Goal: Task Accomplishment & Management: Manage account settings

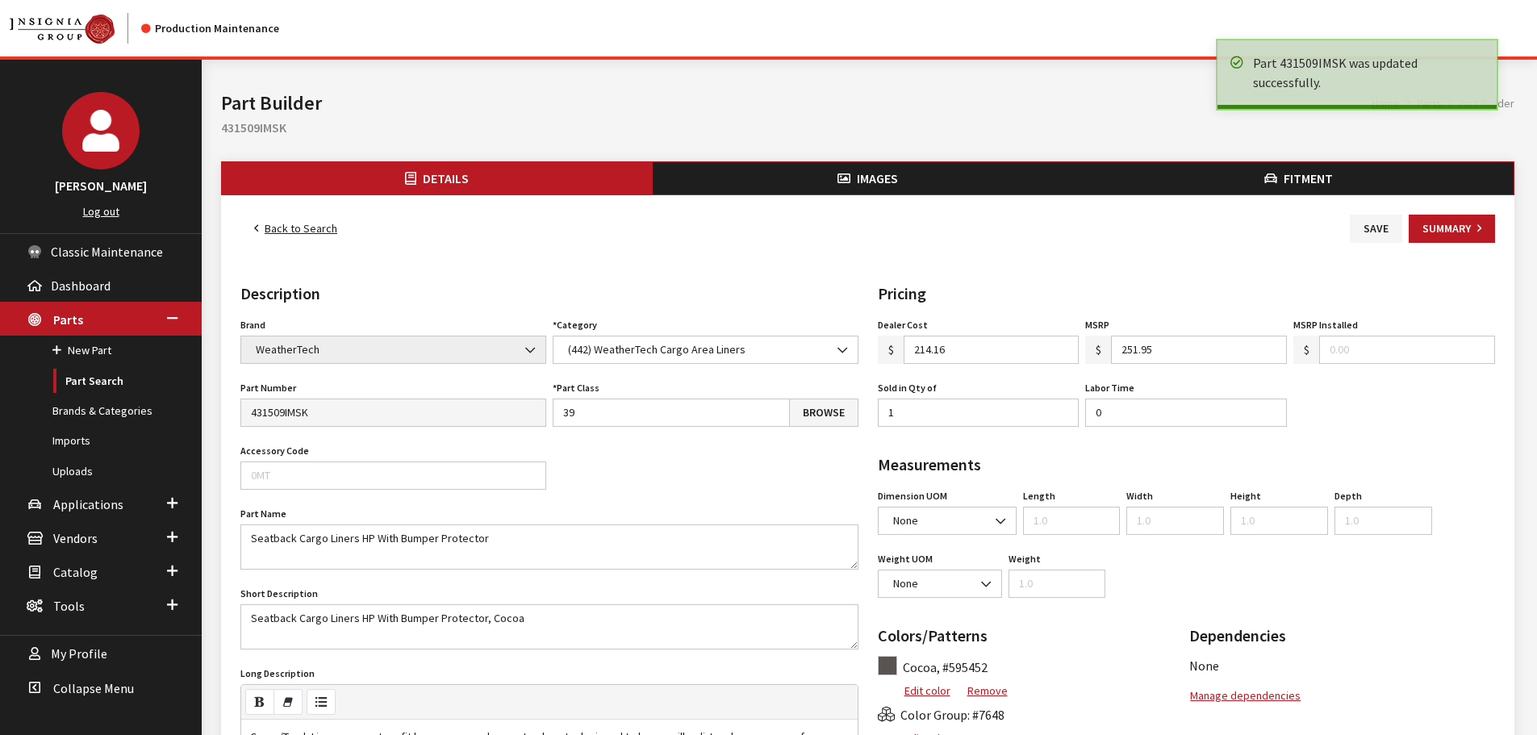
click at [281, 232] on link "Back to Search" at bounding box center [295, 229] width 111 height 28
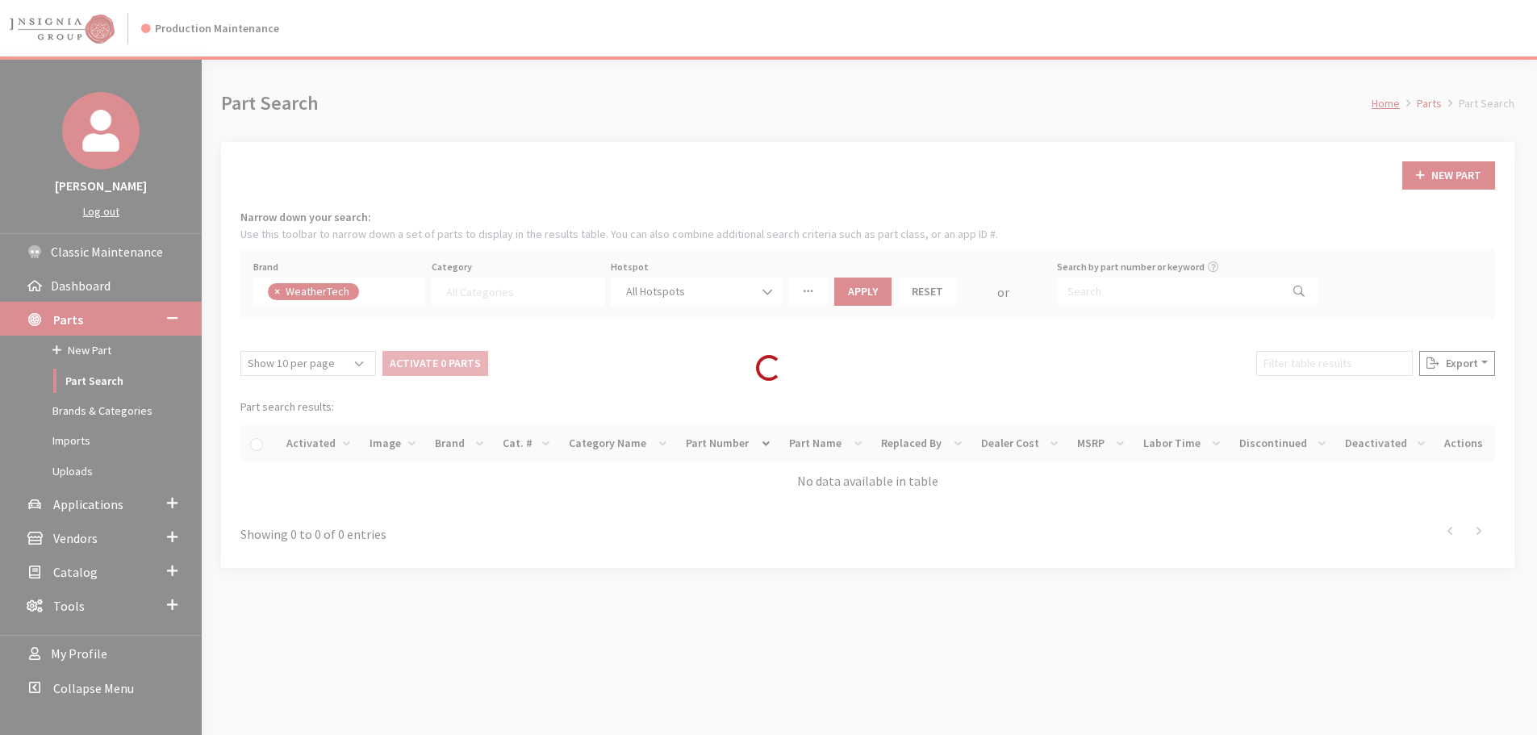
select select
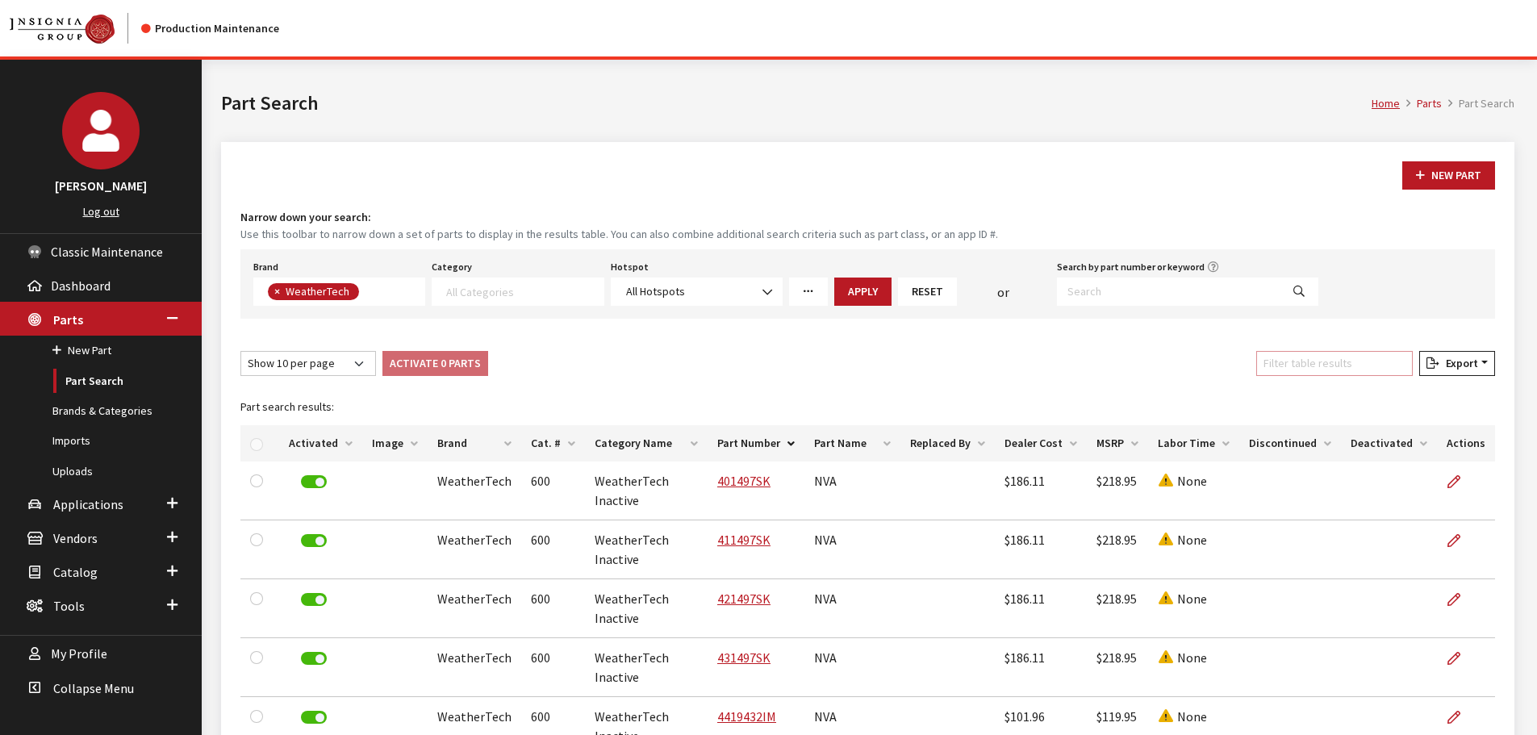
click at [1393, 365] on input "Filter table results" at bounding box center [1334, 363] width 157 height 25
paste input "441952-1-2"
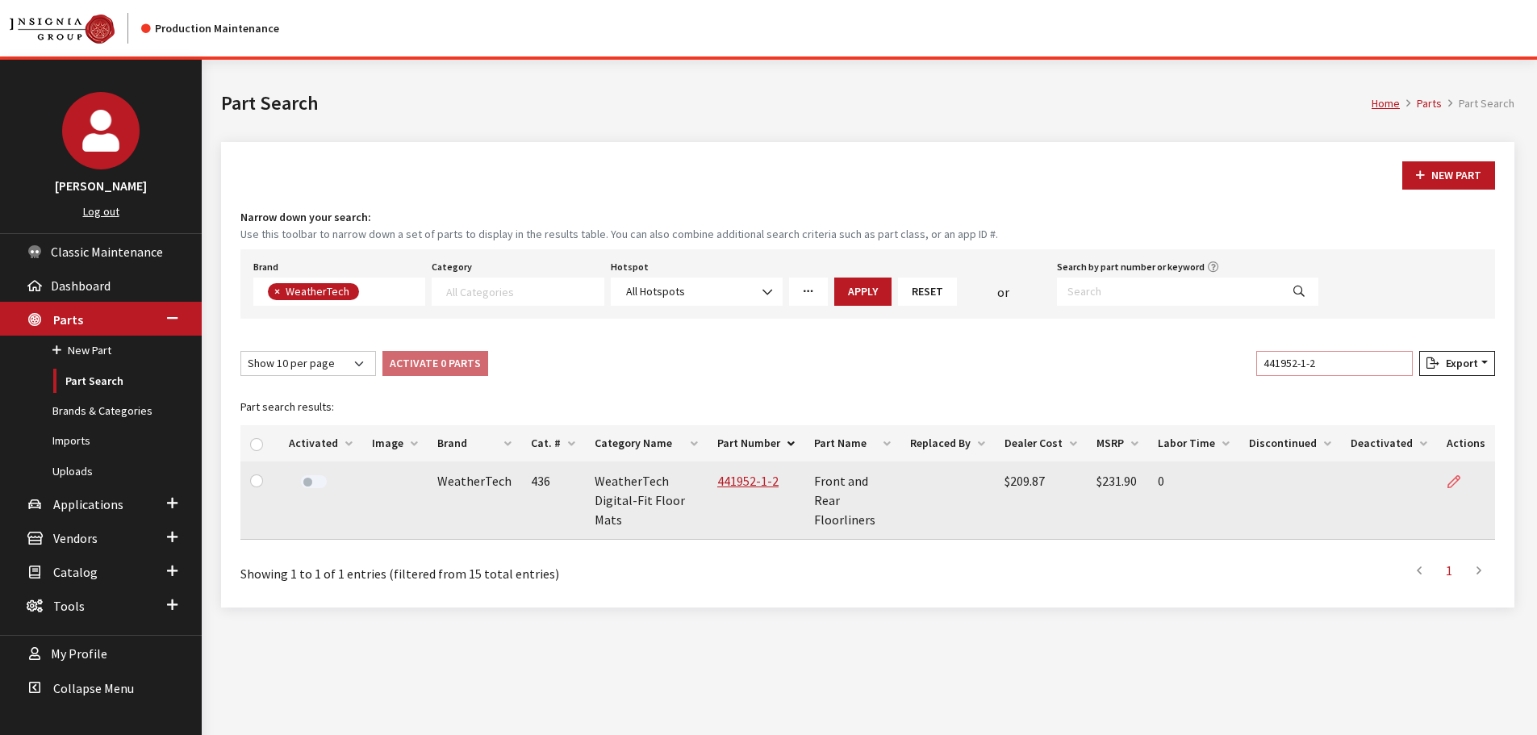
type input "441952-1-2"
click at [1463, 482] on link at bounding box center [1459, 481] width 27 height 40
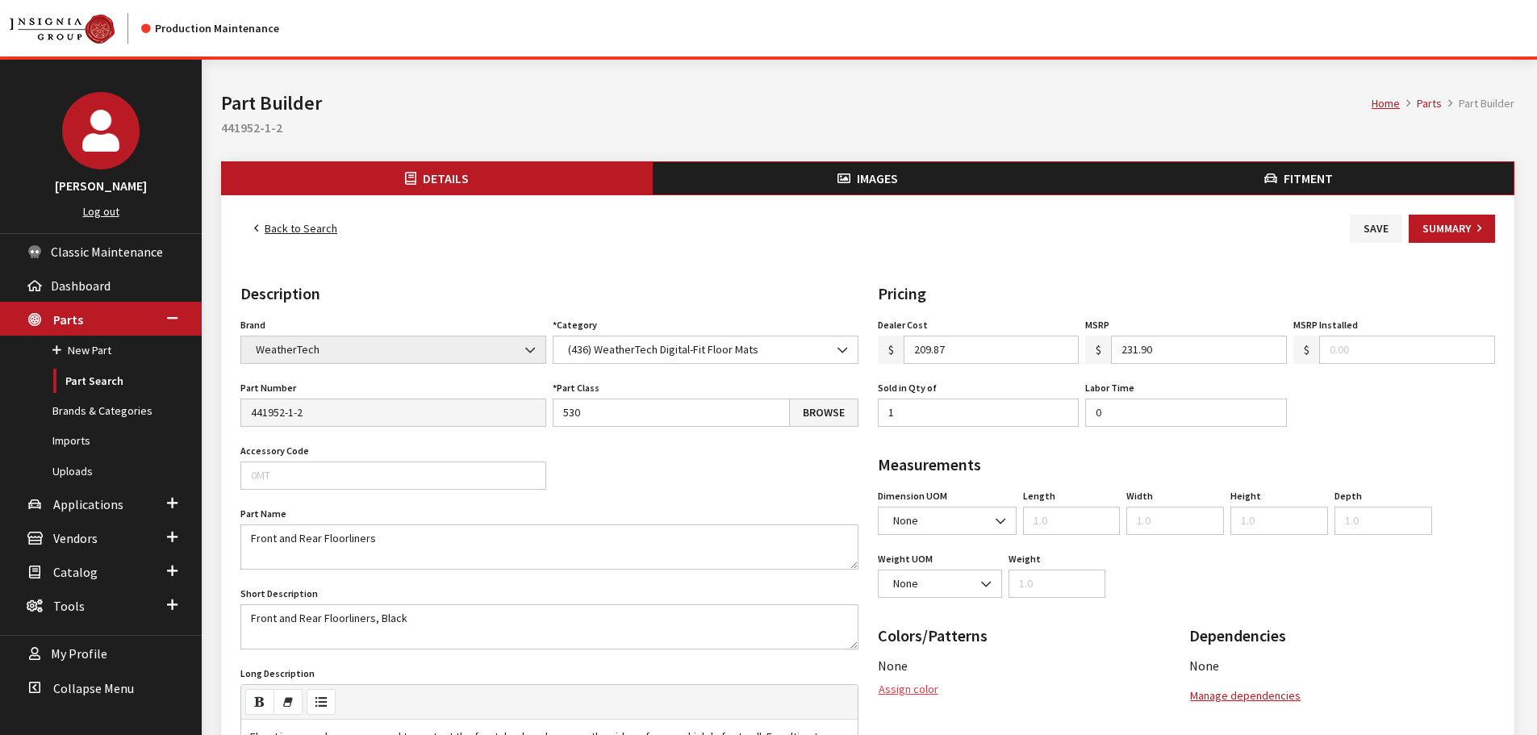
click at [904, 693] on button "Assign color" at bounding box center [908, 689] width 61 height 28
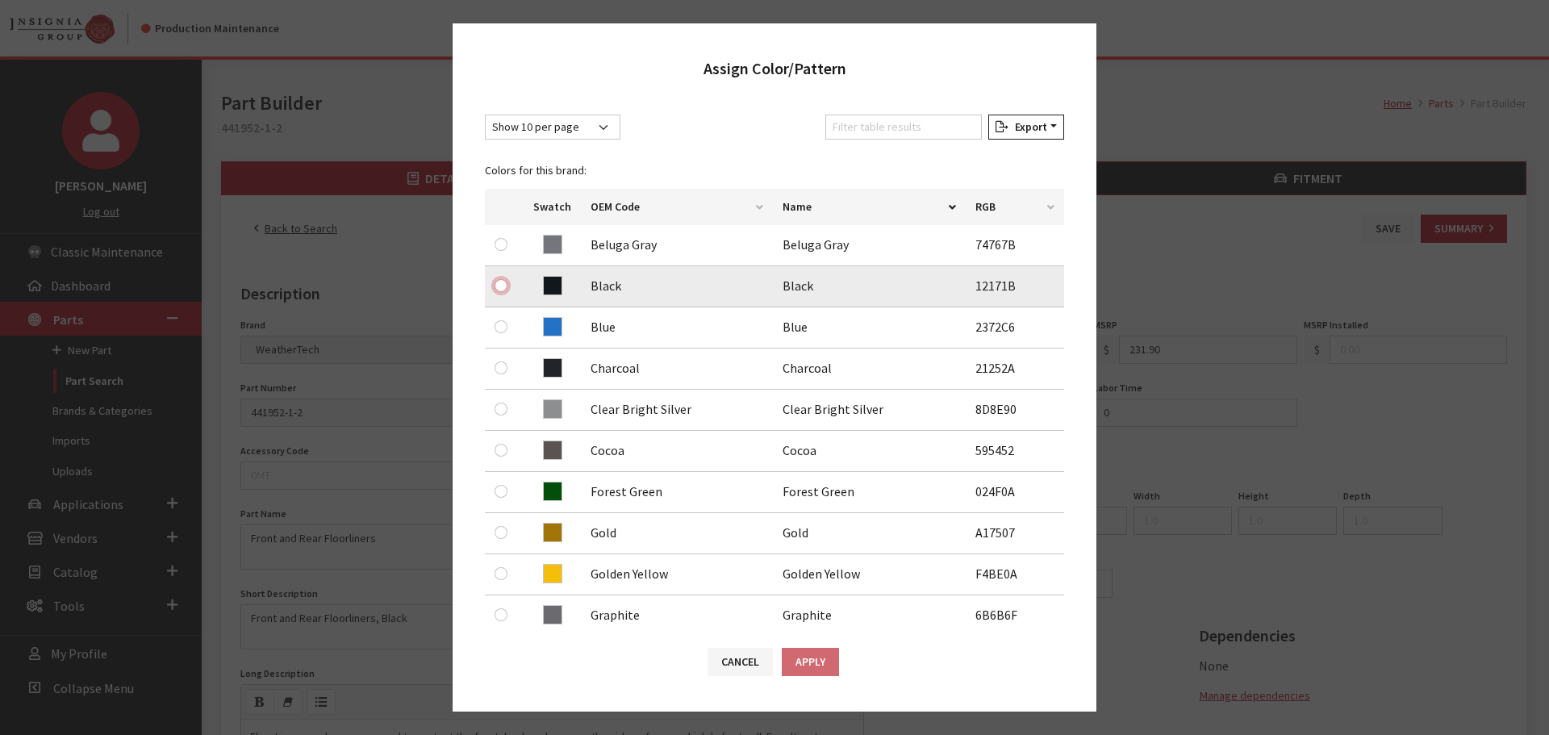
click at [498, 287] on input "radio" at bounding box center [501, 285] width 13 height 13
radio input "true"
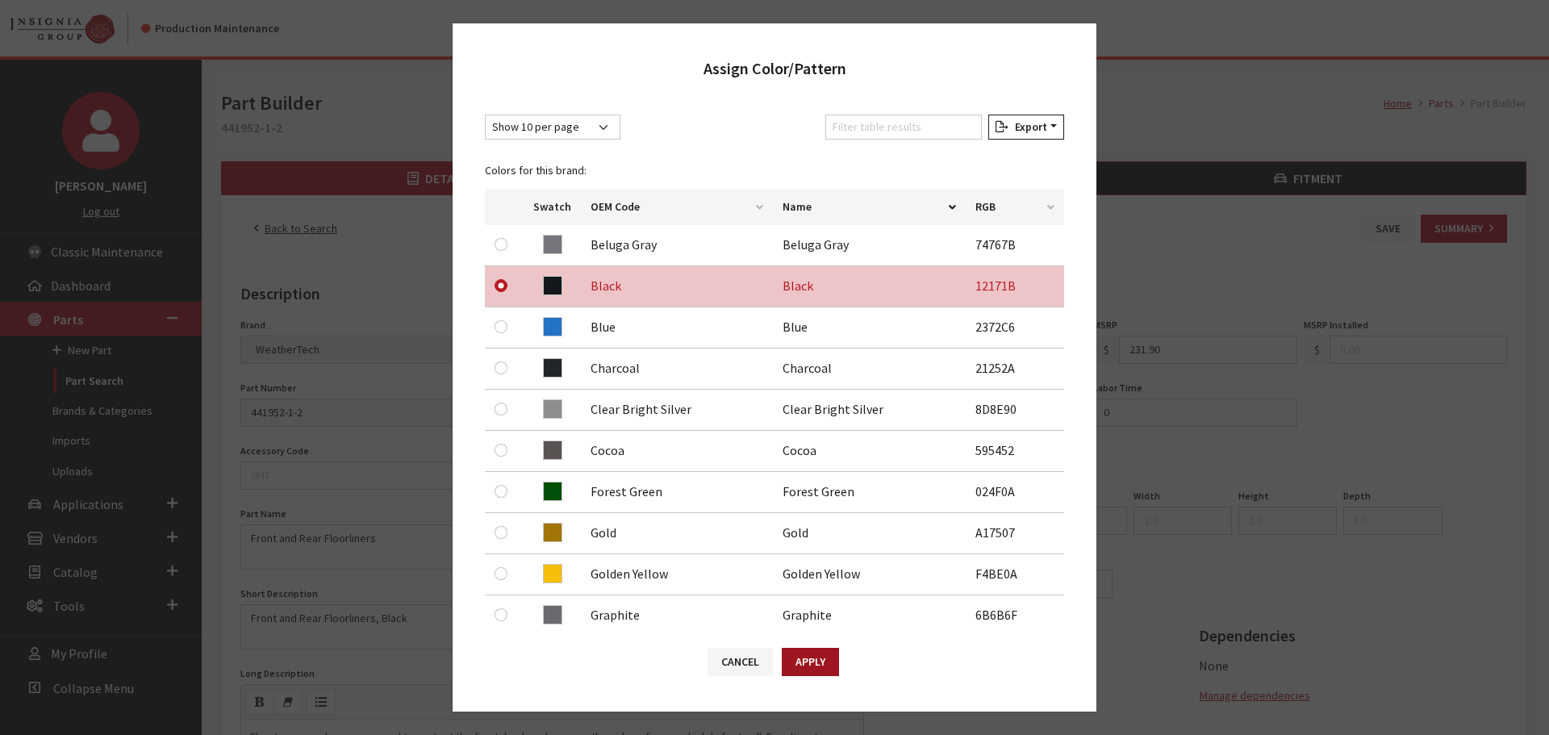
click at [799, 655] on button "Apply" at bounding box center [810, 662] width 57 height 28
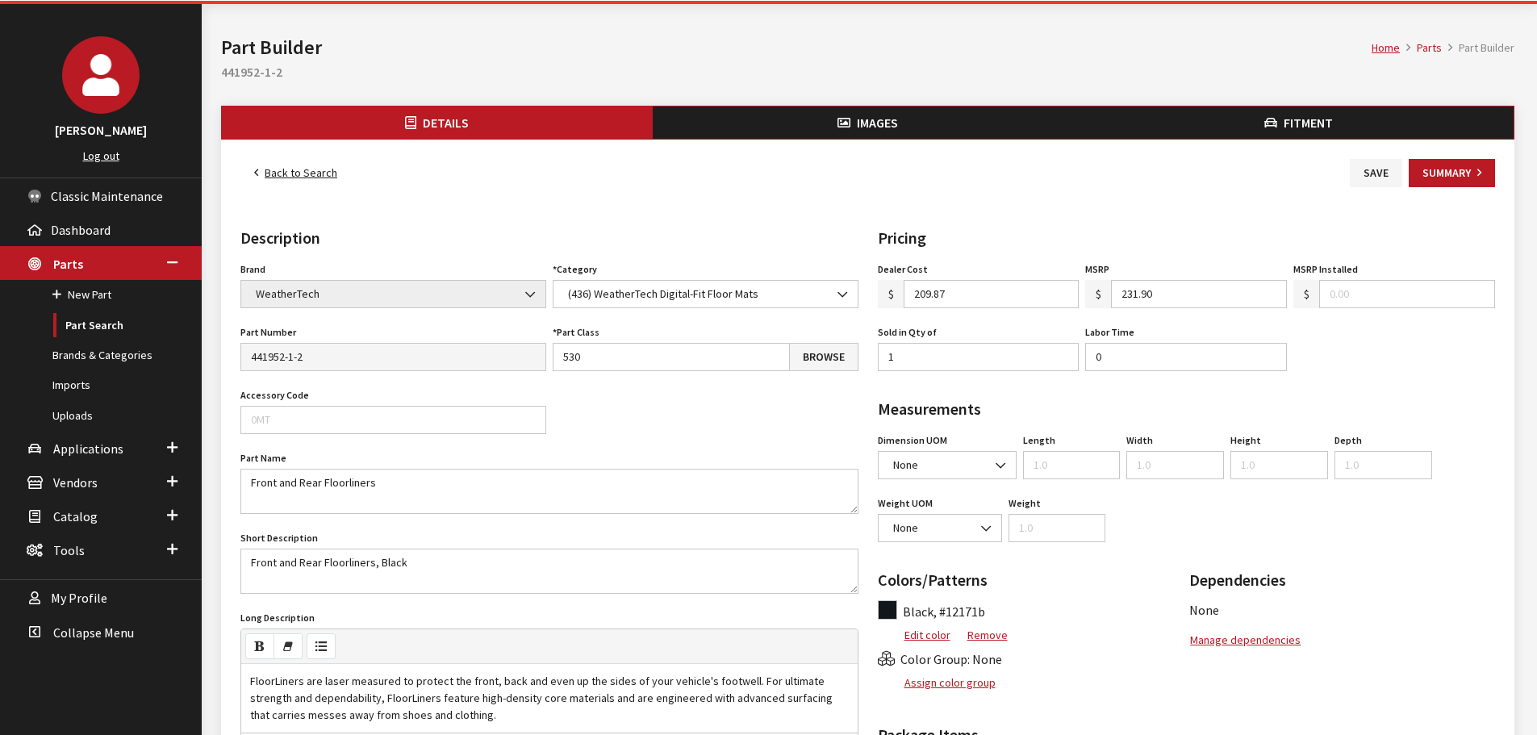
scroll to position [81, 0]
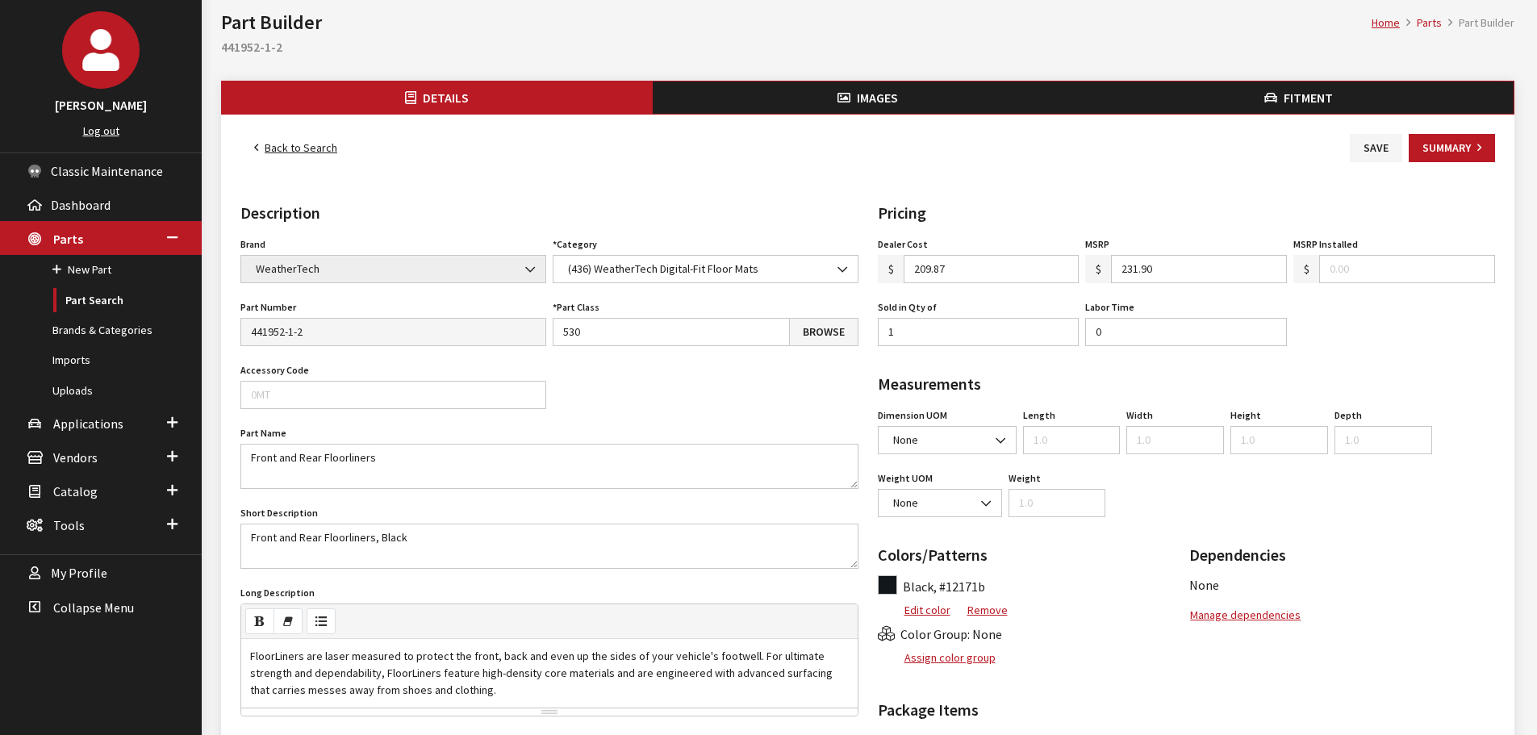
click at [1282, 109] on button "Fitment" at bounding box center [1298, 97] width 431 height 32
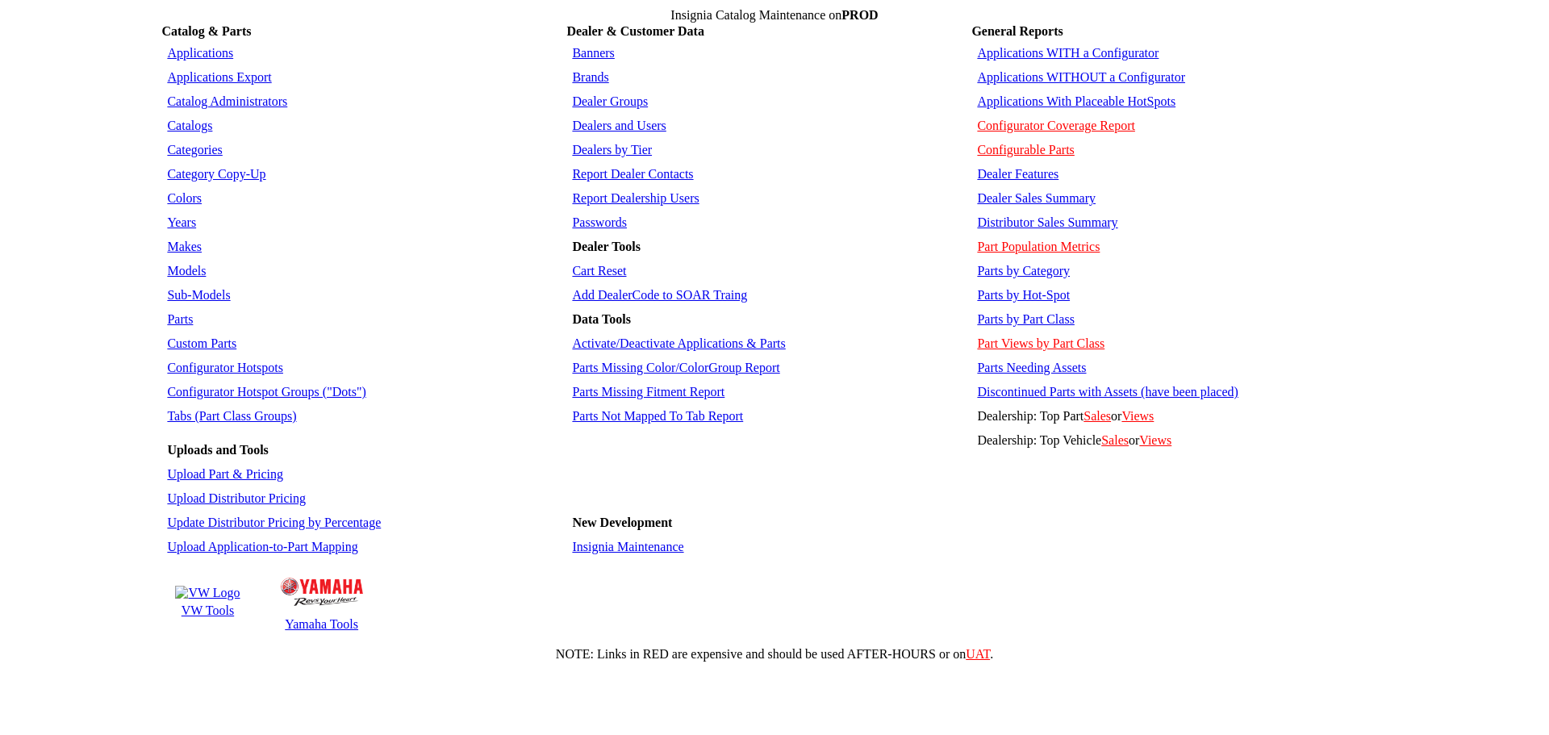
click at [1036, 264] on link "Parts by Category" at bounding box center [1023, 271] width 93 height 14
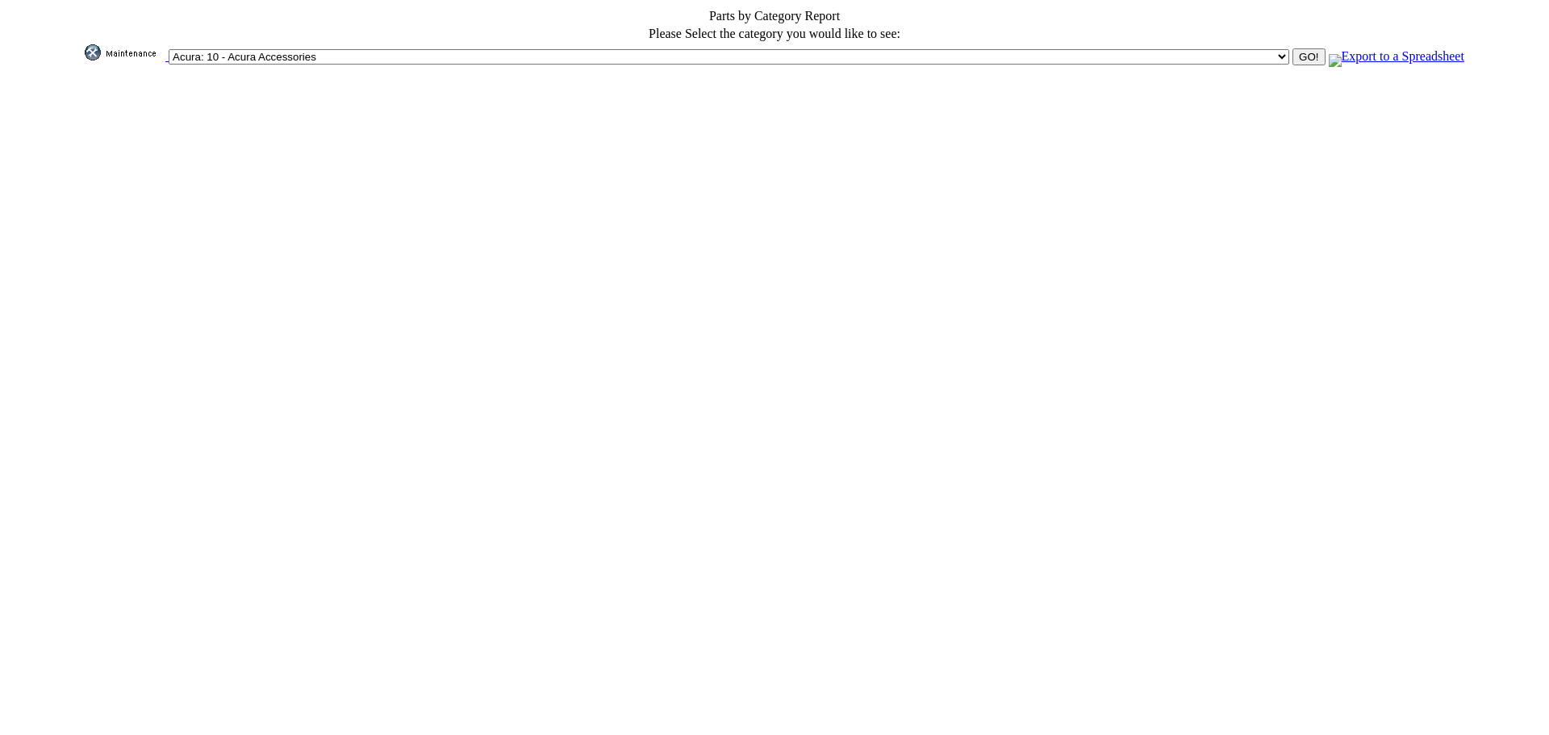
click at [612, 49] on select "Acura: 10 - Acura Accessories Acura: 15 - Acura Accessories Inactive Alfa Romeo…" at bounding box center [729, 56] width 1121 height 15
select select "311"
click at [549, 49] on select "Acura: 10 - Acura Accessories Acura: 15 - Acura Accessories Inactive Alfa Romeo…" at bounding box center [729, 56] width 1121 height 15
click at [1292, 50] on input "GO!" at bounding box center [1308, 56] width 32 height 17
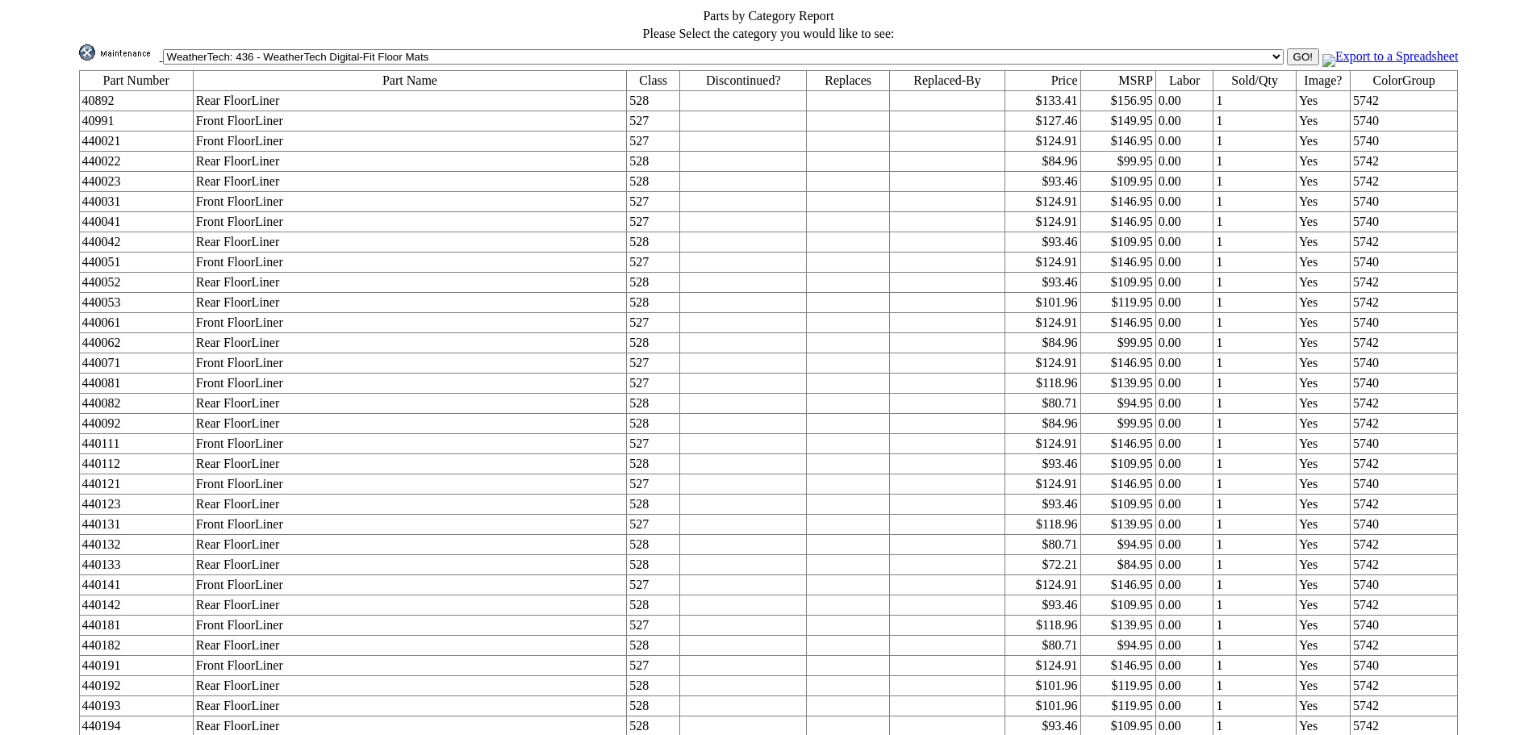
scroll to position [18618, 0]
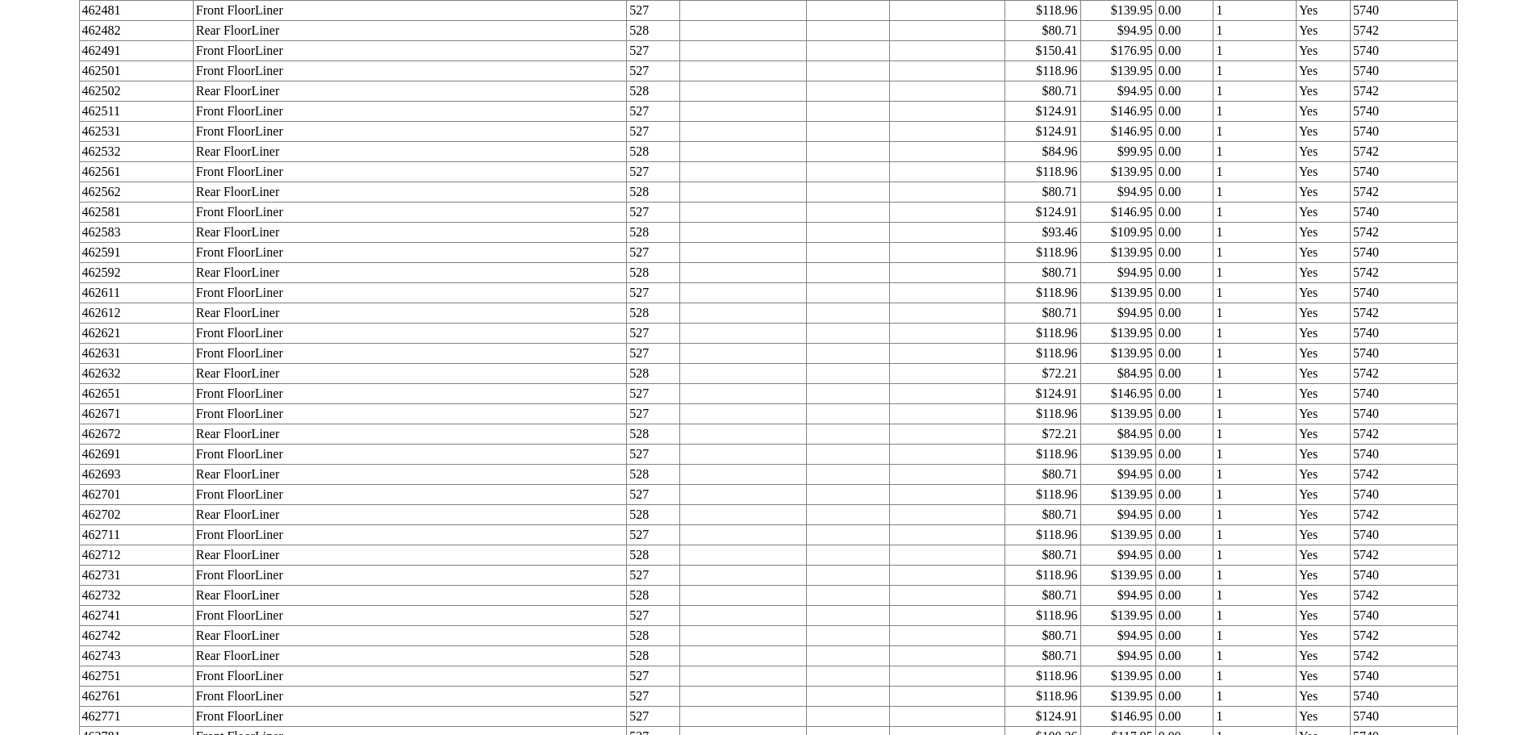
scroll to position [89007, 0]
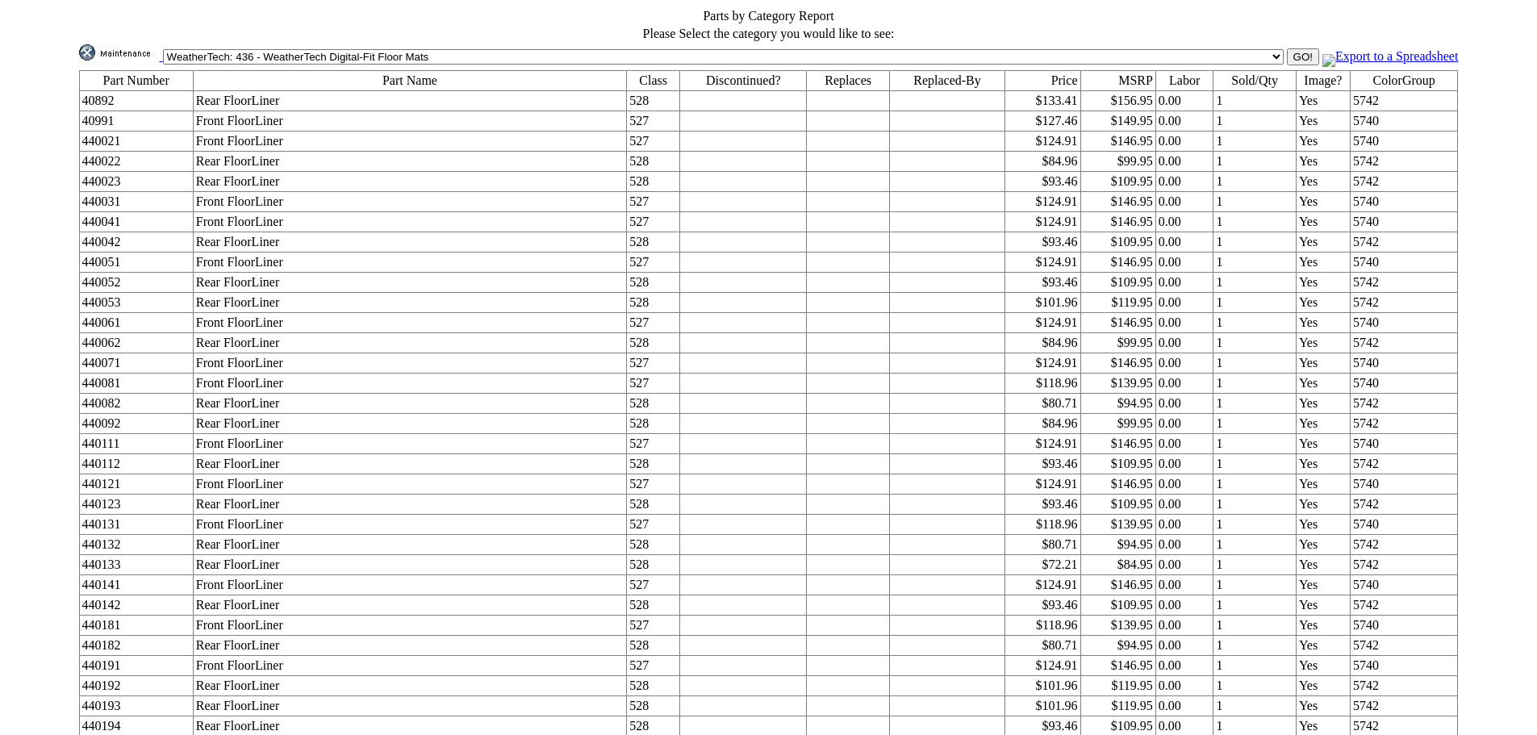
click at [737, 50] on select "Acura: 10 - Acura Accessories Acura: 15 - Acura Accessories Inactive Alfa Romeo…" at bounding box center [723, 56] width 1121 height 15
select select "1372"
click at [543, 49] on select "Acura: 10 - Acura Accessories Acura: 15 - Acura Accessories Inactive Alfa Romeo…" at bounding box center [723, 56] width 1121 height 15
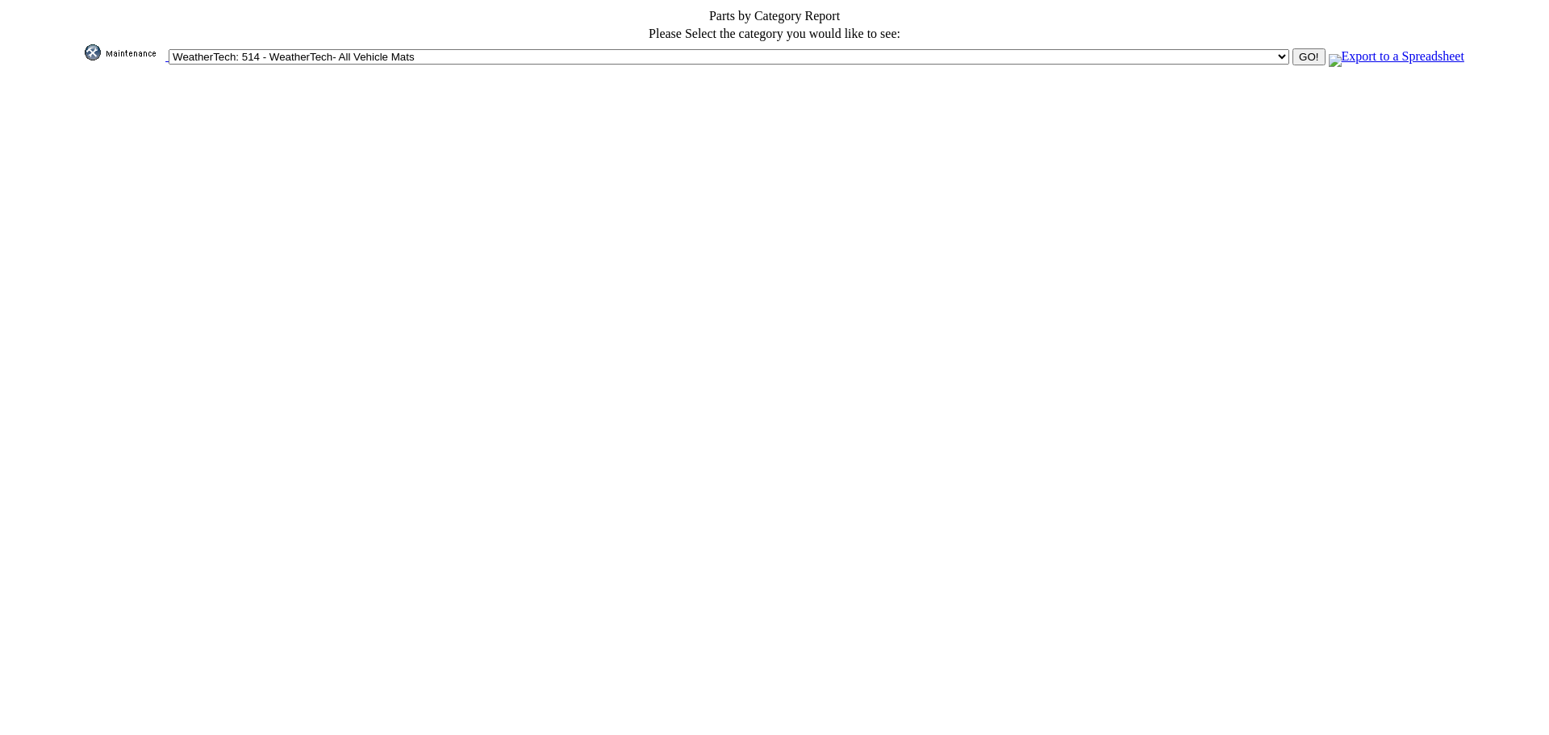
click at [1292, 50] on input "GO!" at bounding box center [1308, 56] width 32 height 17
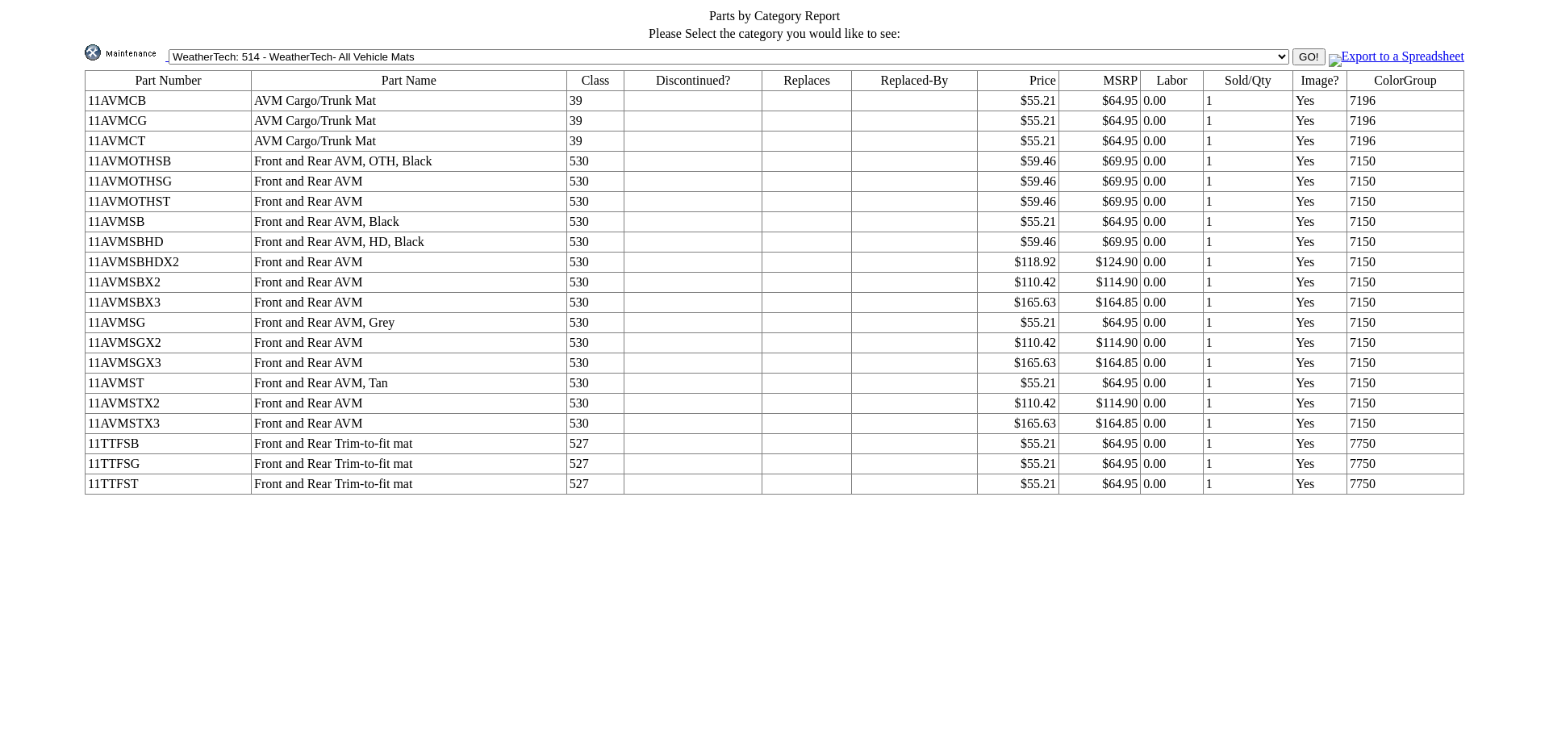
click at [793, 51] on select "Acura: 10 - Acura Accessories Acura: 15 - Acura Accessories Inactive Alfa Romeo…" at bounding box center [729, 56] width 1121 height 15
select select "311"
click at [549, 49] on select "Acura: 10 - Acura Accessories Acura: 15 - Acura Accessories Inactive Alfa Romeo…" at bounding box center [729, 56] width 1121 height 15
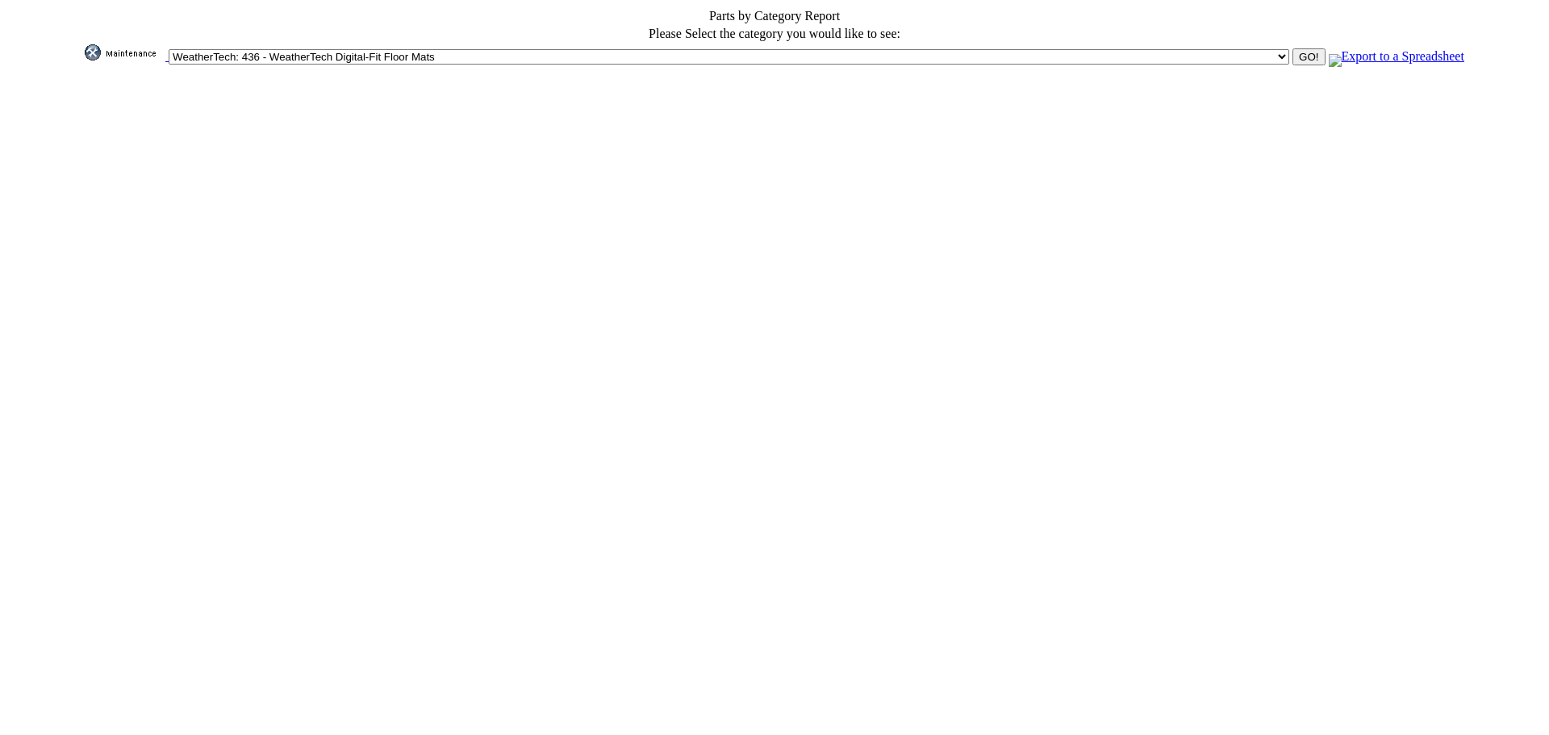
click at [1292, 56] on input "GO!" at bounding box center [1308, 56] width 32 height 17
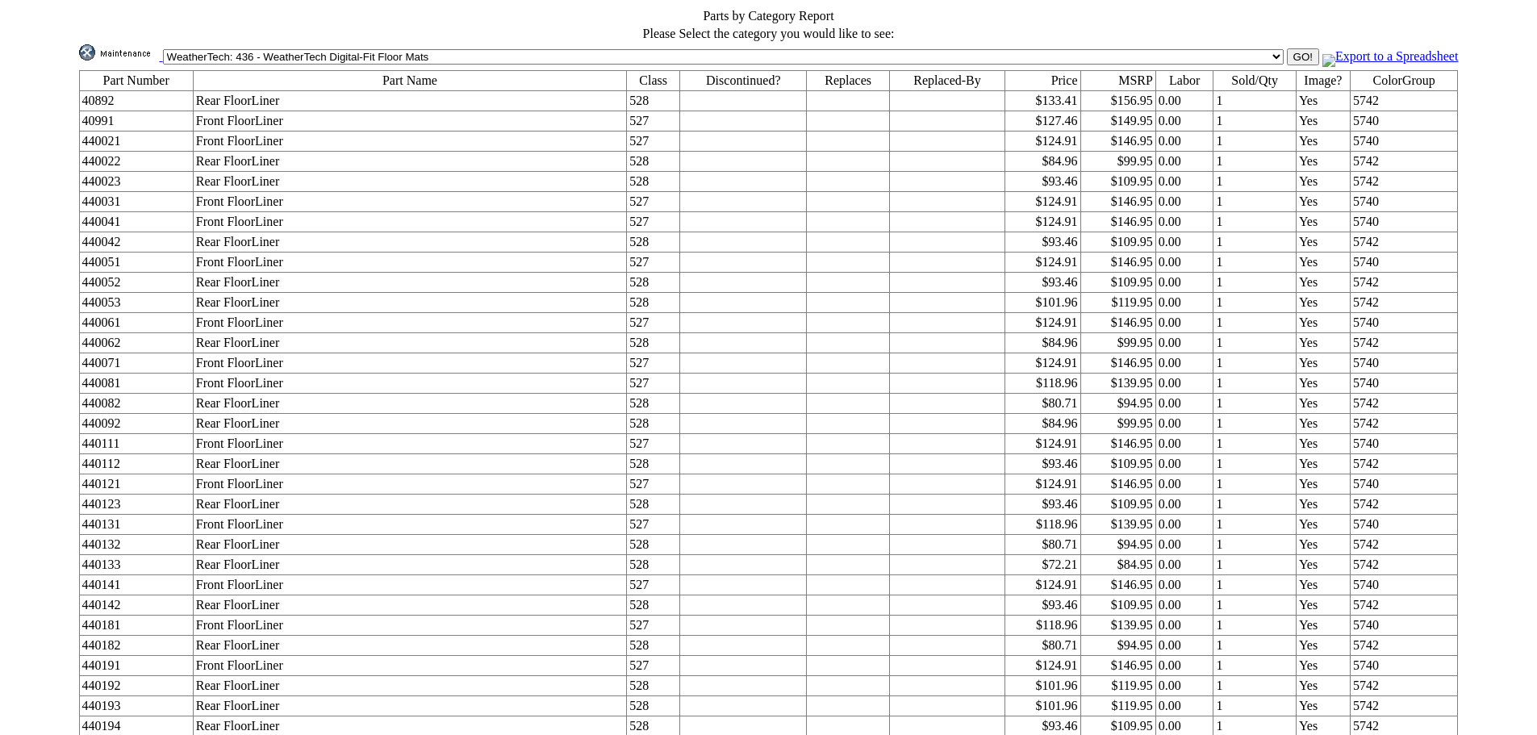
click at [773, 56] on select "Acura: 10 - Acura Accessories Acura: 15 - Acura Accessories Inactive Alfa Romeo…" at bounding box center [723, 56] width 1121 height 15
select select "1130"
click at [543, 49] on select "Acura: 10 - Acura Accessories Acura: 15 - Acura Accessories Inactive Alfa Romeo…" at bounding box center [723, 56] width 1121 height 15
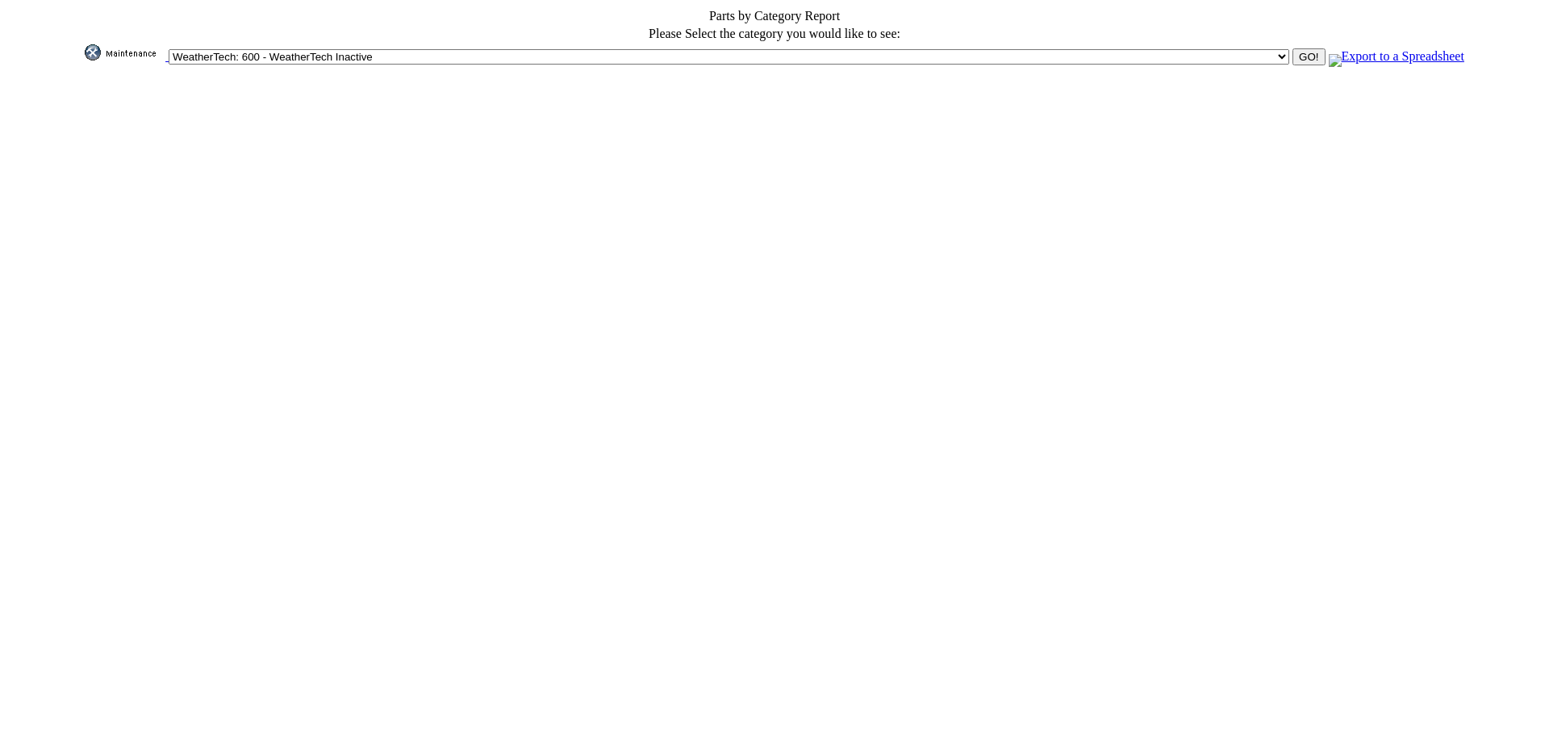
click at [1292, 53] on input "GO!" at bounding box center [1308, 56] width 32 height 17
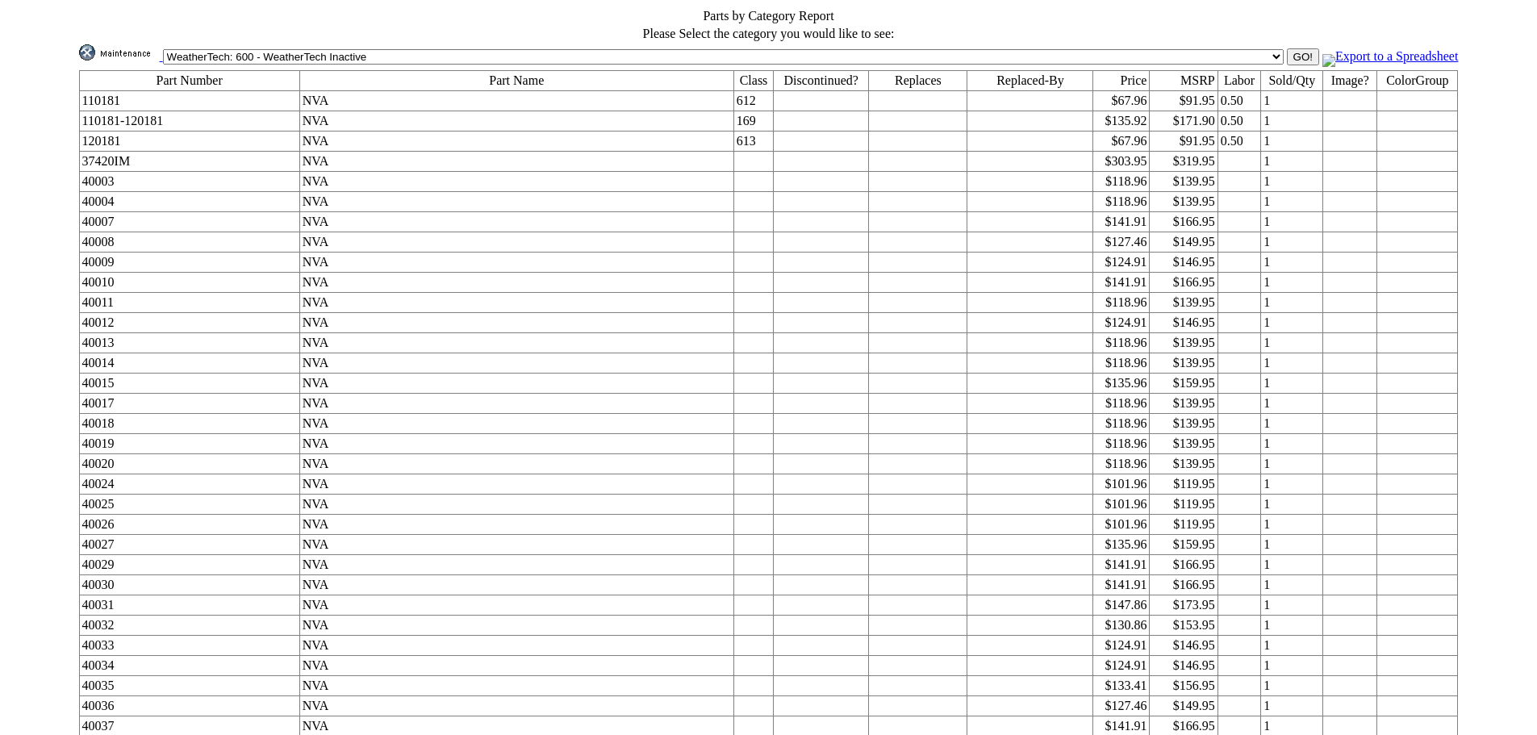
scroll to position [12602, 0]
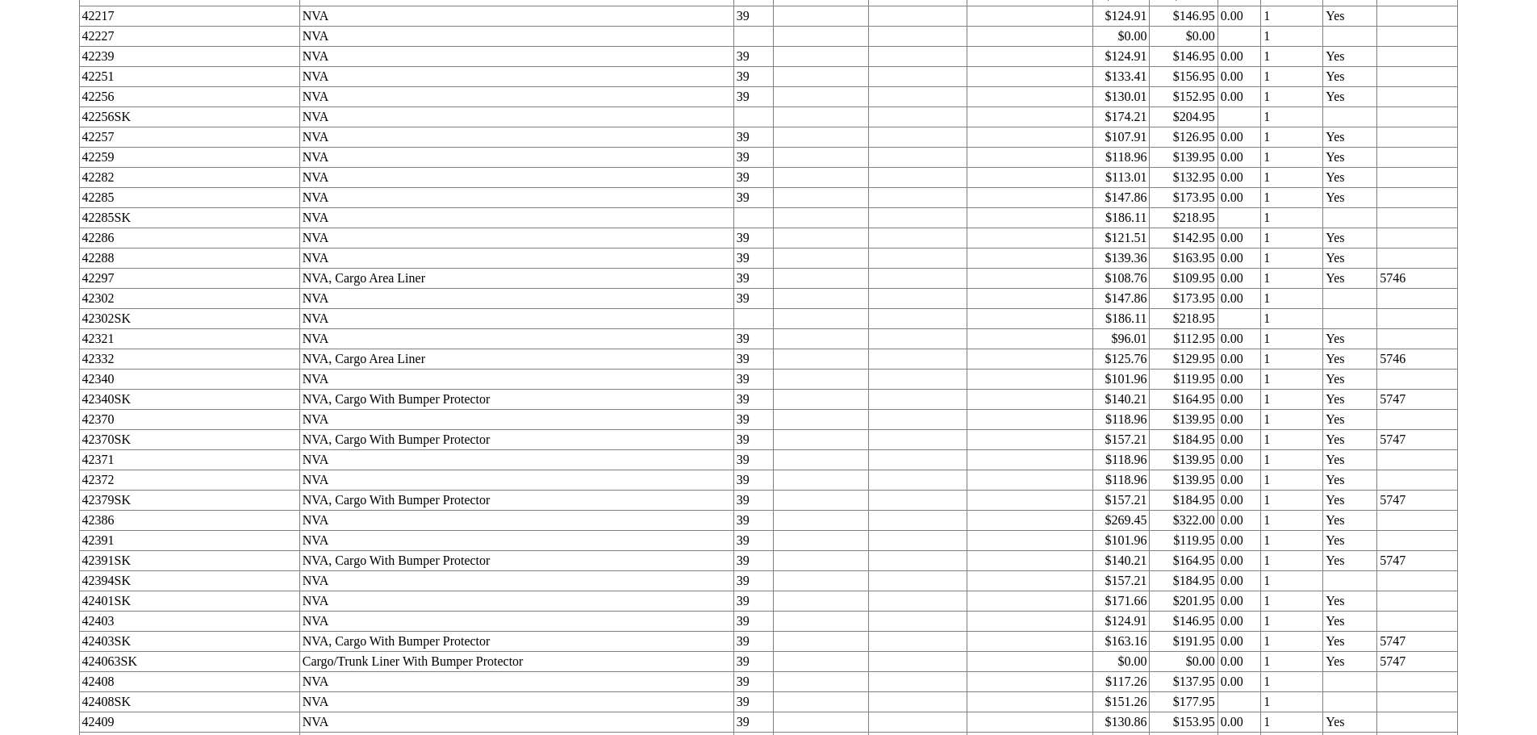
scroll to position [13401, 0]
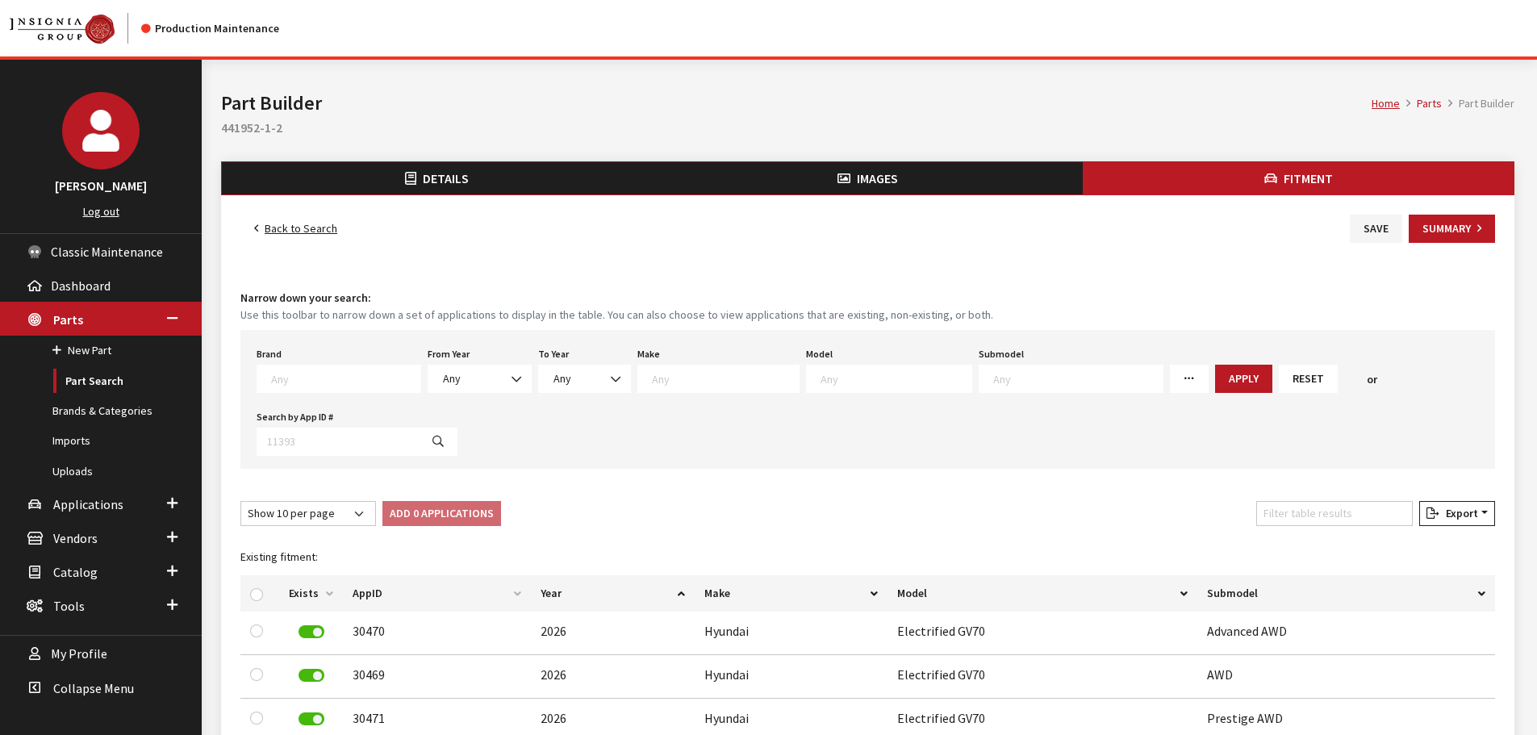
click at [868, 175] on span "Images" at bounding box center [877, 178] width 41 height 16
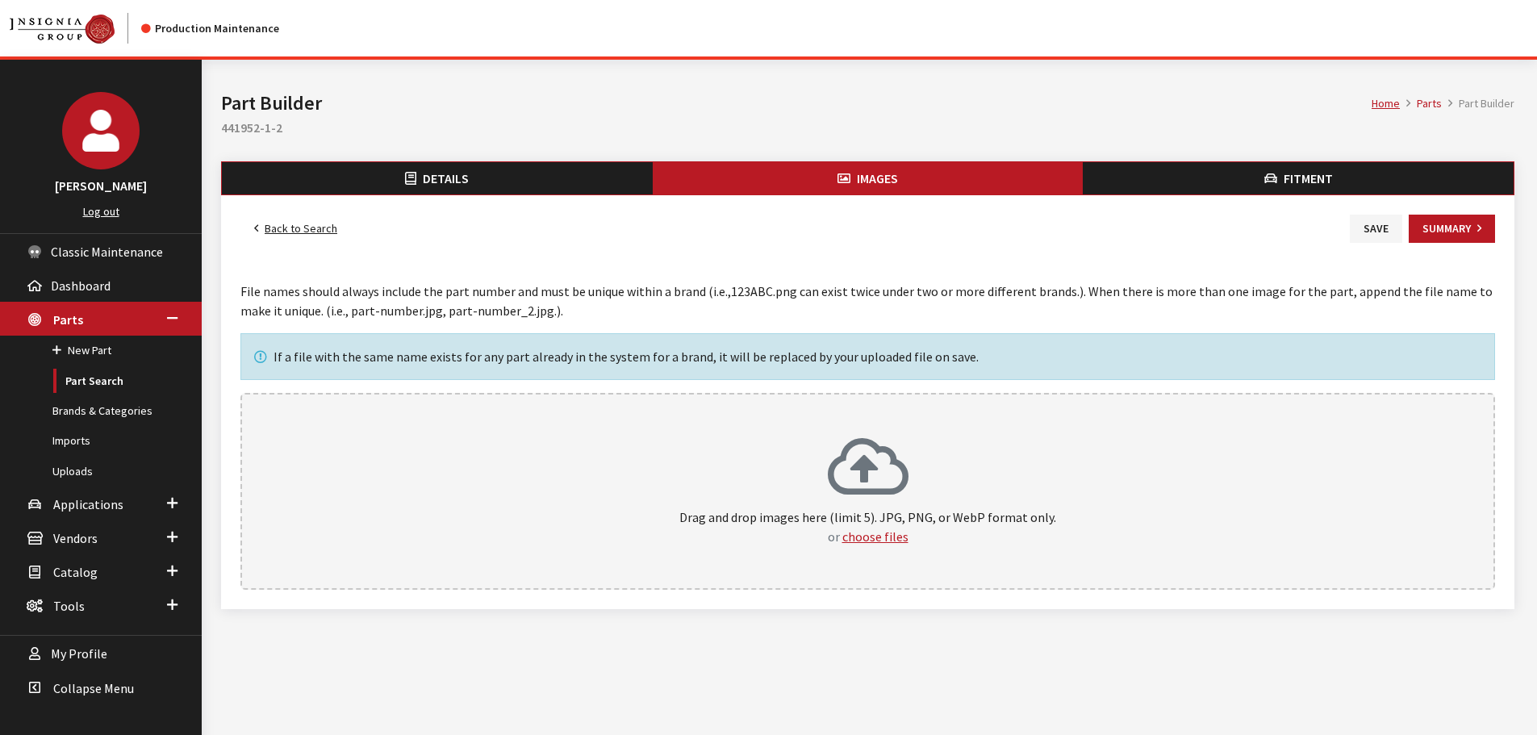
click at [826, 490] on div "Drag and drop images here (limit 5). JPG, PNG, or WebP format only. or choose f…" at bounding box center [867, 491] width 1219 height 110
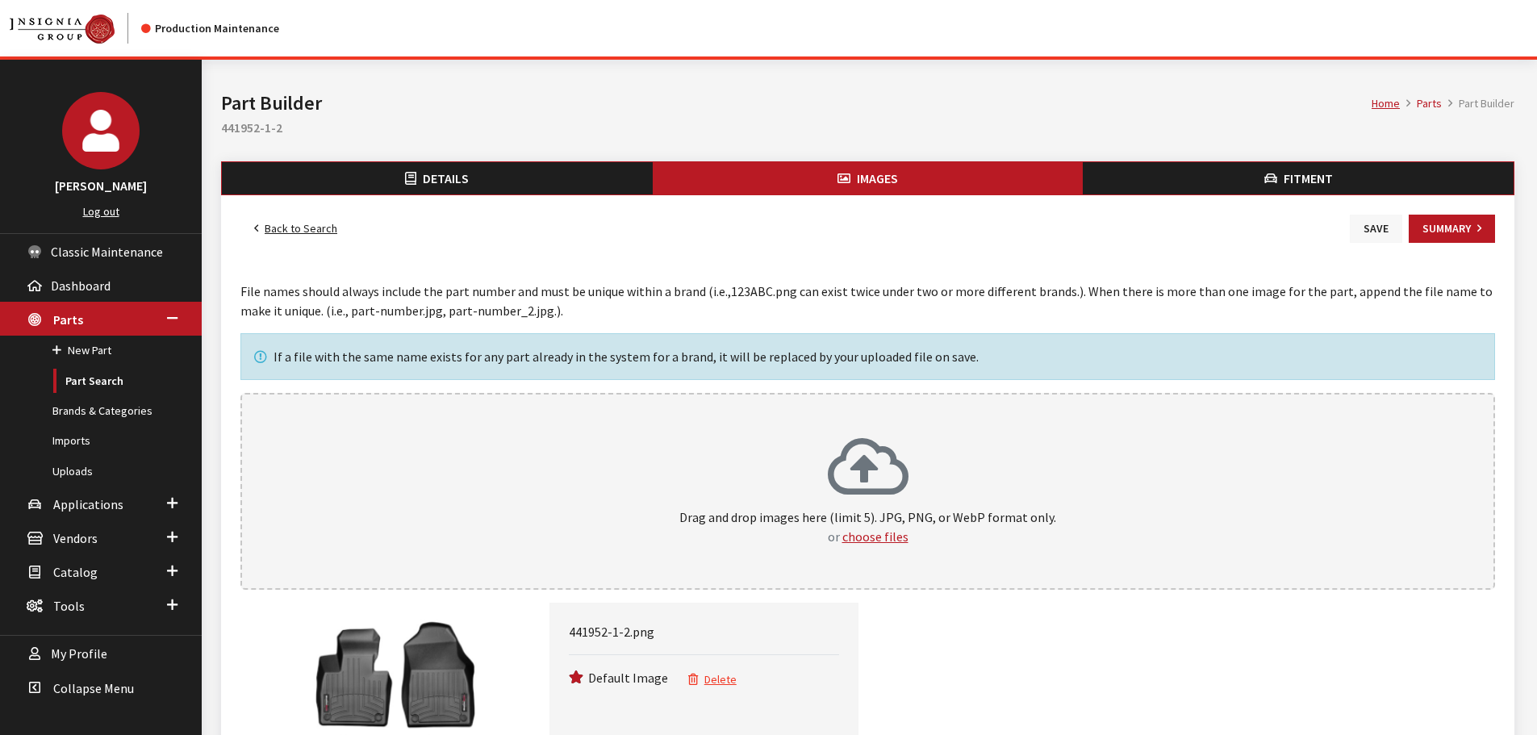
click at [1370, 223] on button "Save" at bounding box center [1376, 229] width 52 height 28
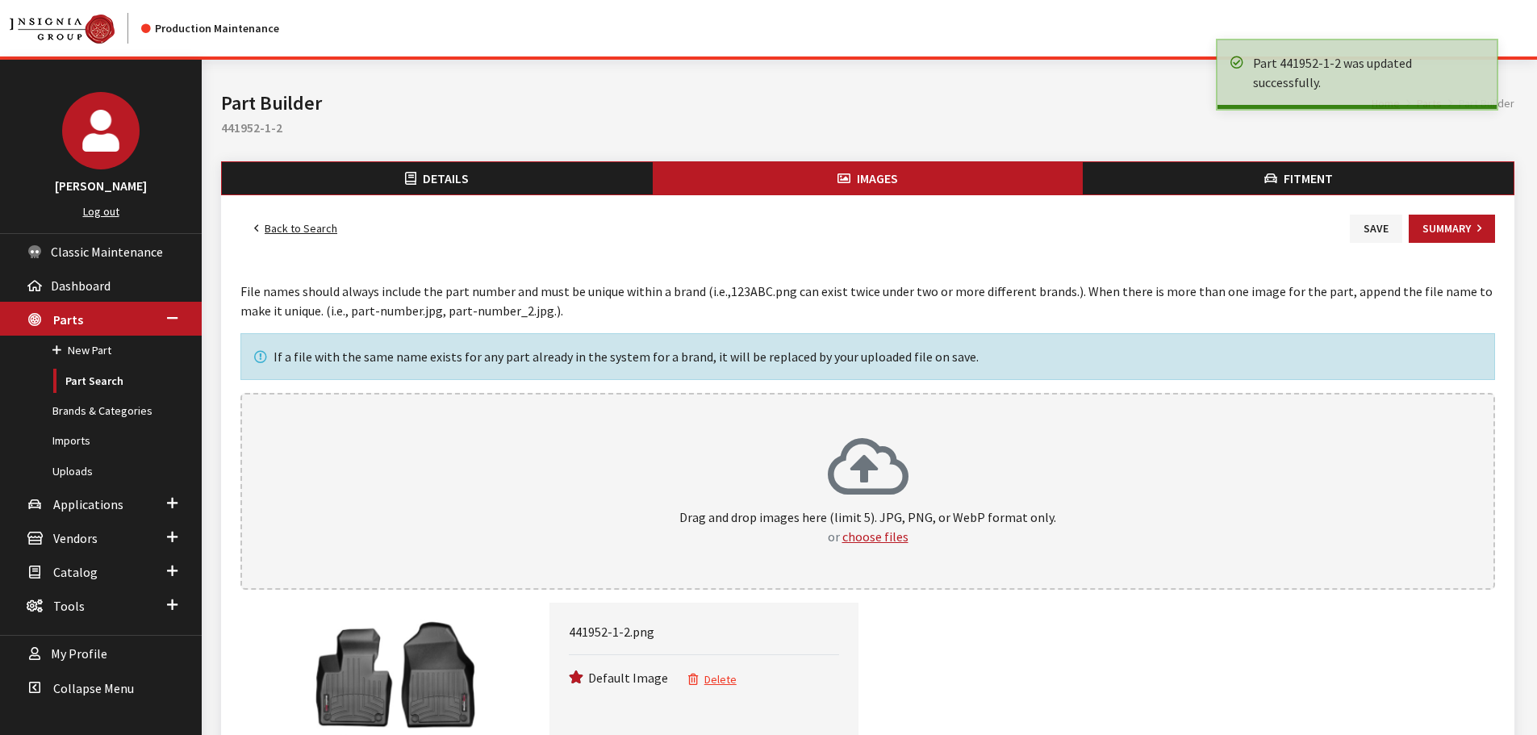
drag, startPoint x: 0, startPoint y: 0, endPoint x: 529, endPoint y: 184, distance: 560.3
click at [529, 184] on button "Details" at bounding box center [437, 178] width 431 height 32
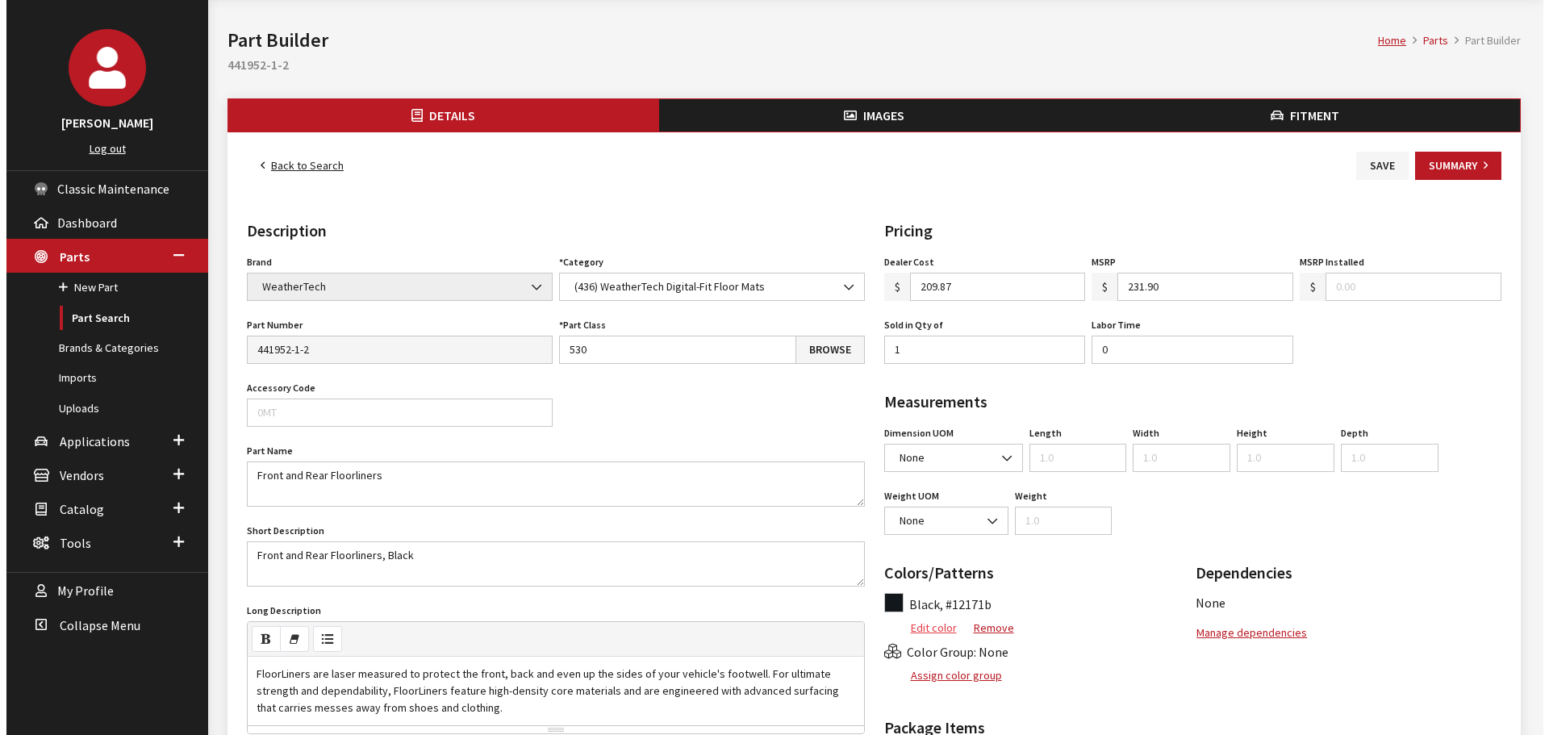
scroll to position [81, 0]
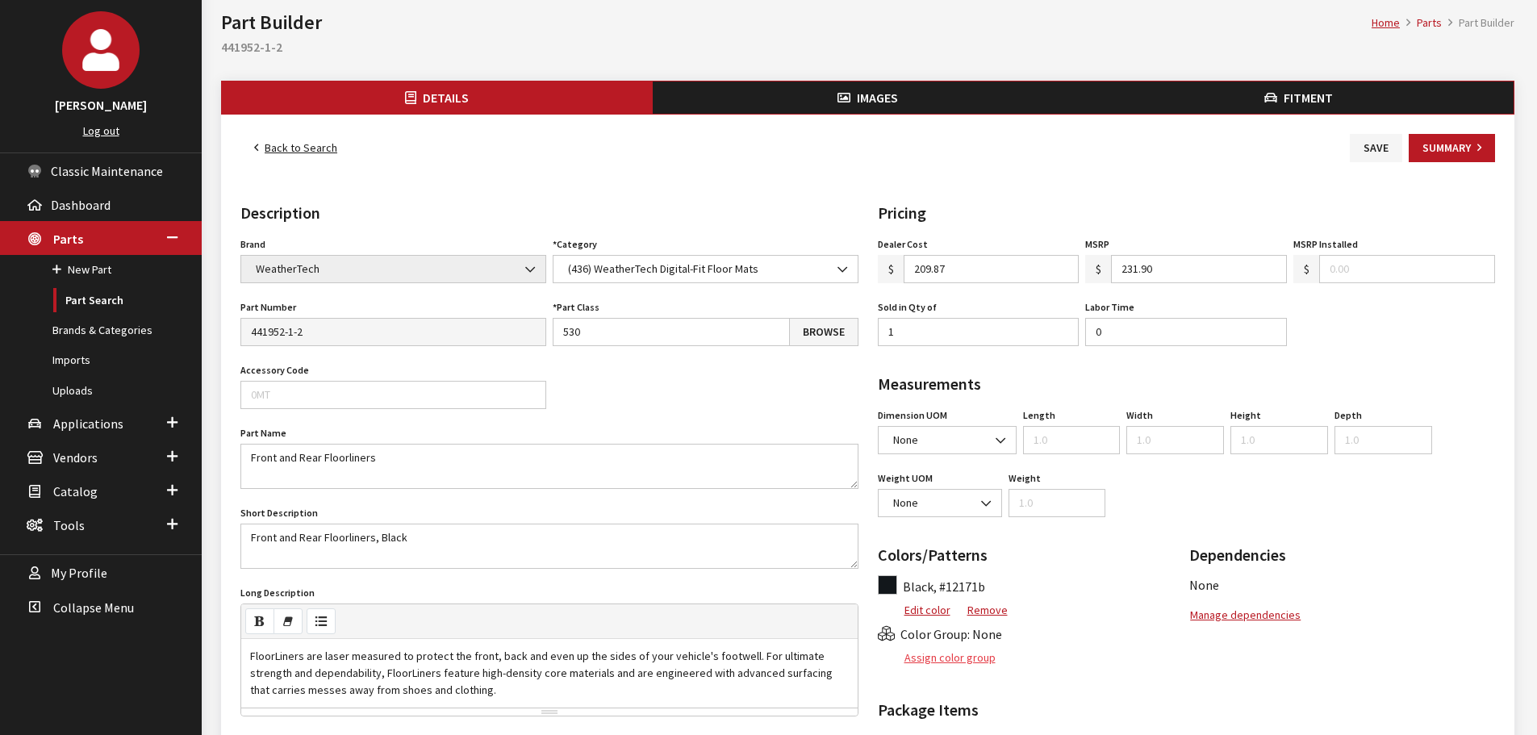
click at [938, 649] on button "Assign color group" at bounding box center [937, 658] width 119 height 28
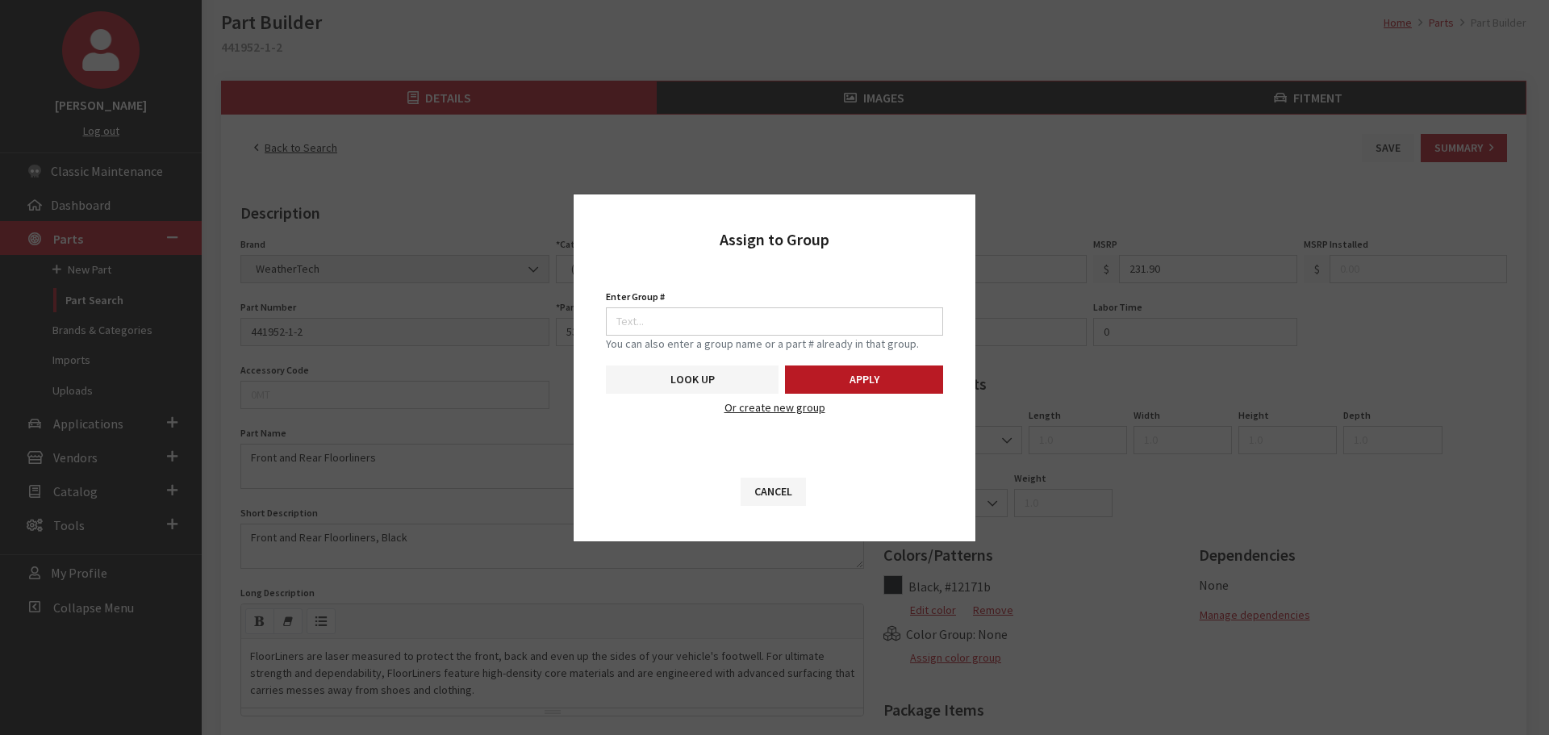
click at [762, 339] on small "You can also enter a group name or a part # already in that group." at bounding box center [774, 344] width 337 height 17
click at [758, 321] on input "Enter Group #" at bounding box center [774, 321] width 337 height 28
type input "6596"
click at [866, 380] on button "Apply" at bounding box center [864, 379] width 158 height 28
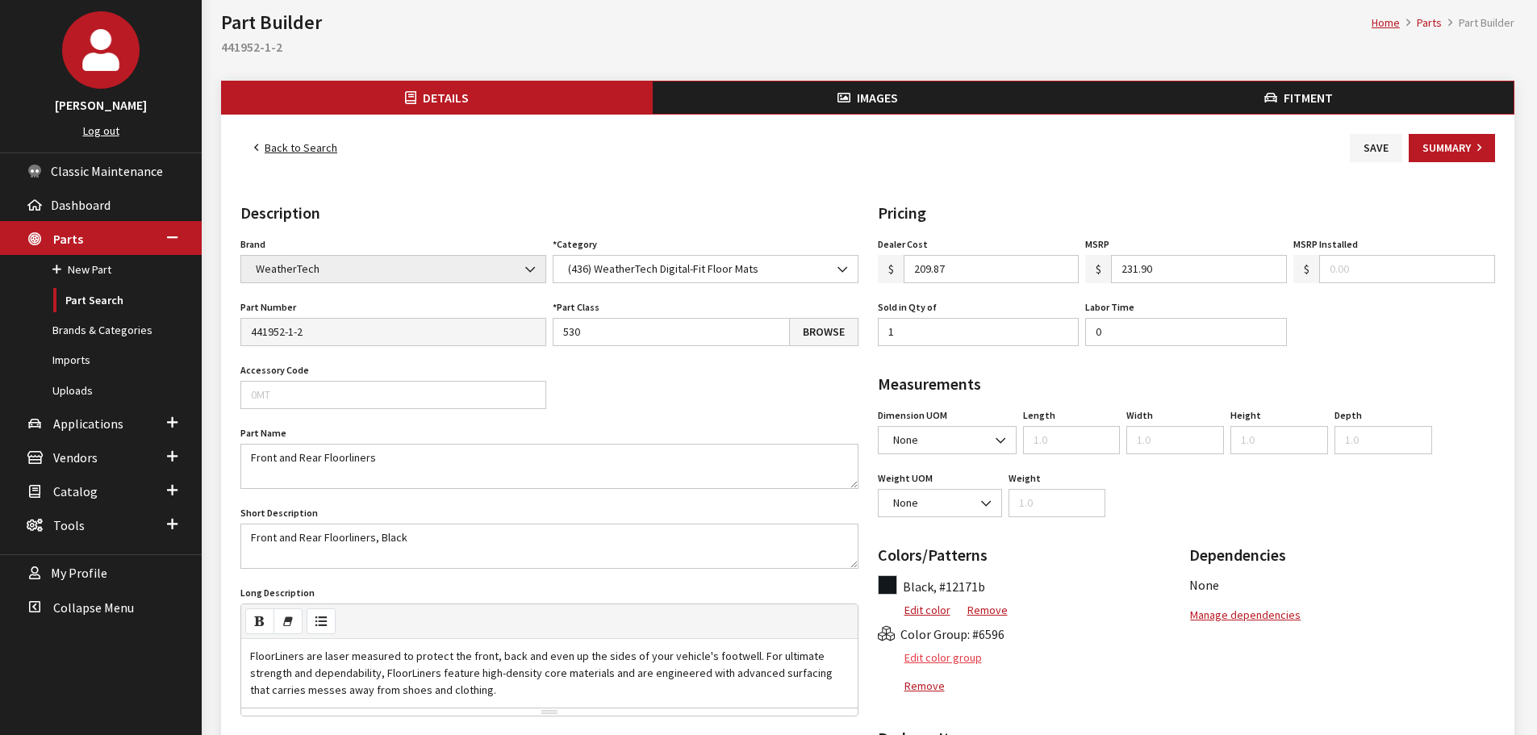
click at [945, 658] on button "Edit color group" at bounding box center [930, 658] width 105 height 28
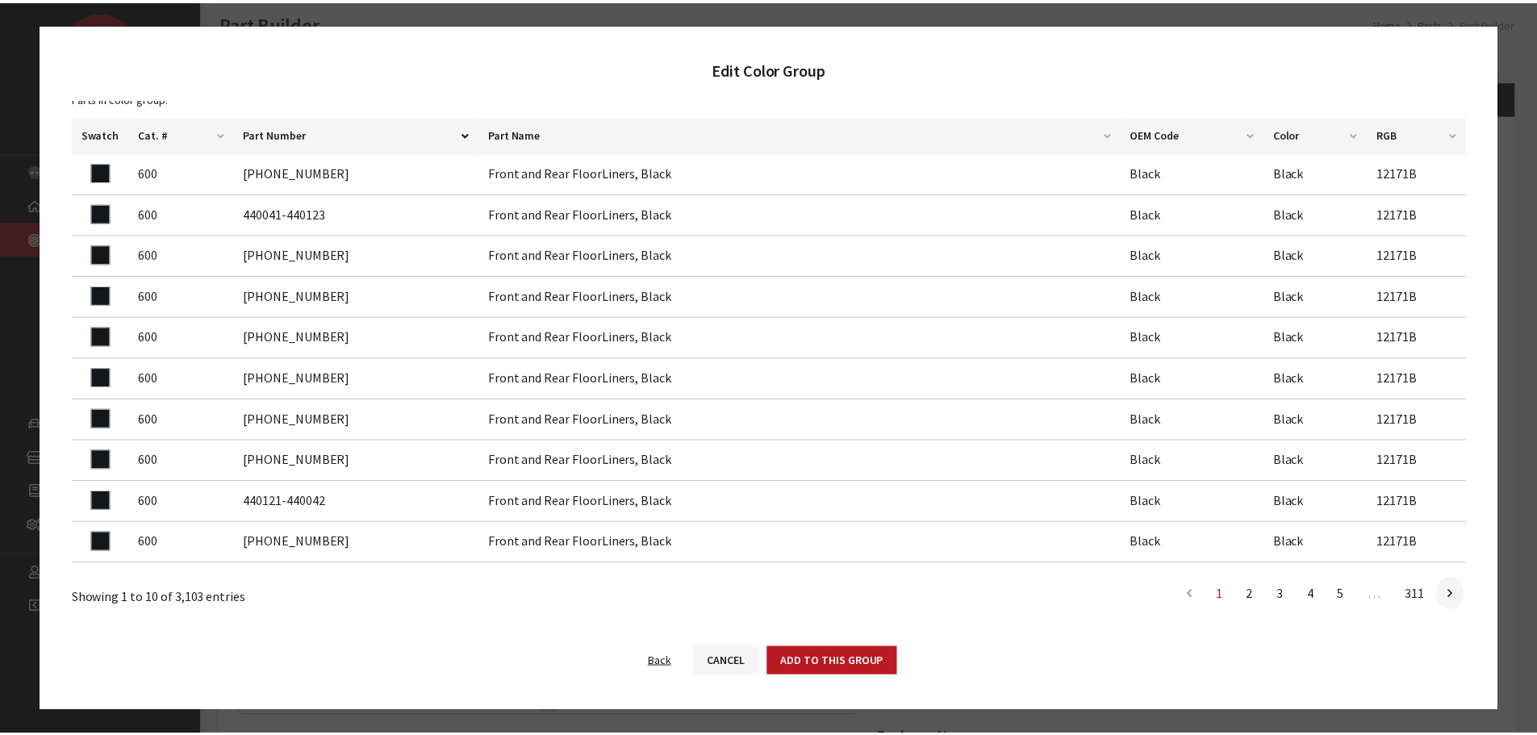
scroll to position [123, 0]
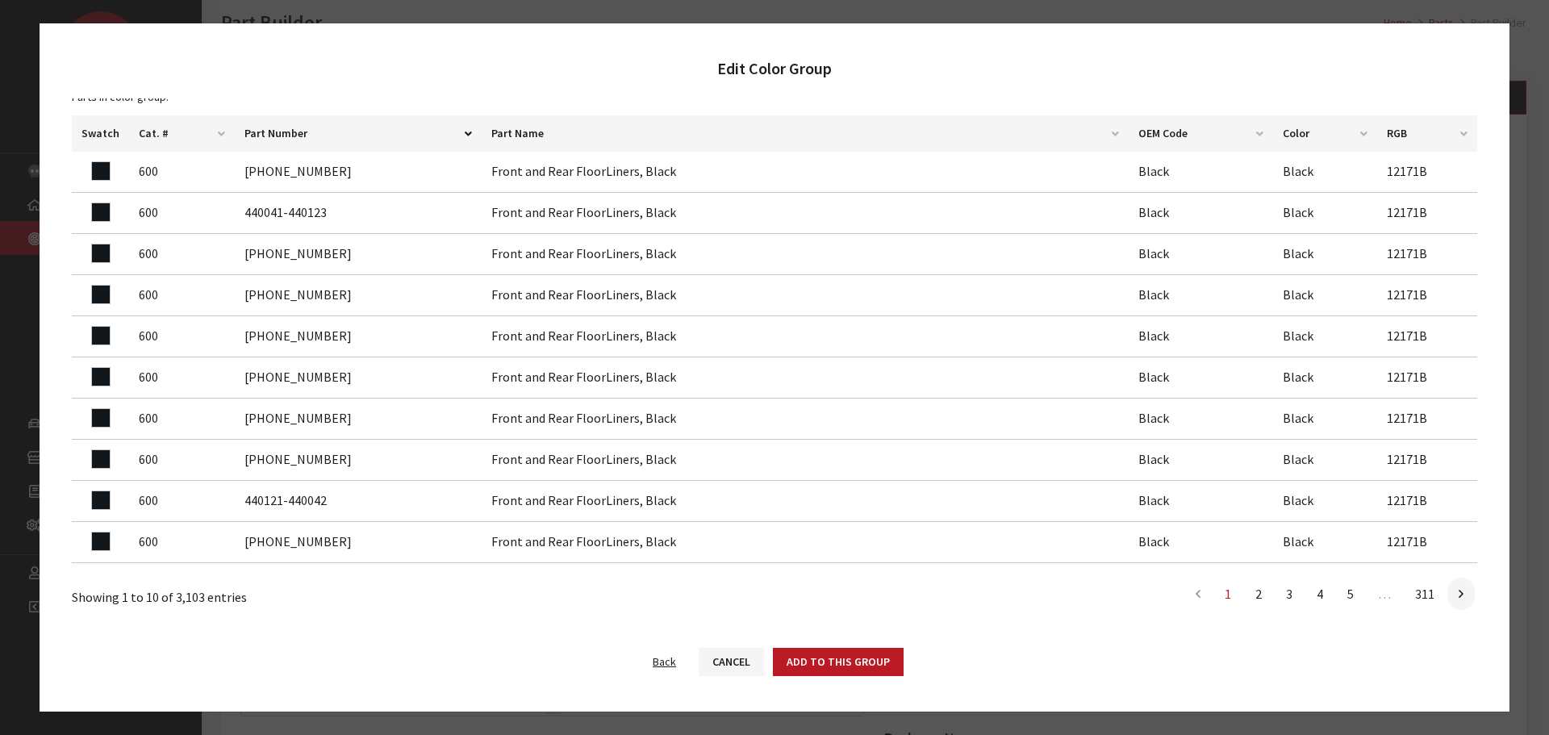
click at [166, 127] on th "Cat. #" at bounding box center [182, 133] width 106 height 36
click at [737, 665] on button "Cancel" at bounding box center [731, 662] width 65 height 28
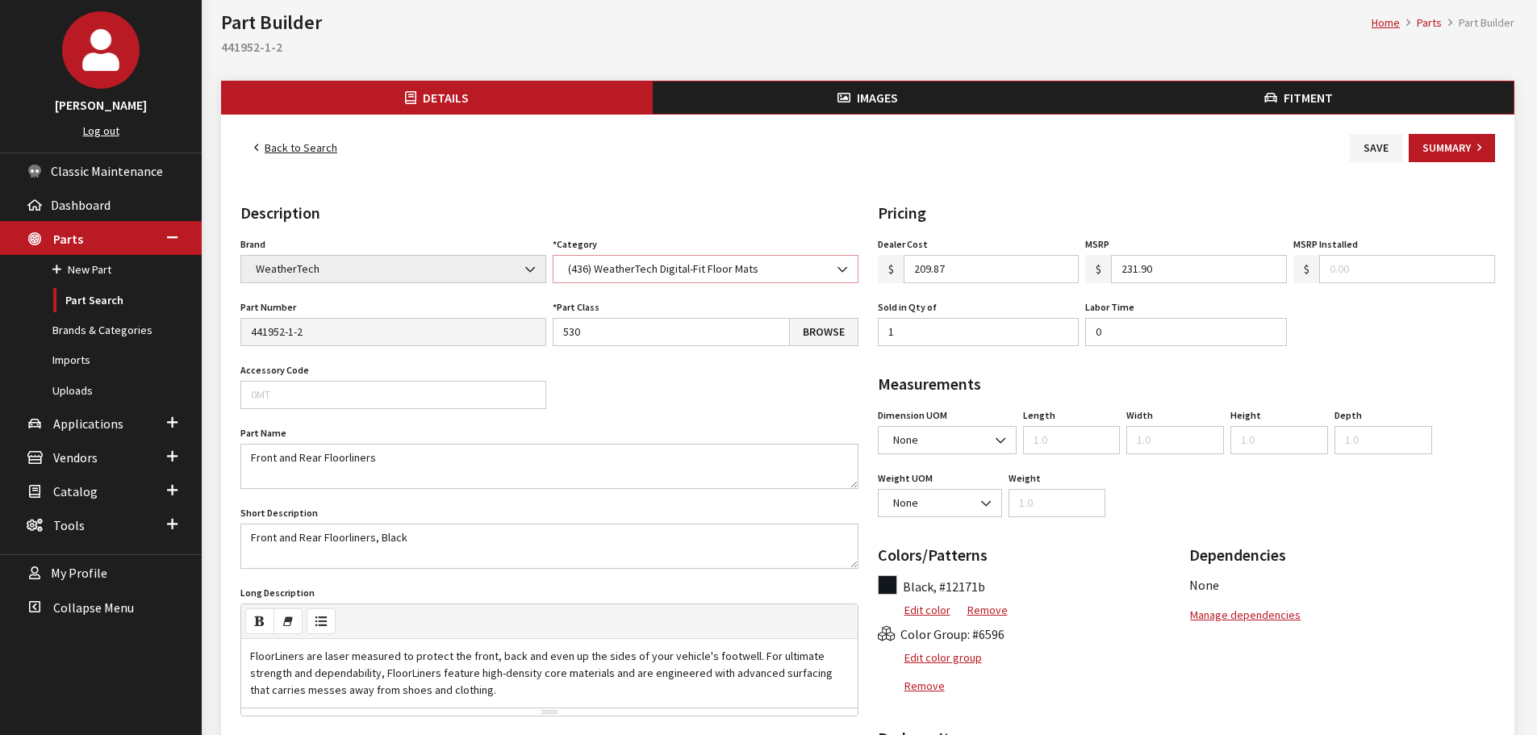
click at [657, 268] on span "(436) WeatherTech Digital-Fit Floor Mats" at bounding box center [705, 269] width 285 height 17
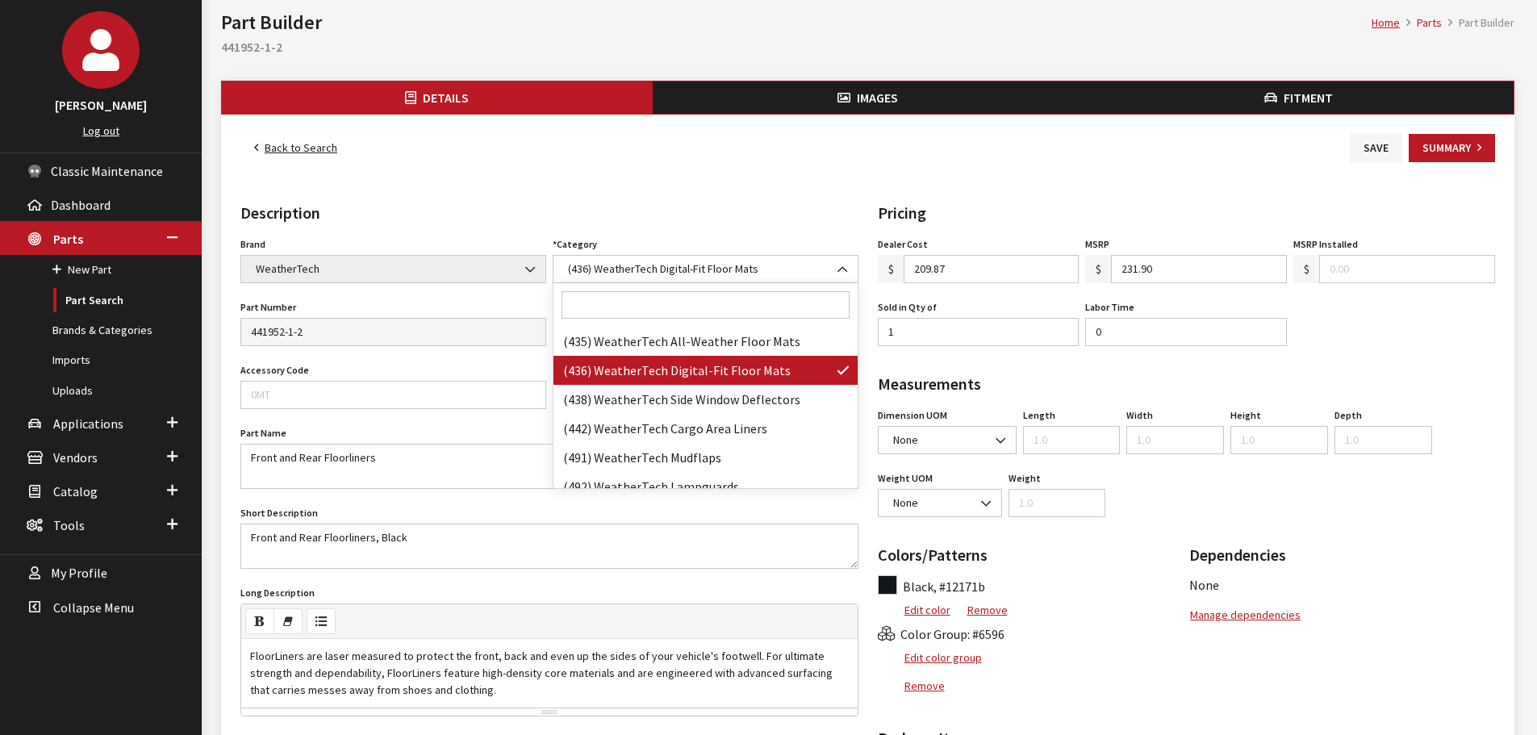
click at [649, 303] on input "Search" at bounding box center [705, 304] width 288 height 27
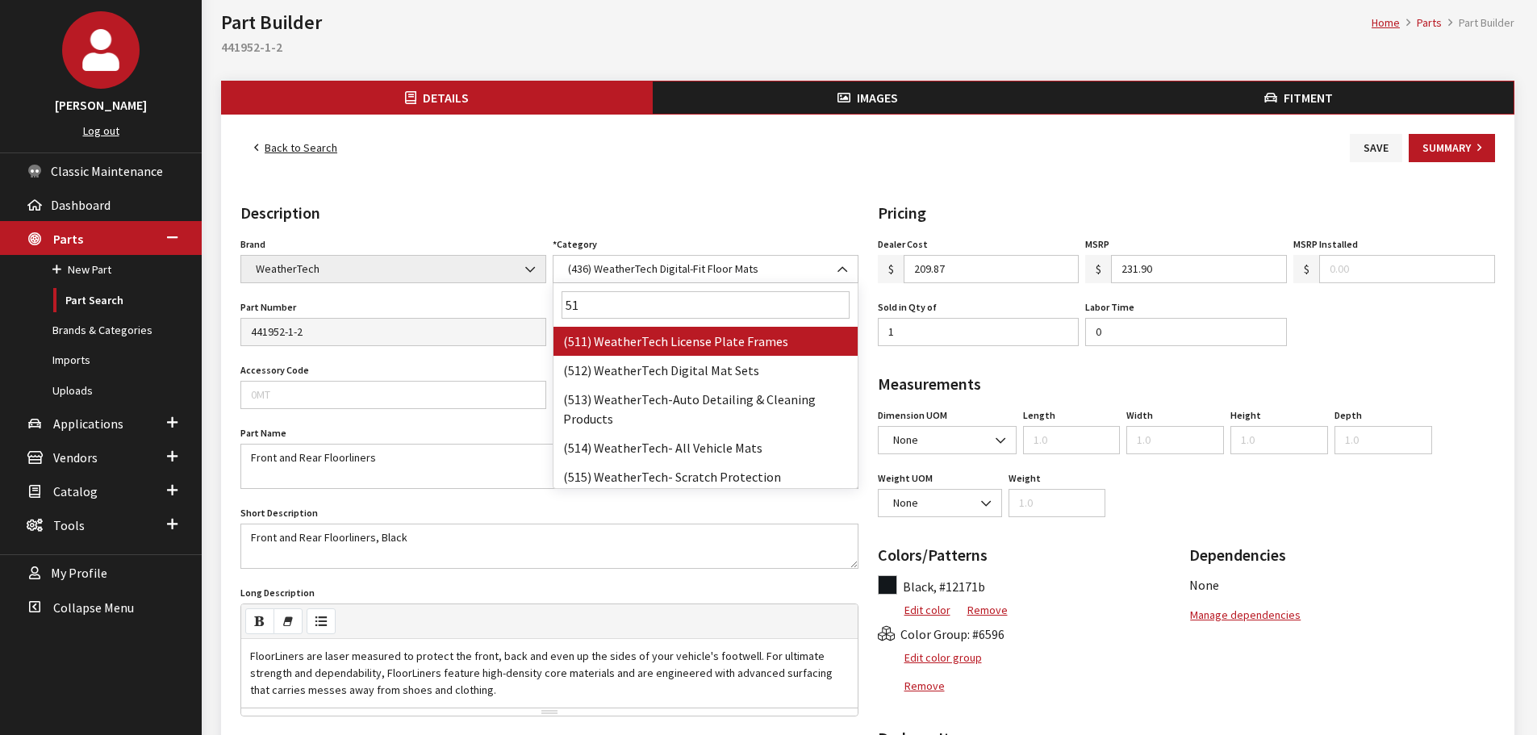
type input "512"
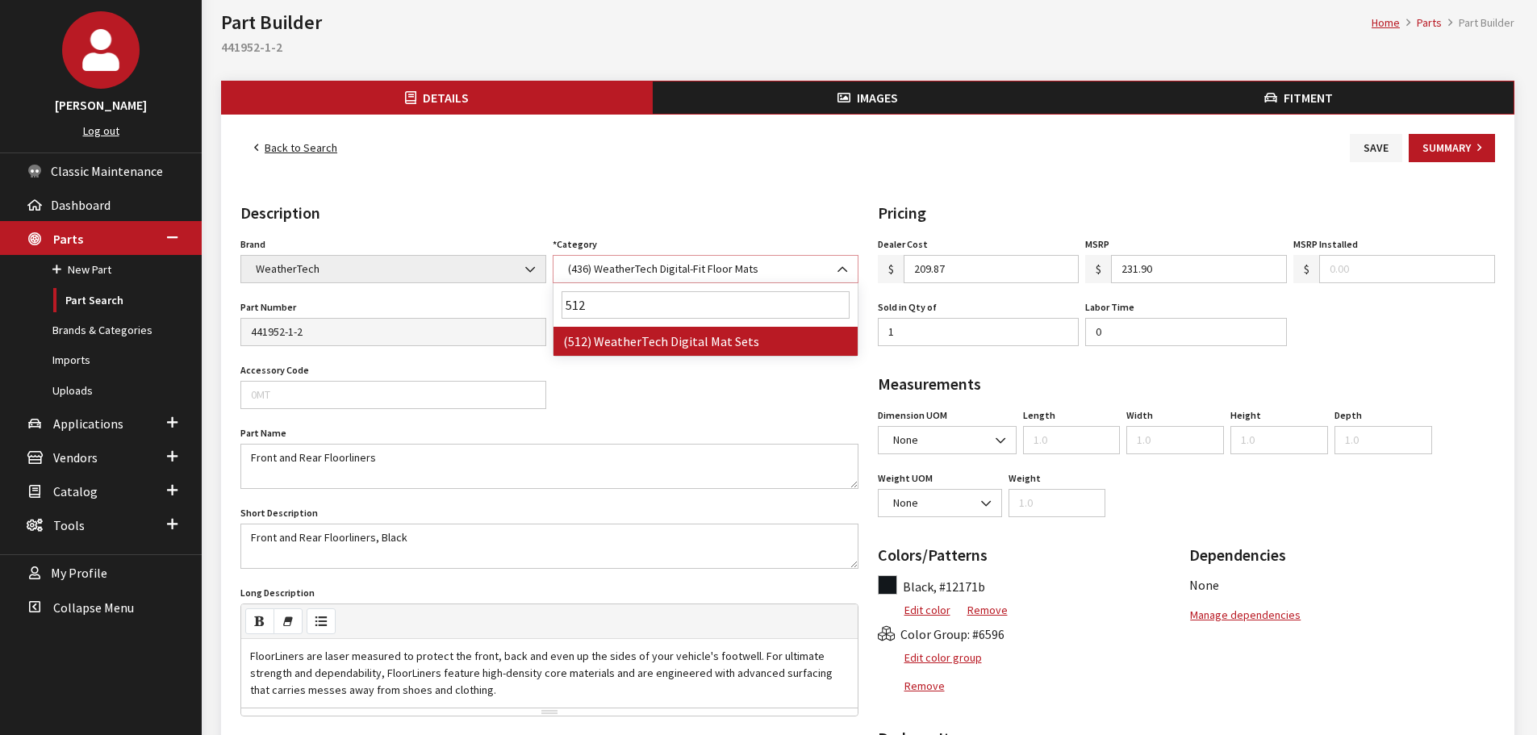
select select "1151"
click at [1377, 148] on button "Save" at bounding box center [1376, 148] width 52 height 28
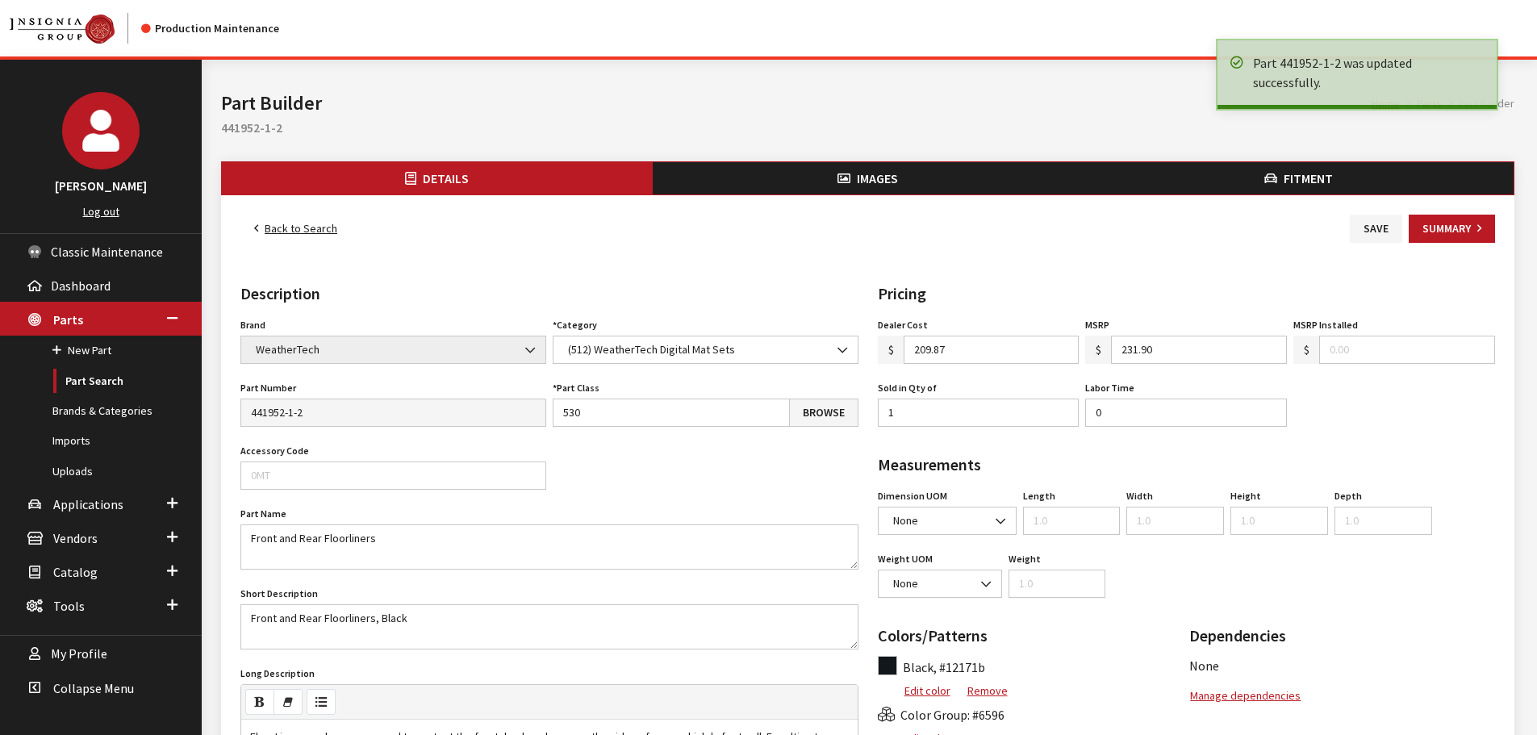
click at [289, 234] on link "Back to Search" at bounding box center [295, 229] width 111 height 28
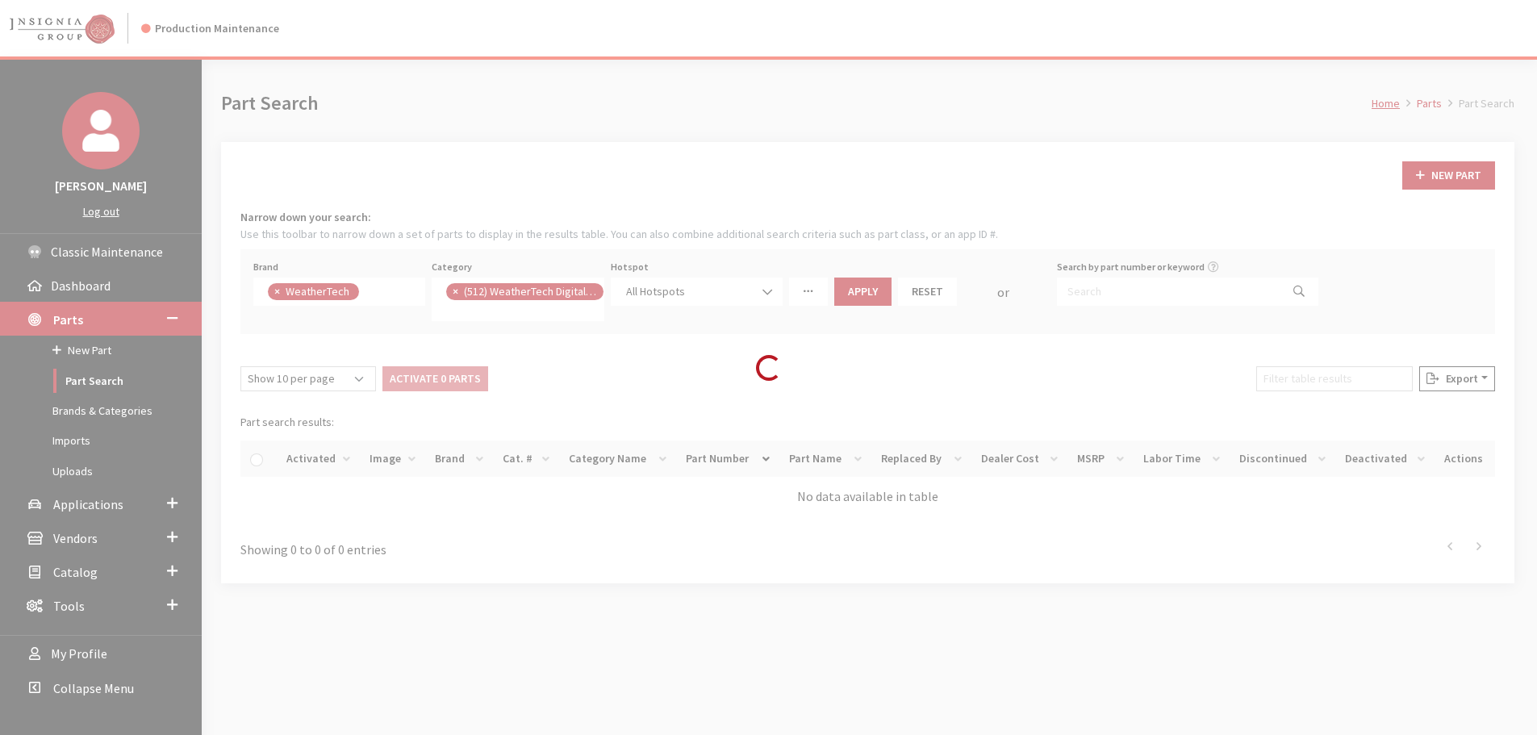
scroll to position [183, 0]
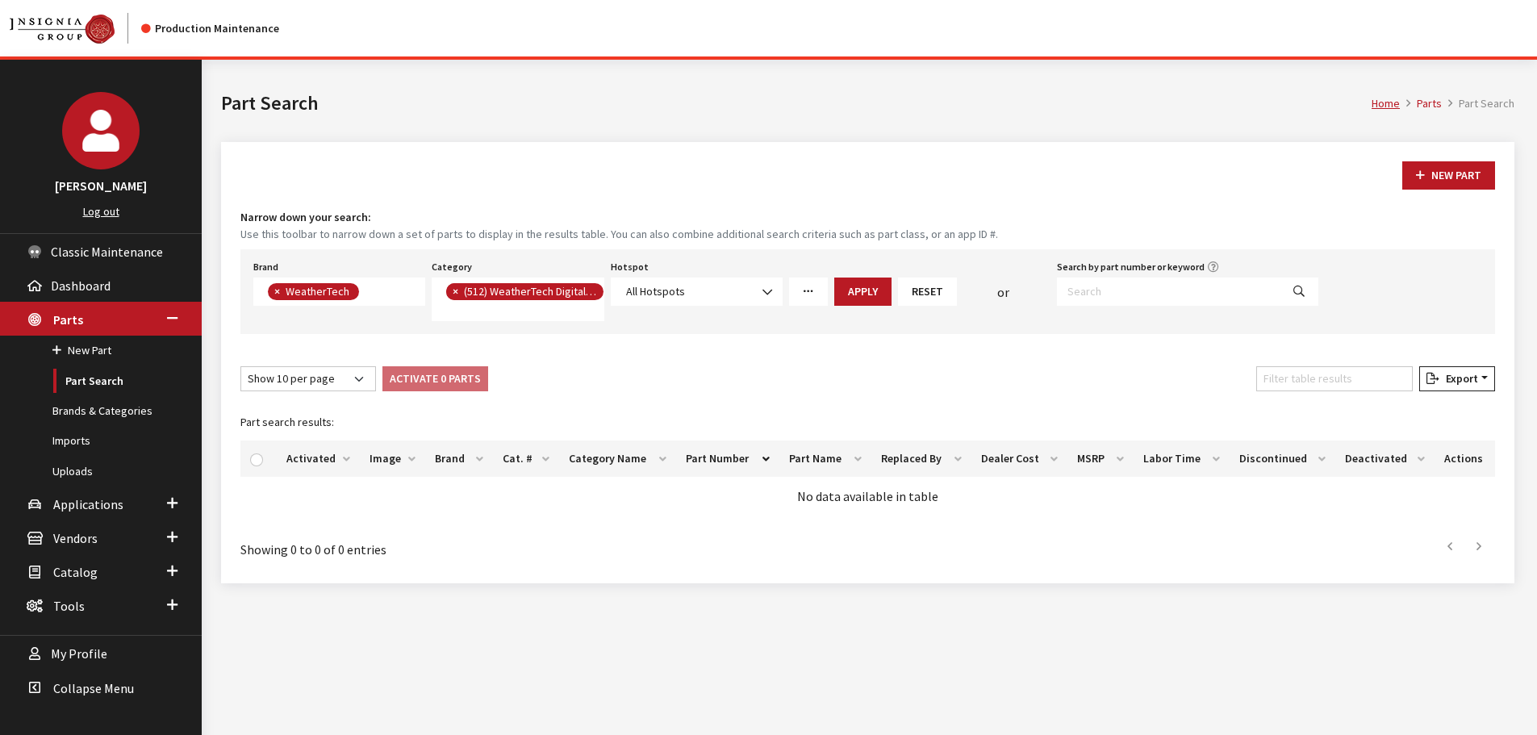
click at [453, 290] on span "×" at bounding box center [456, 291] width 6 height 15
select select
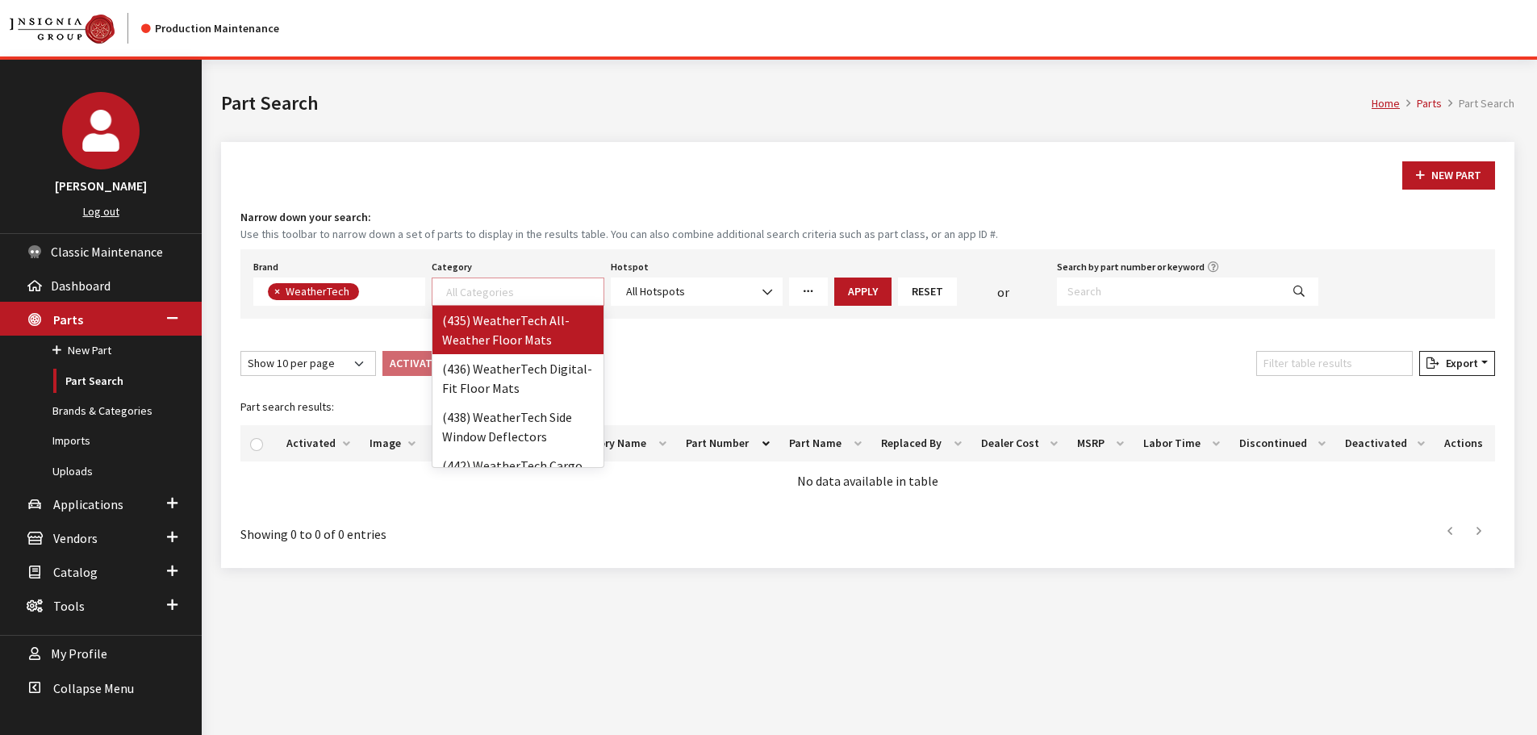
scroll to position [1, 0]
click at [807, 294] on icon "More Filters" at bounding box center [808, 291] width 11 height 11
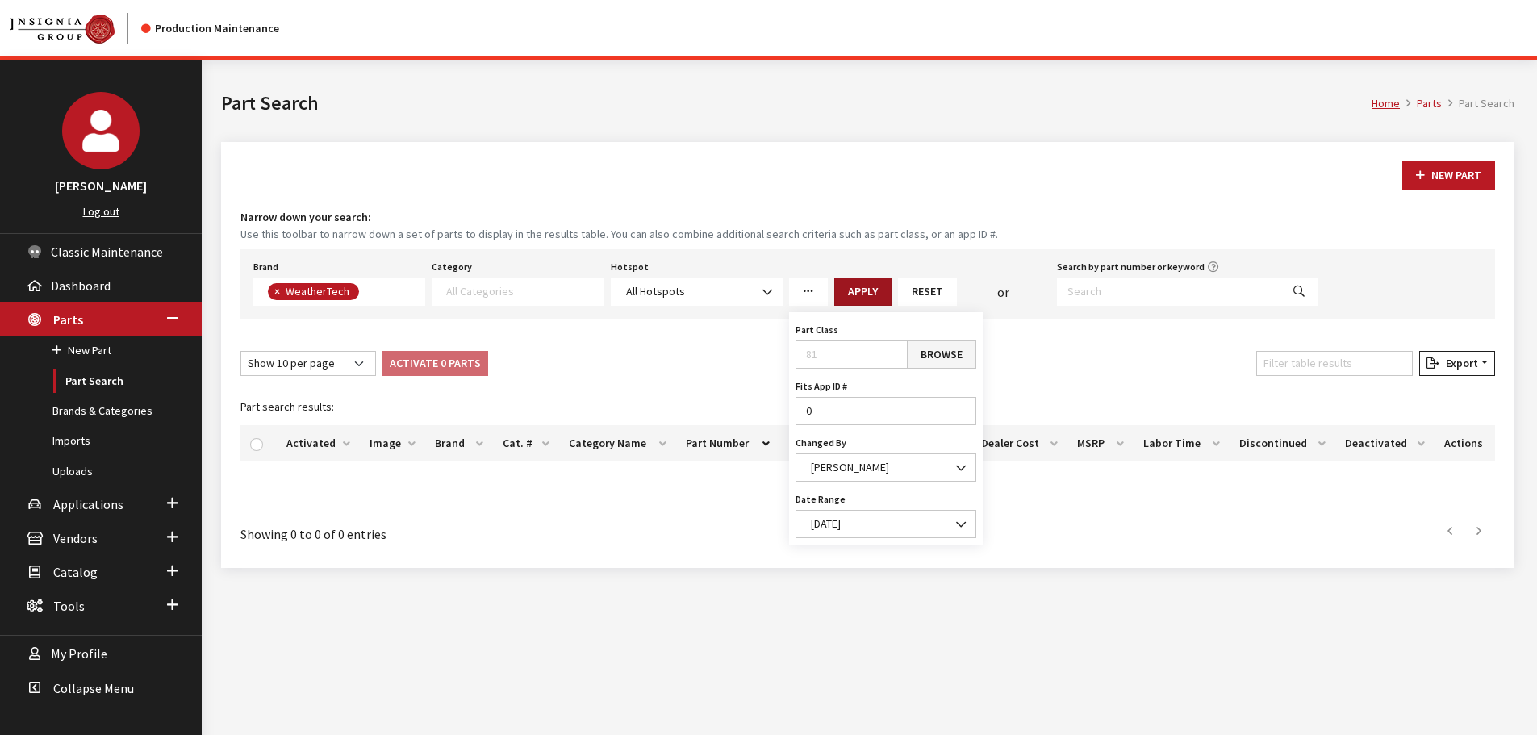
click at [856, 290] on button "Apply" at bounding box center [862, 292] width 57 height 28
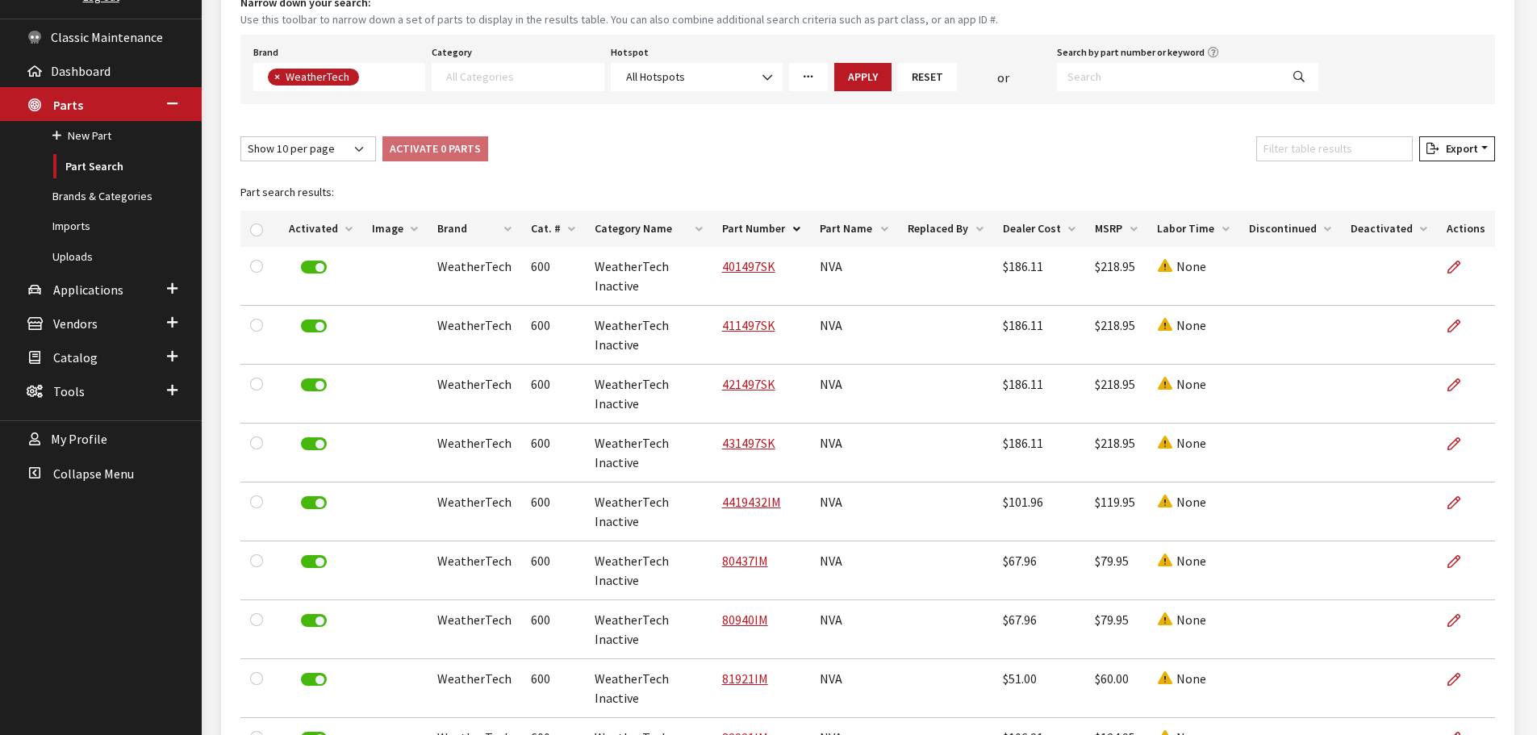
scroll to position [298, 0]
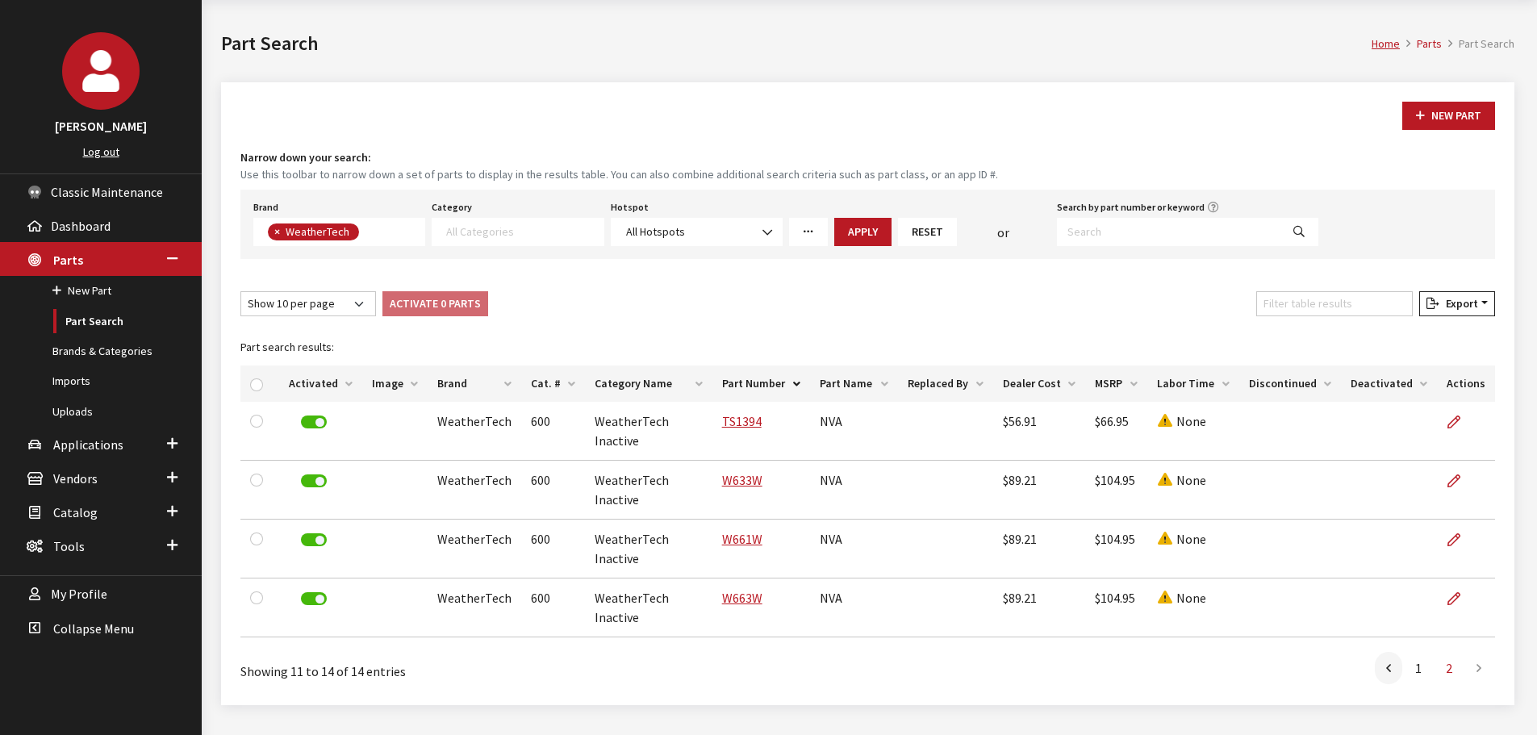
scroll to position [0, 0]
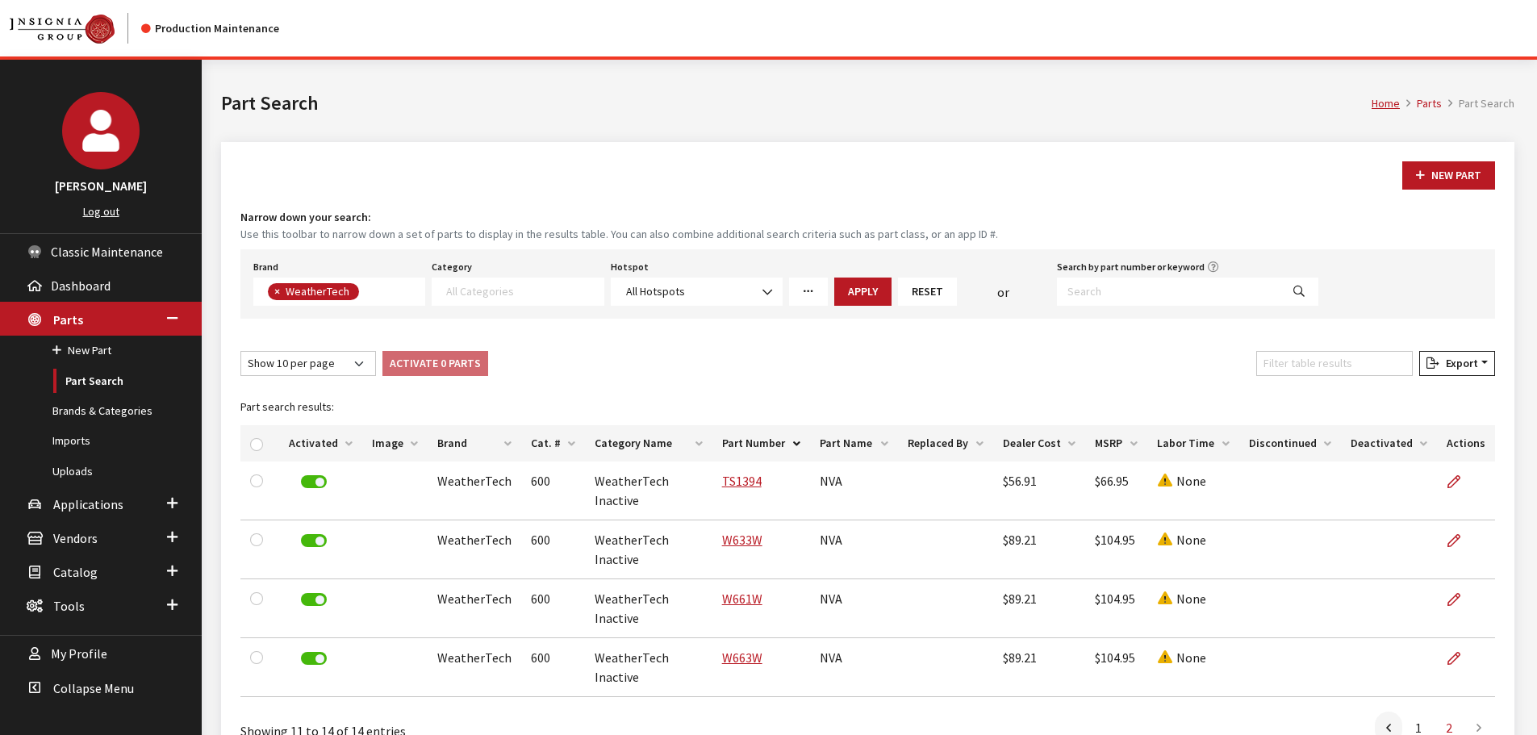
click at [817, 292] on link "More Filters" at bounding box center [808, 292] width 39 height 28
click at [829, 517] on span "[DATE]" at bounding box center [886, 523] width 160 height 17
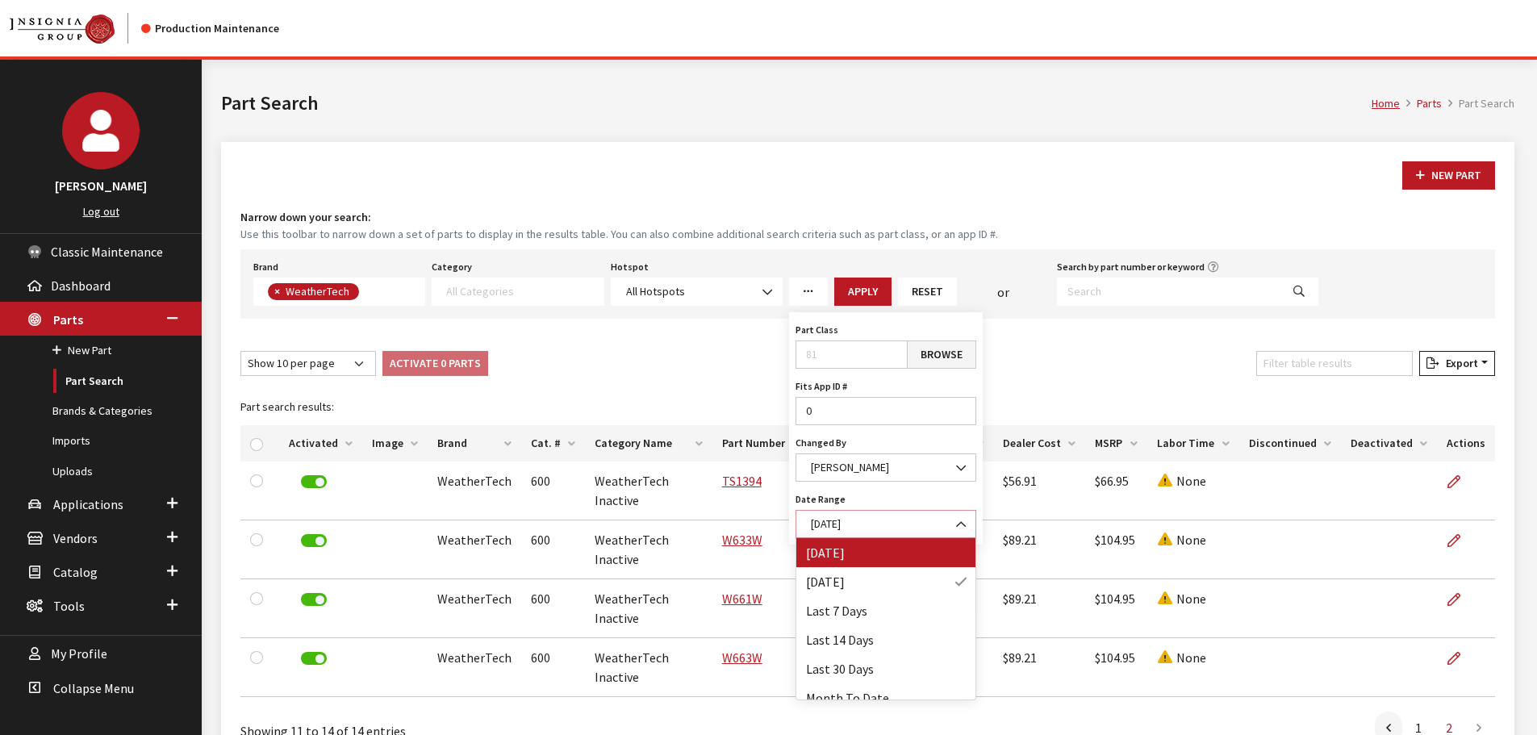
select select "1"
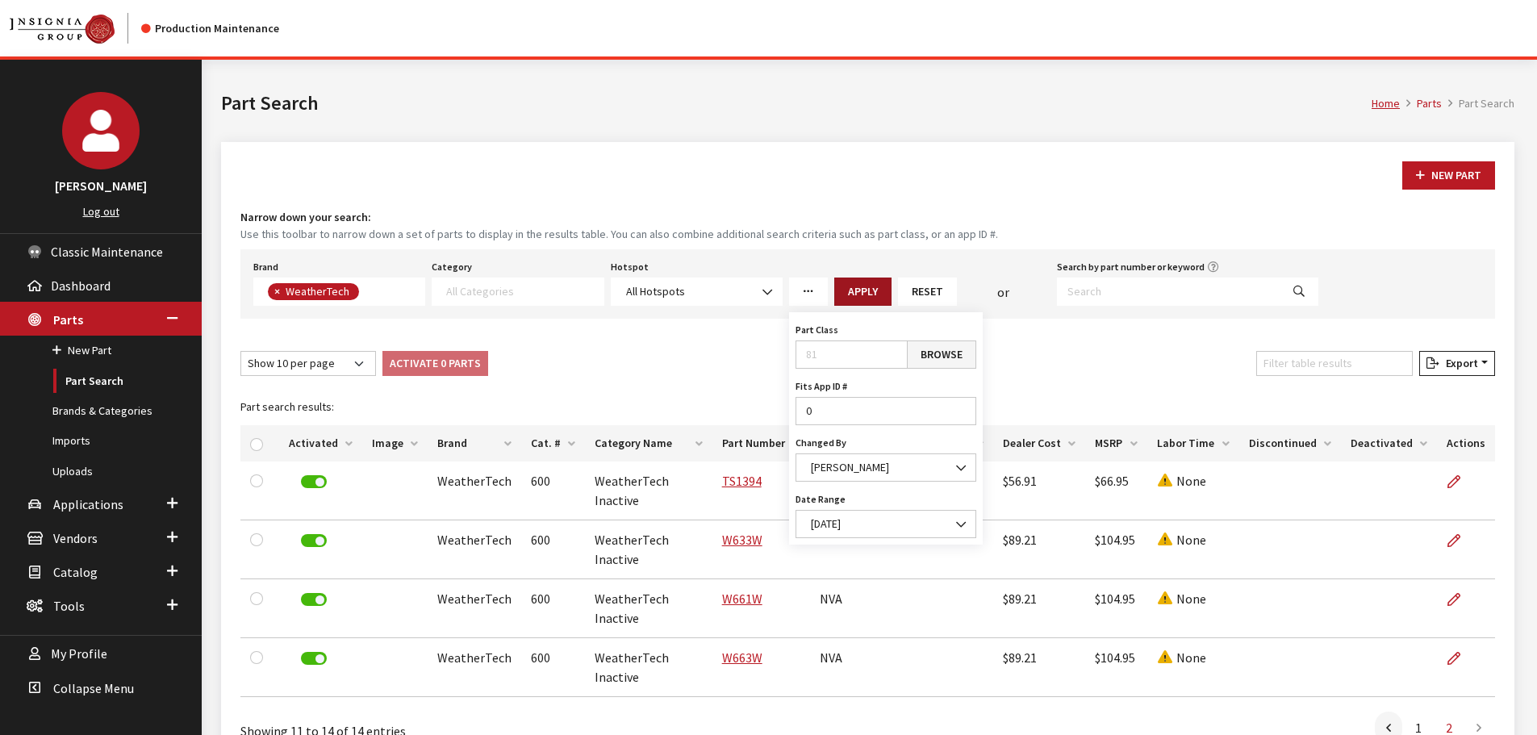
click at [860, 297] on button "Apply" at bounding box center [862, 292] width 57 height 28
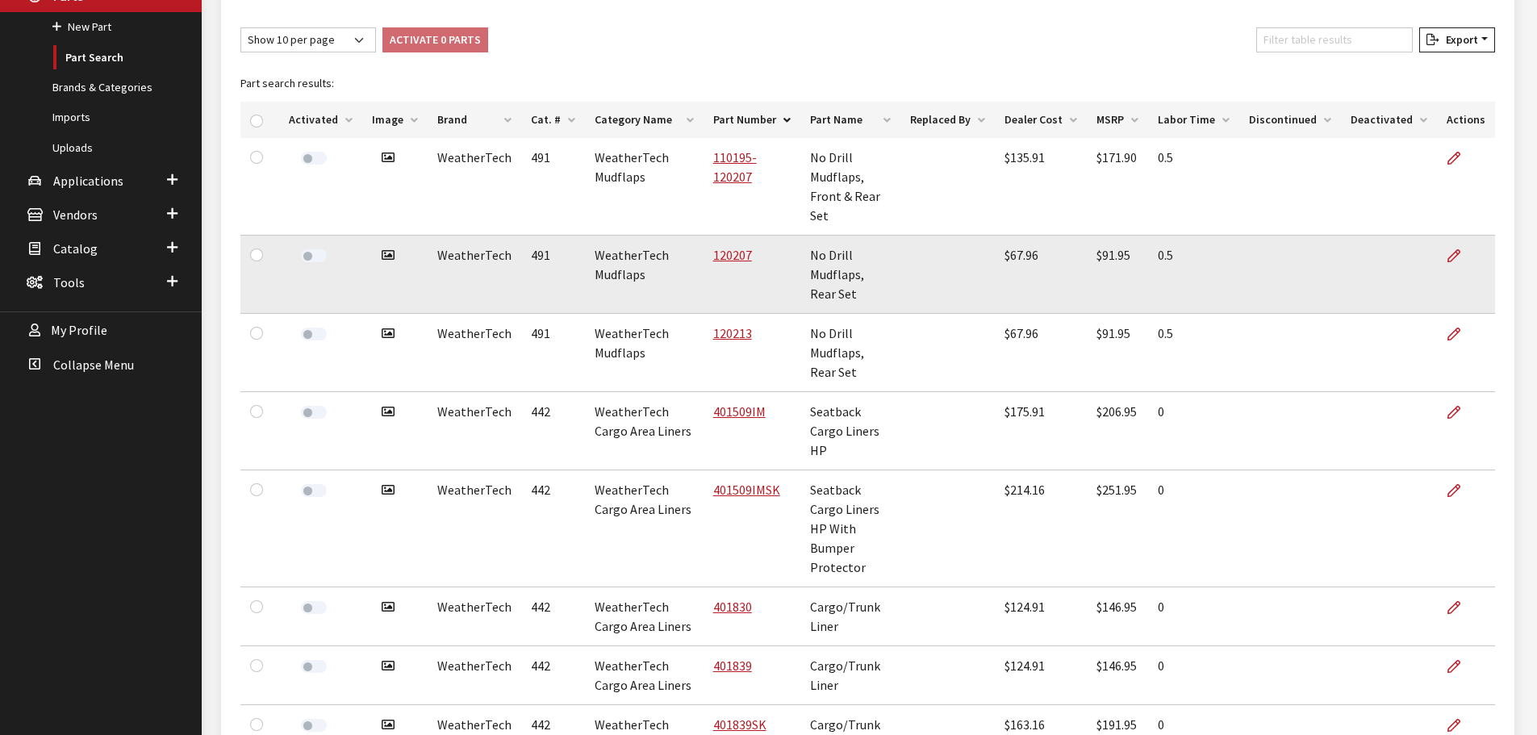
scroll to position [403, 0]
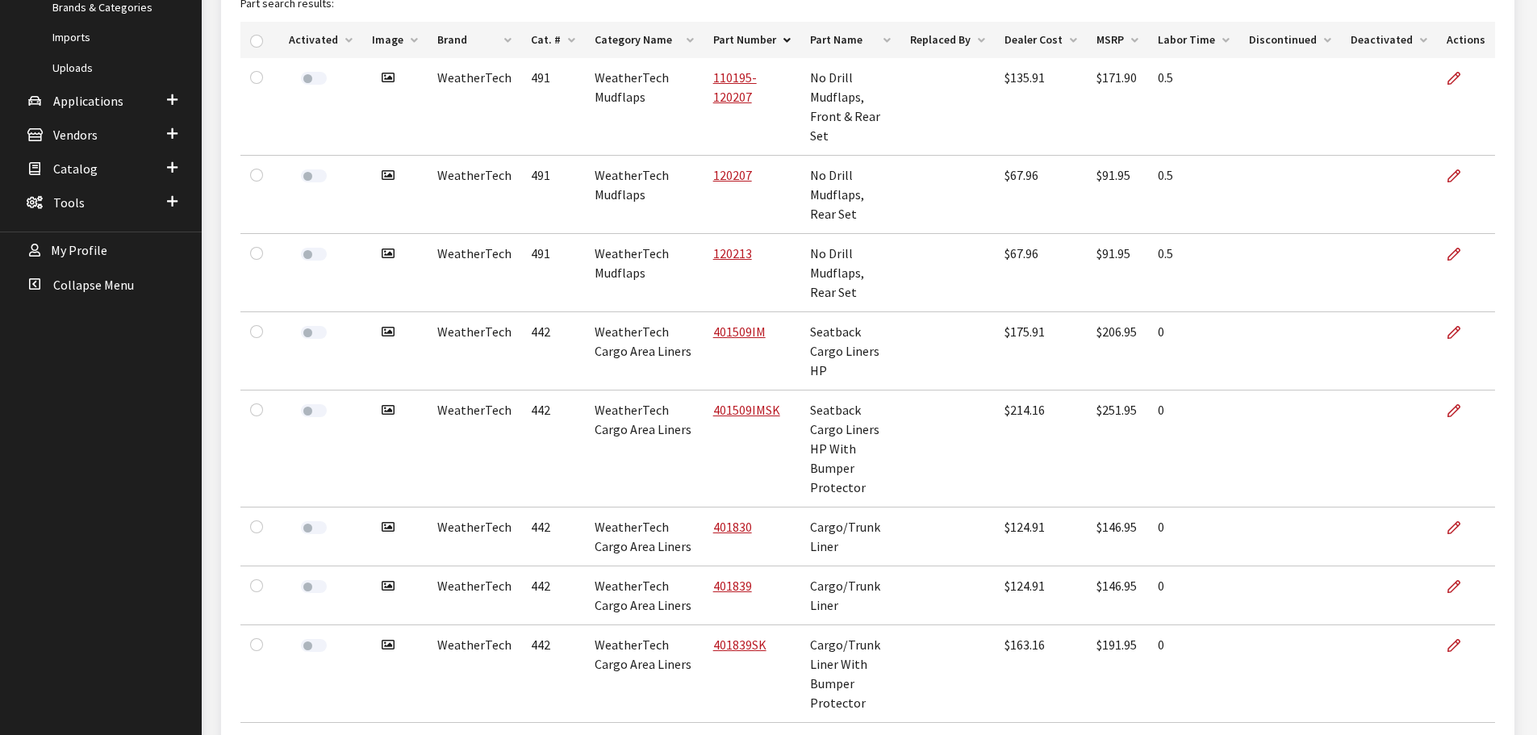
click at [394, 39] on th "Image" at bounding box center [394, 40] width 65 height 36
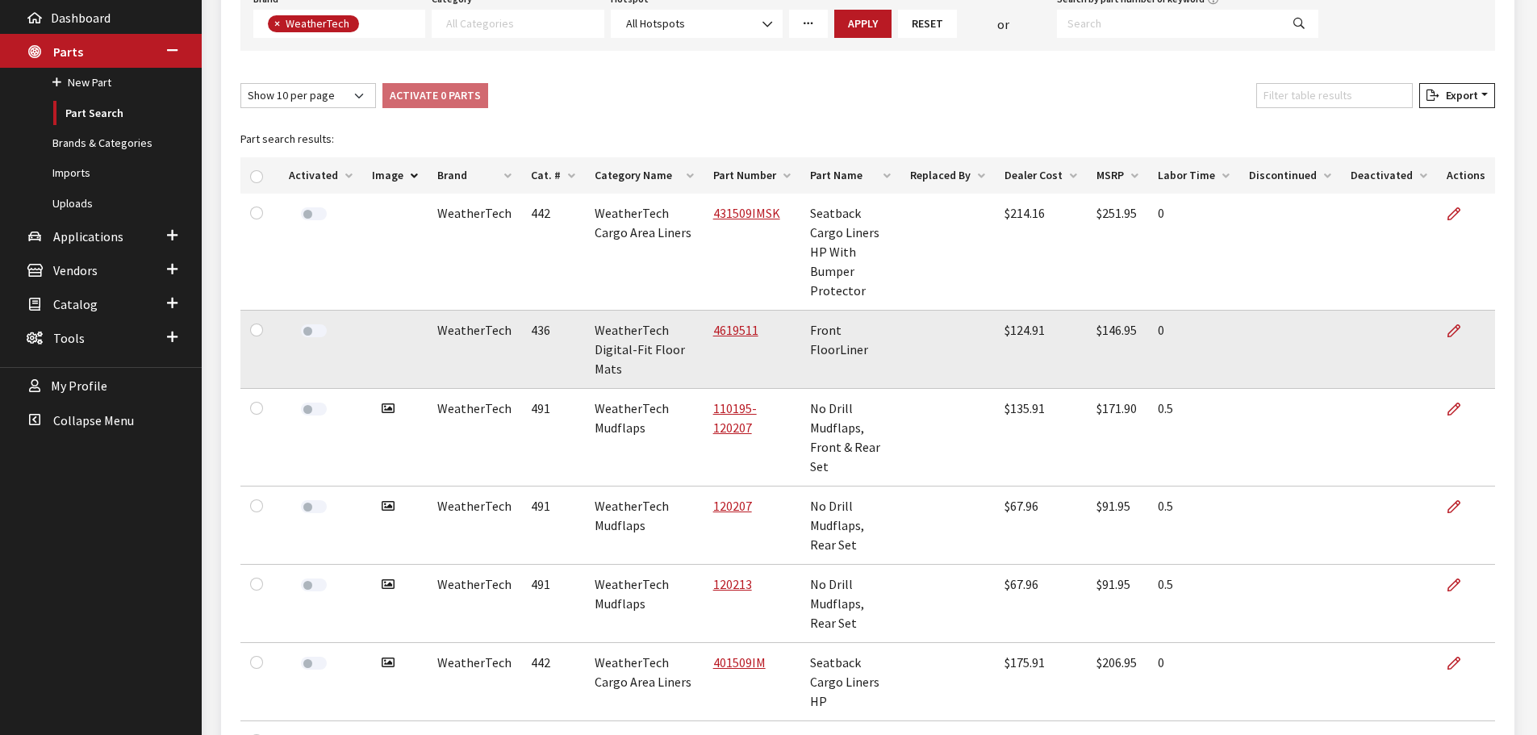
scroll to position [242, 0]
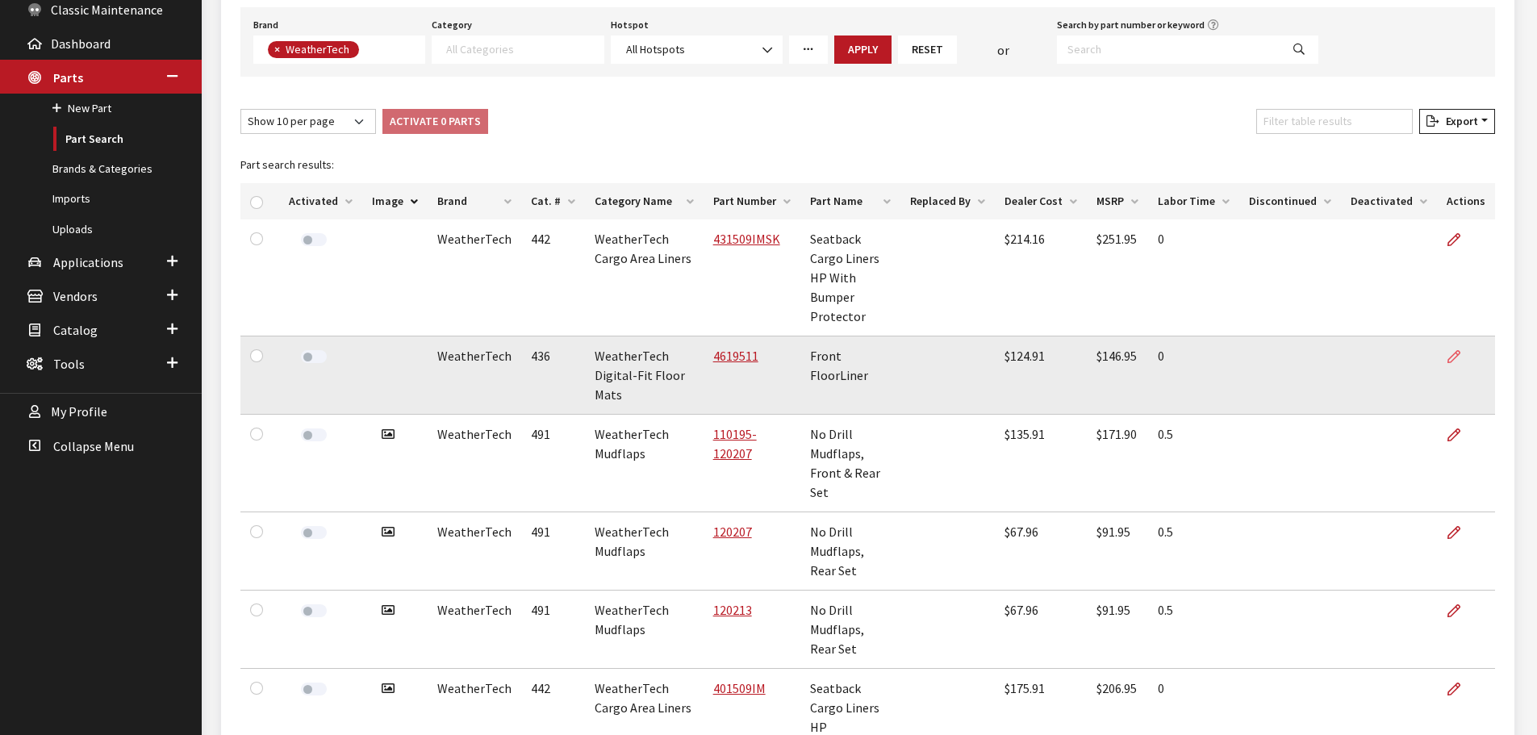
click at [1452, 347] on link at bounding box center [1459, 356] width 27 height 40
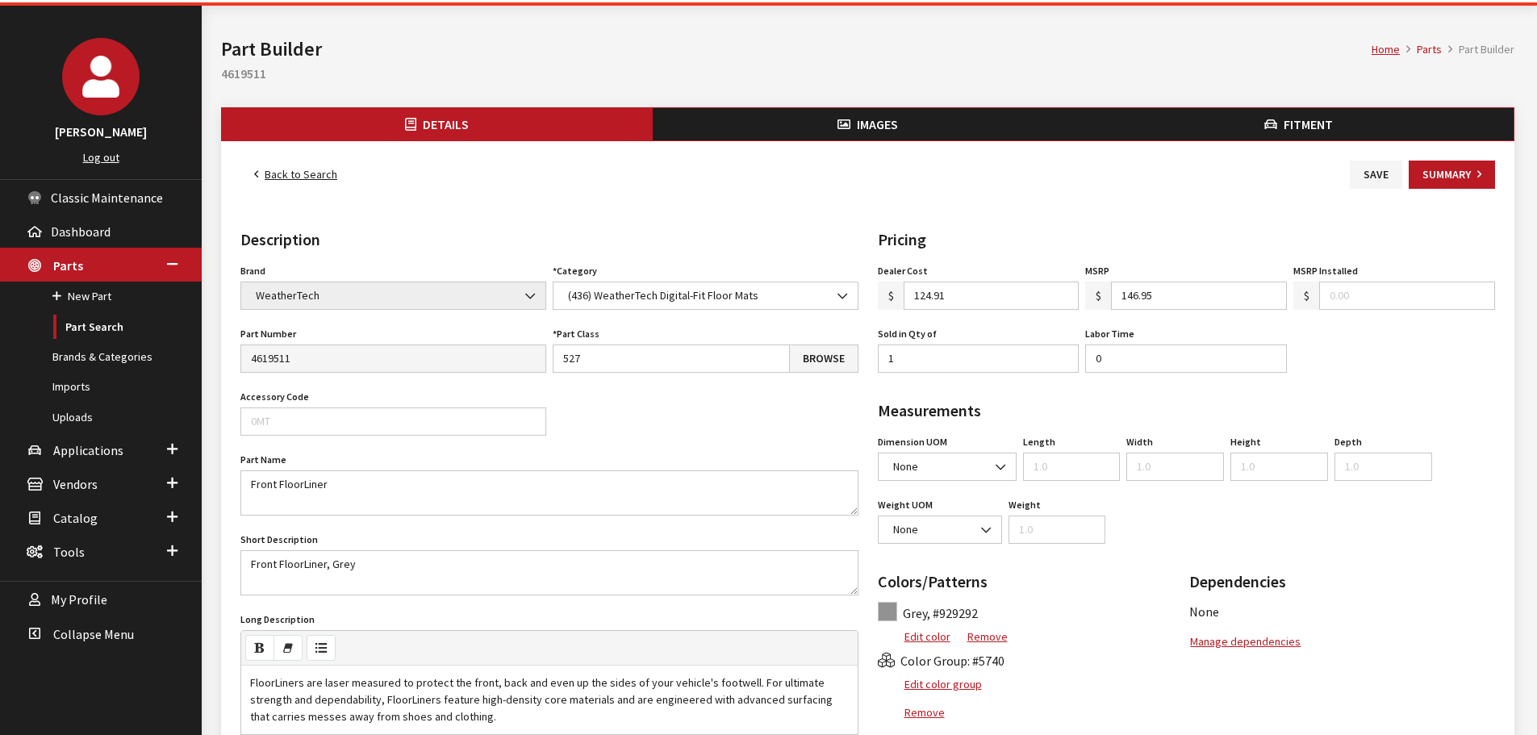
scroll to position [81, 0]
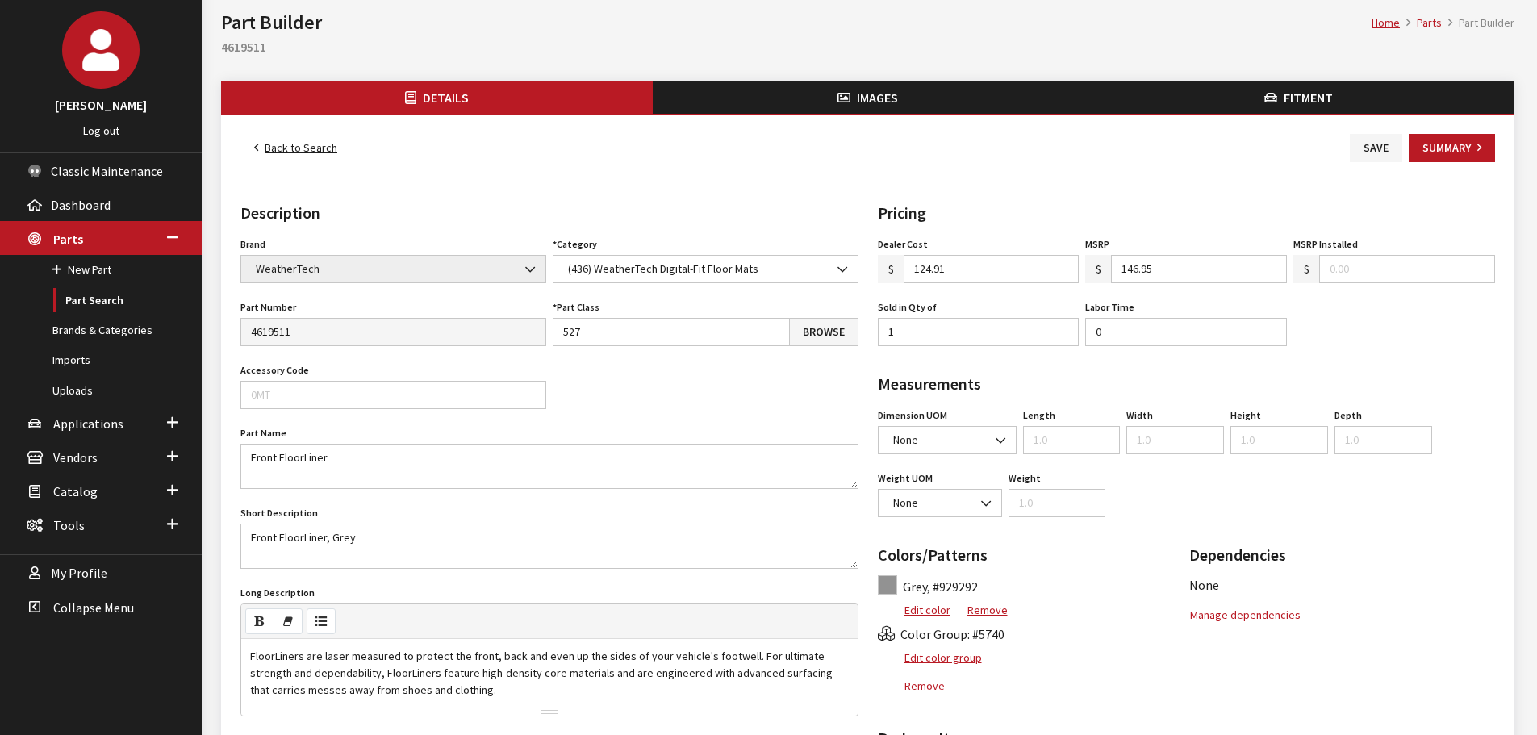
click at [248, 44] on h2 "4619511" at bounding box center [867, 46] width 1293 height 19
copy h2 "4619511"
click at [847, 84] on button "Images" at bounding box center [868, 97] width 431 height 32
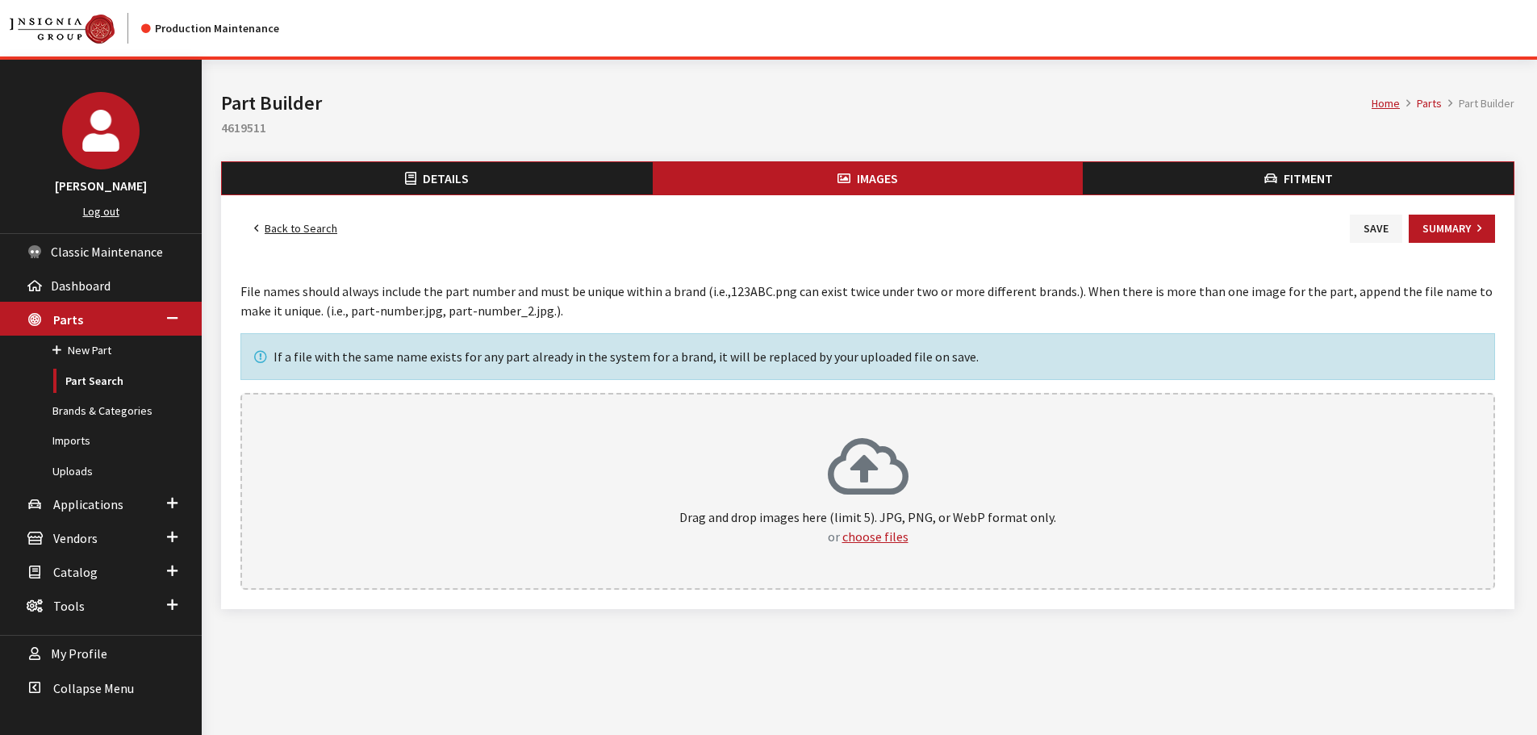
click at [846, 405] on div "Drag and drop images here (limit 5). JPG, PNG, or WebP format only. or choose f…" at bounding box center [867, 491] width 1254 height 197
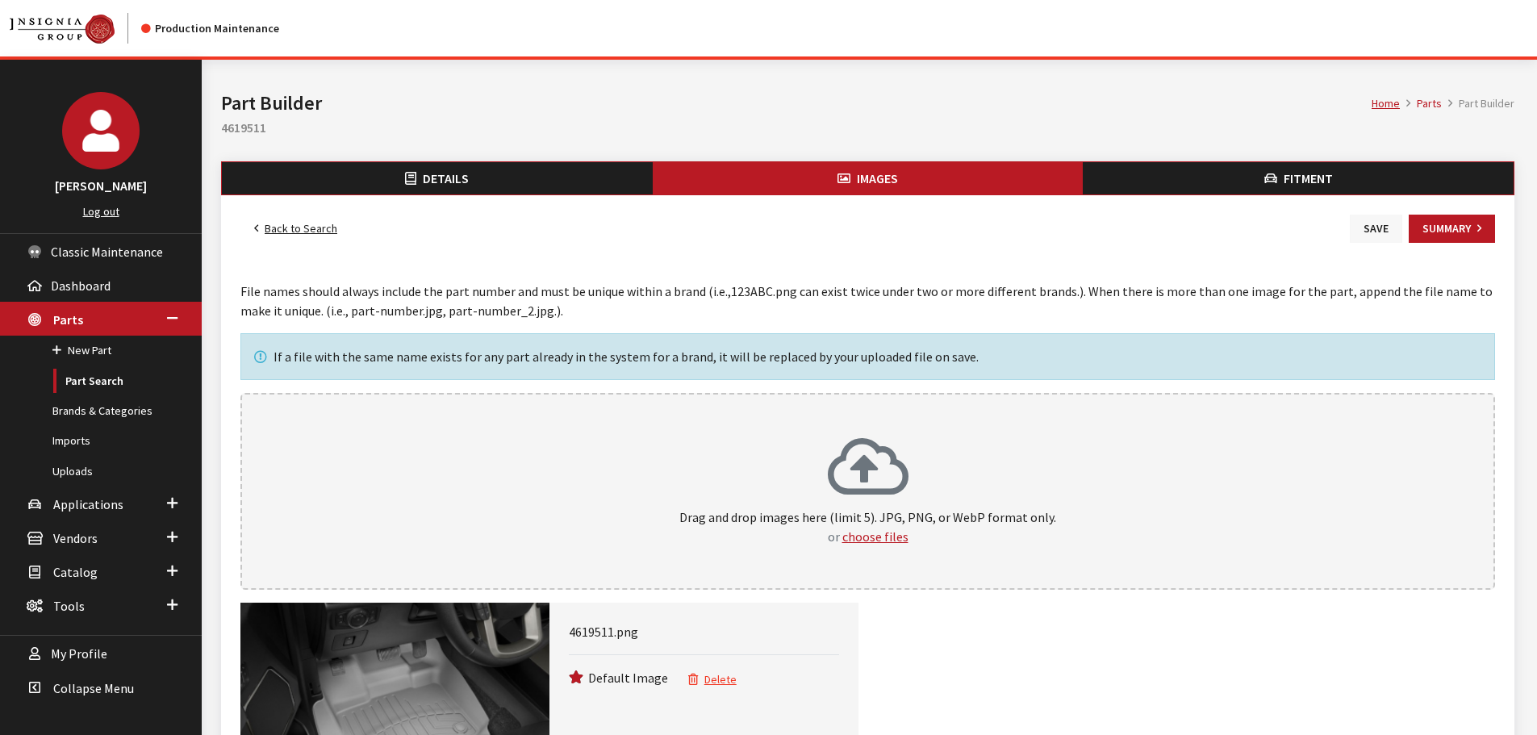
click at [1372, 223] on button "Save" at bounding box center [1376, 229] width 52 height 28
click at [319, 232] on link "Back to Search" at bounding box center [295, 229] width 111 height 28
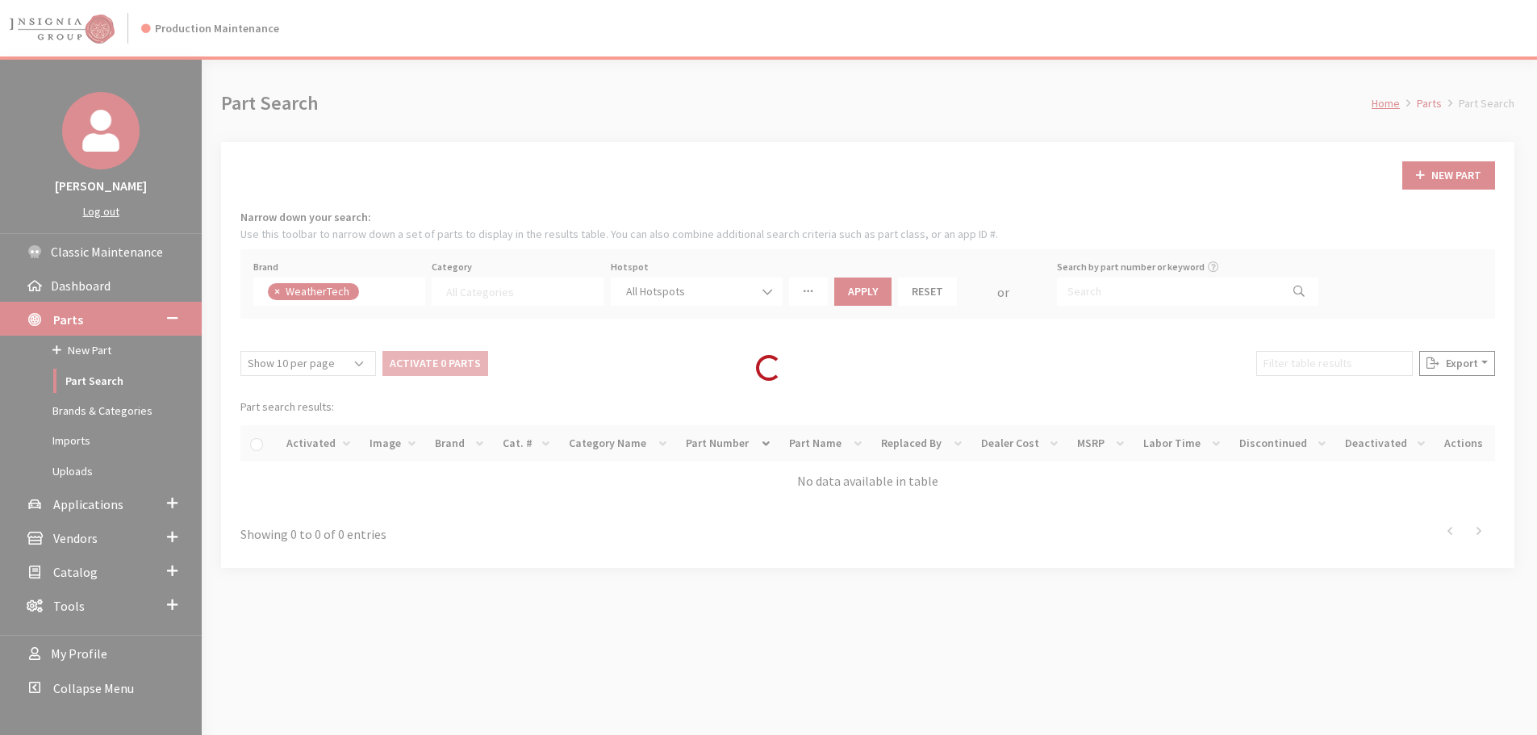
select select
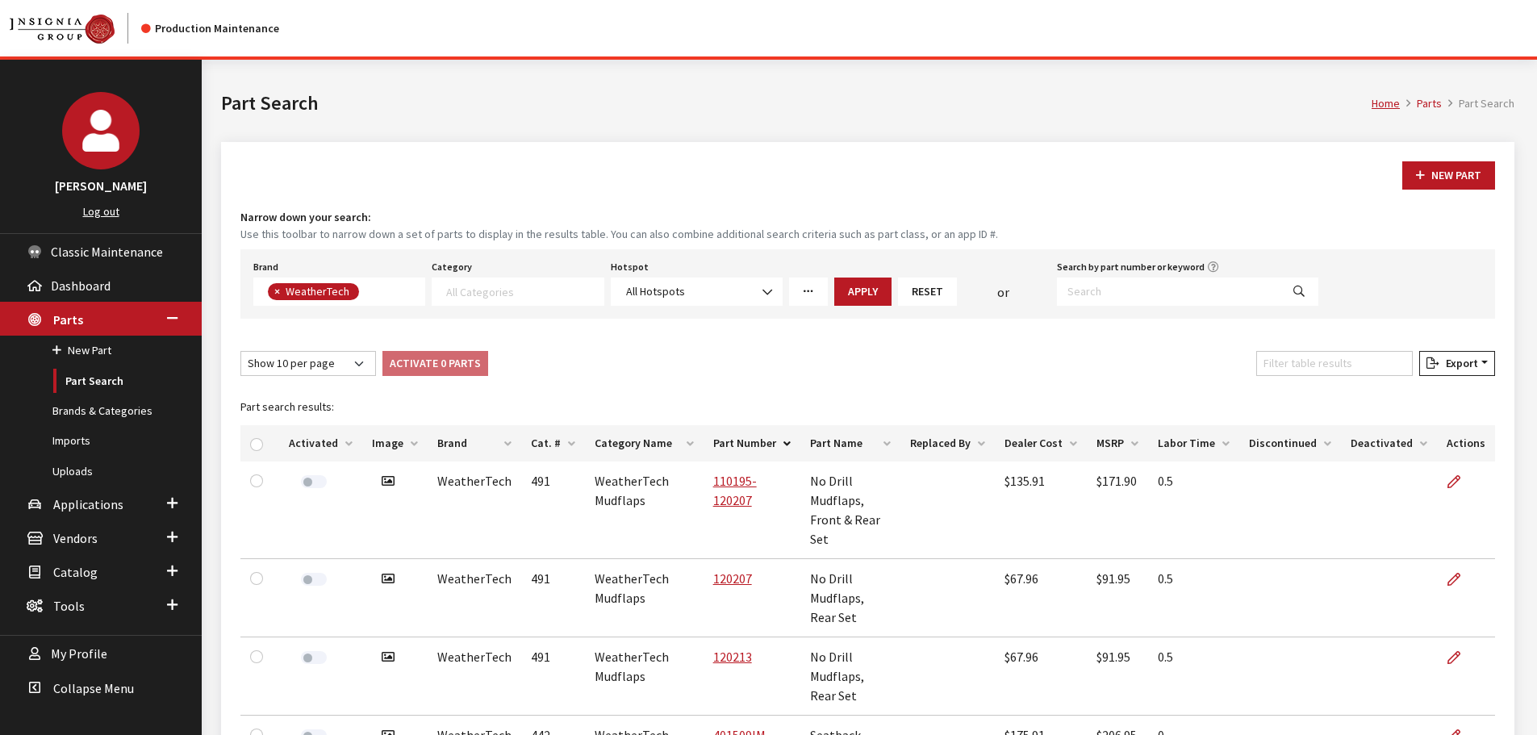
click at [386, 441] on th "Image" at bounding box center [394, 443] width 65 height 36
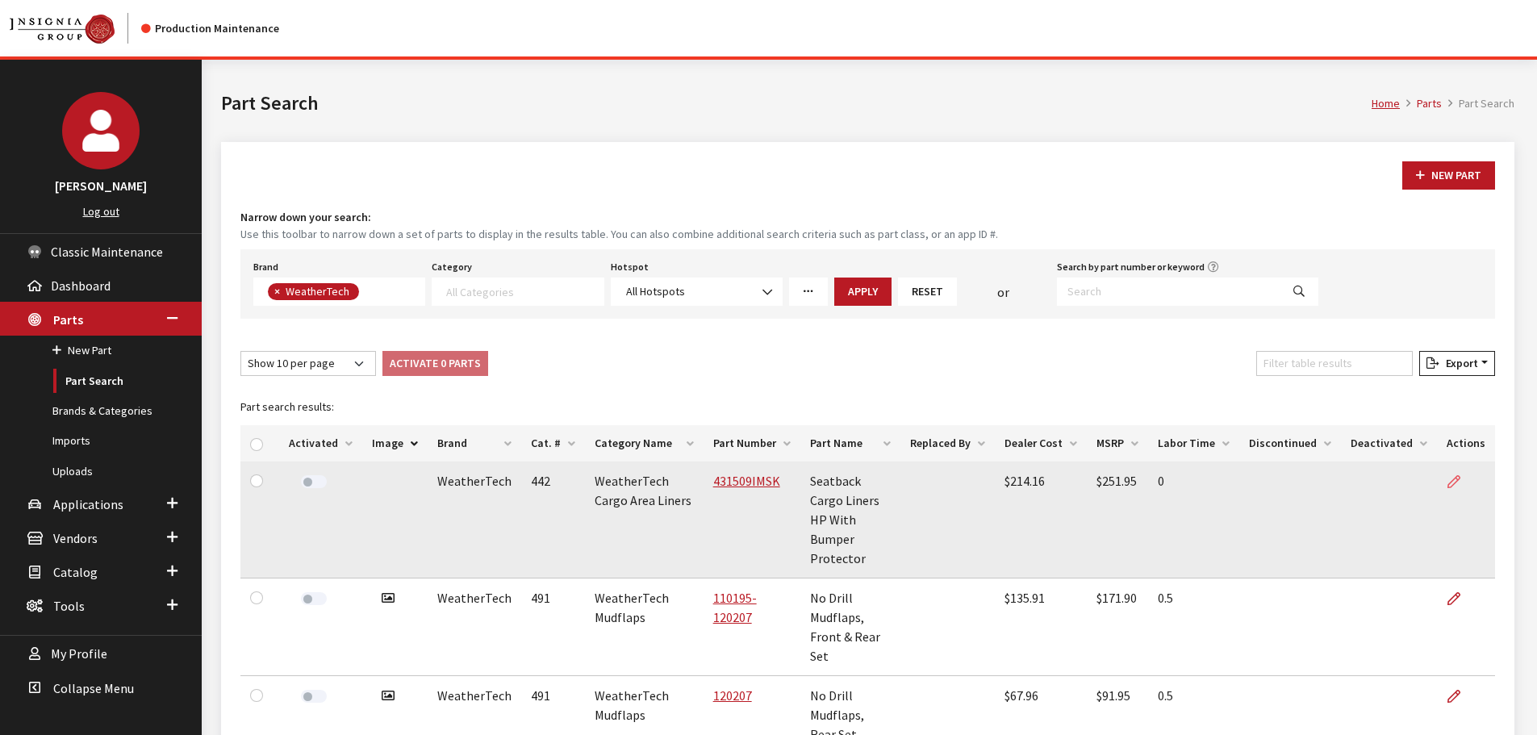
click at [1460, 482] on icon at bounding box center [1453, 482] width 13 height 13
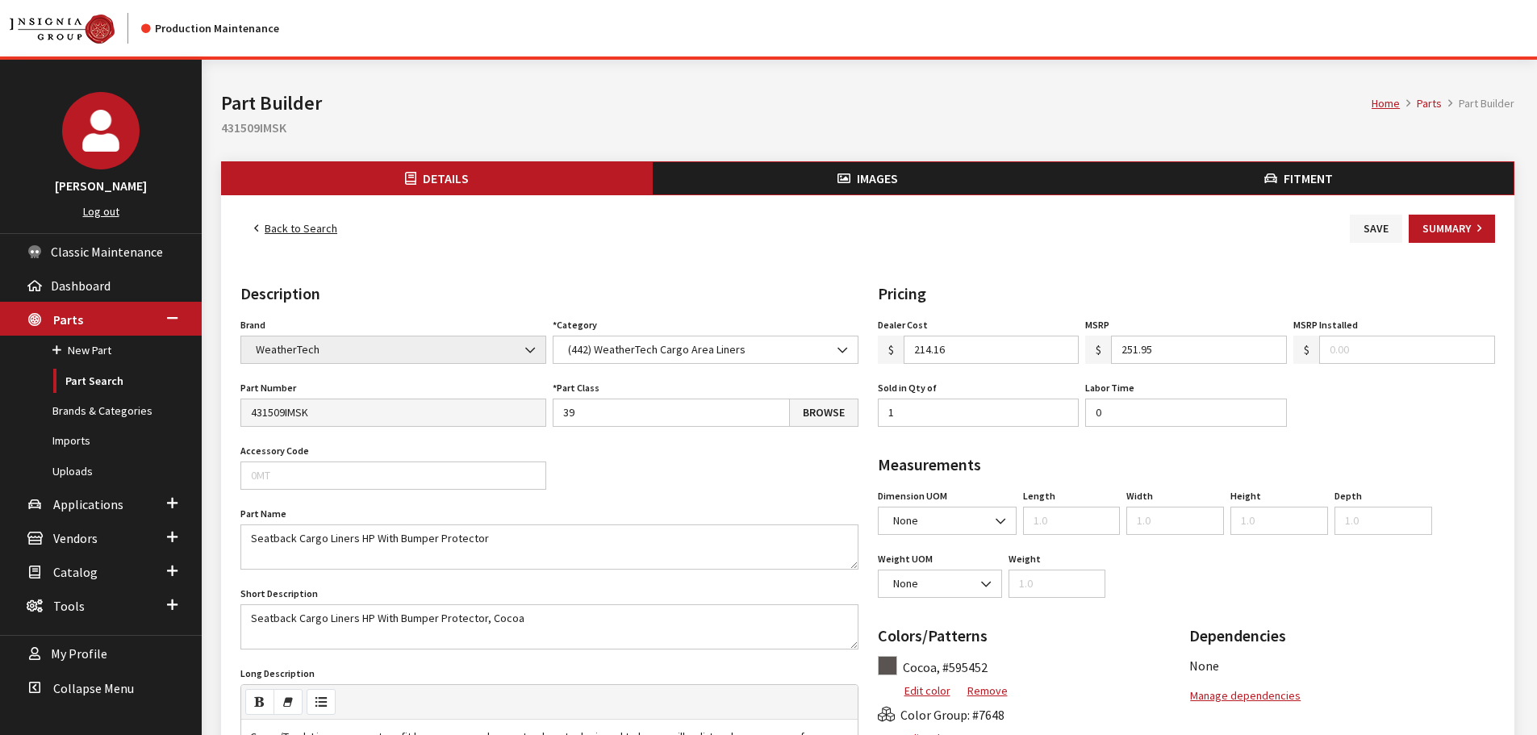
click at [841, 173] on icon "button" at bounding box center [843, 179] width 13 height 13
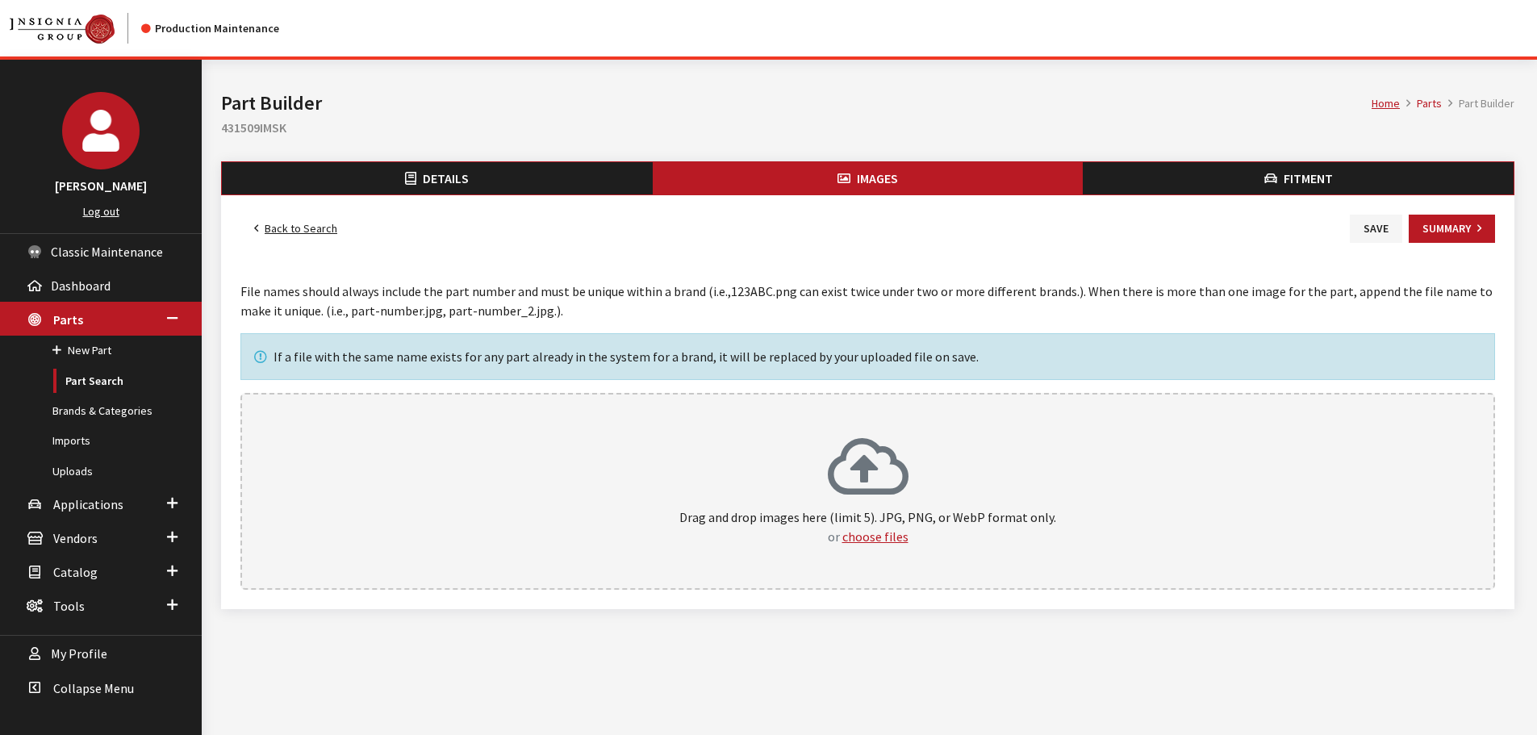
click at [244, 116] on h1 "Part Builder" at bounding box center [796, 103] width 1150 height 29
click at [250, 123] on h2 "431509IMSK" at bounding box center [867, 127] width 1293 height 19
copy h2 "431509IMSK"
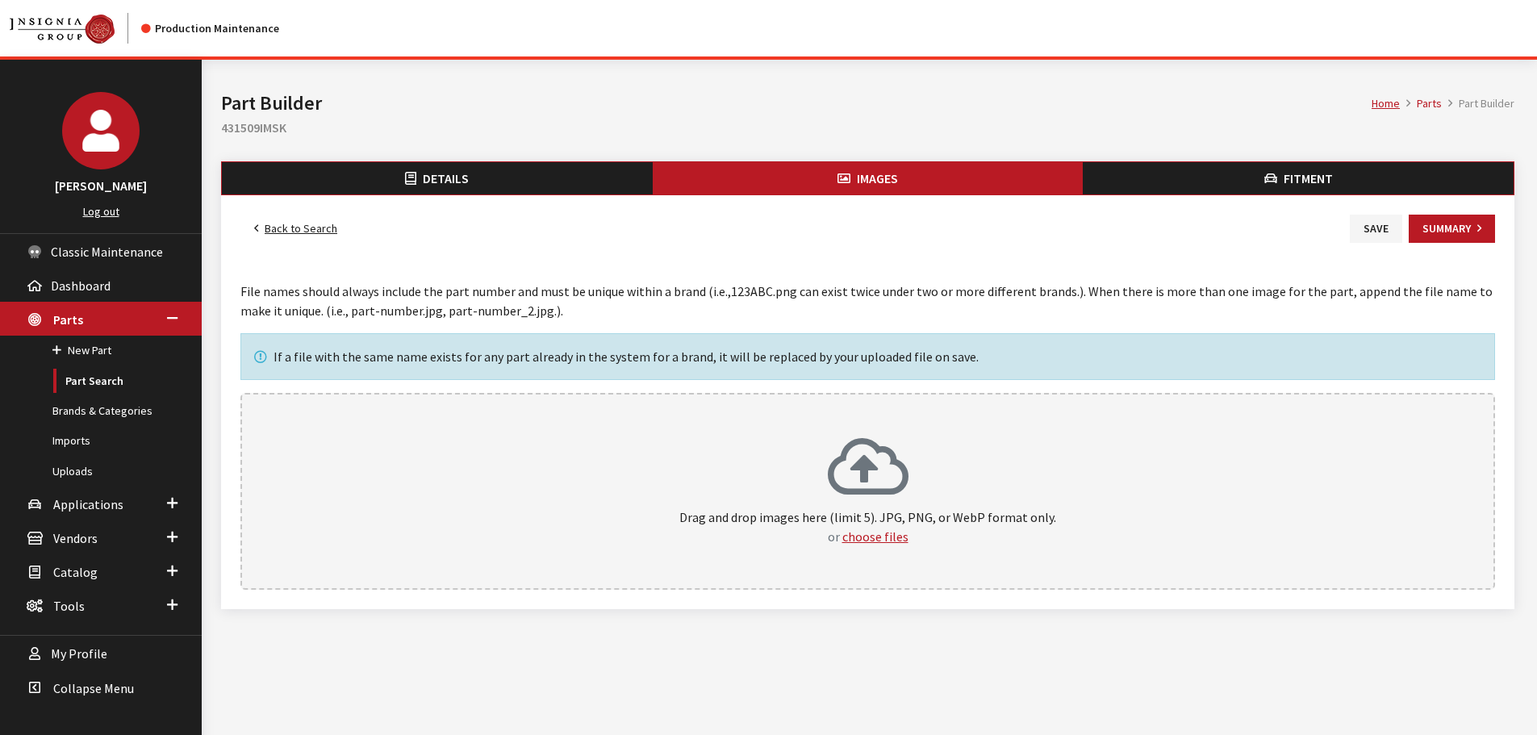
click at [687, 421] on div "Drag and drop images here (limit 5). JPG, PNG, or WebP format only. or choose f…" at bounding box center [867, 491] width 1254 height 197
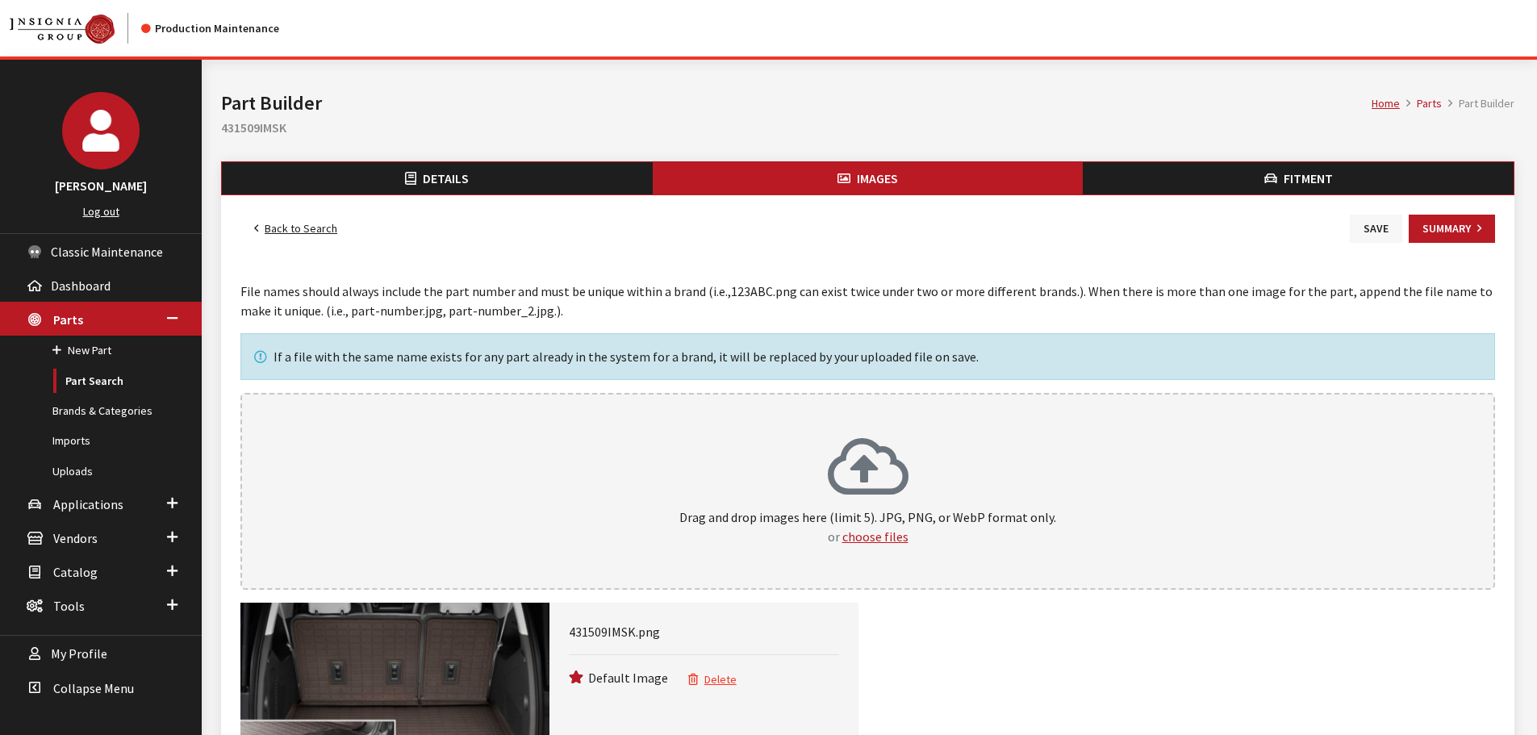
click at [1384, 234] on button "Save" at bounding box center [1376, 229] width 52 height 28
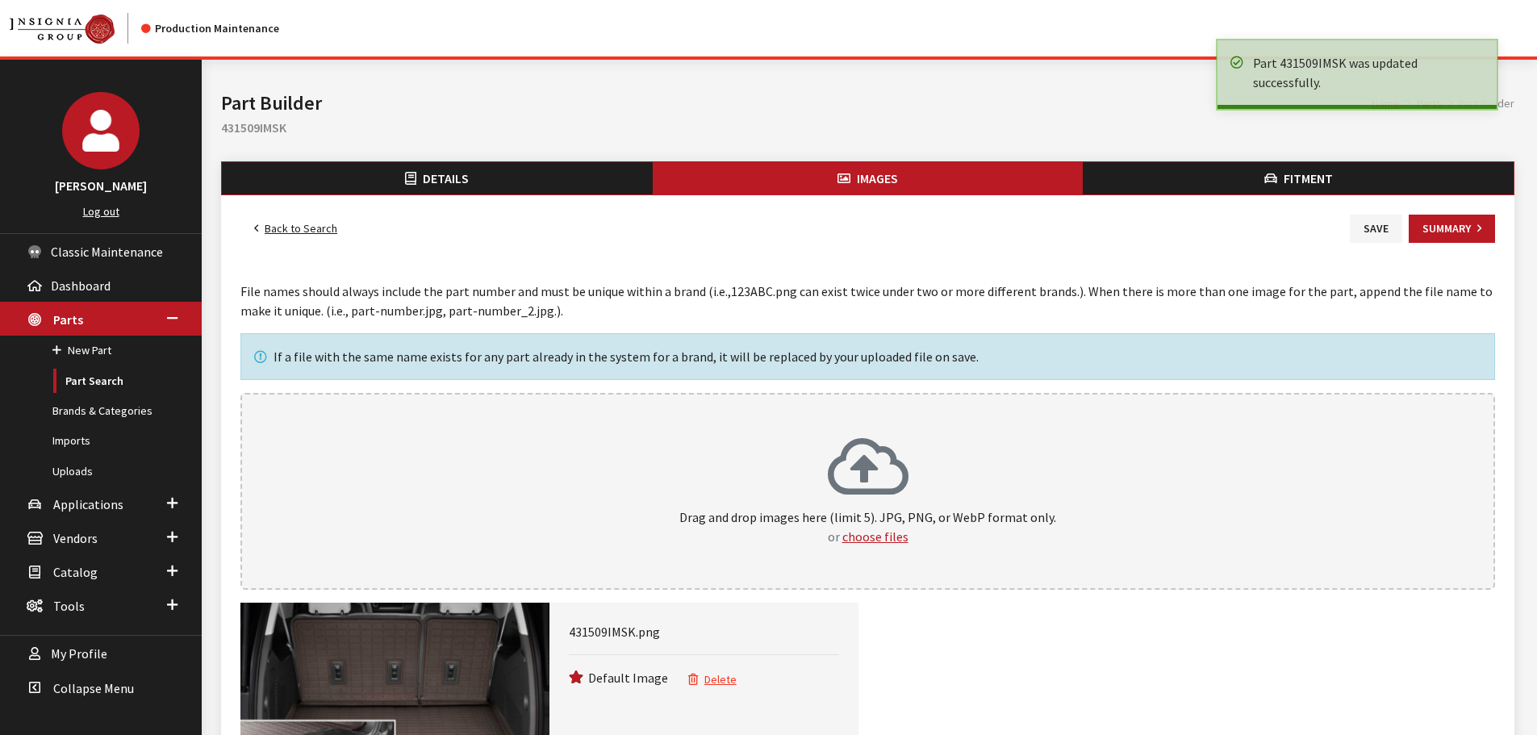
click at [269, 227] on link "Back to Search" at bounding box center [295, 229] width 111 height 28
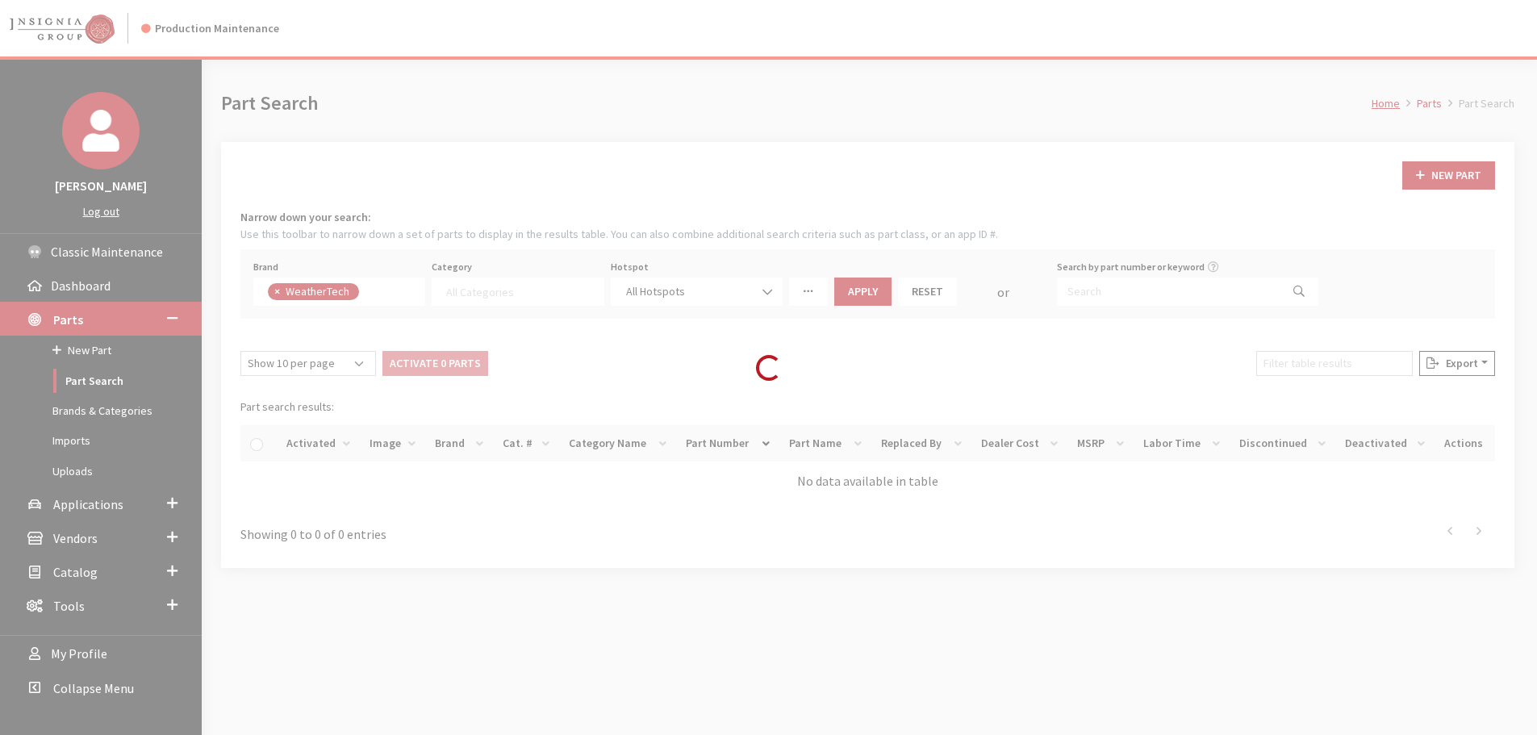
select select
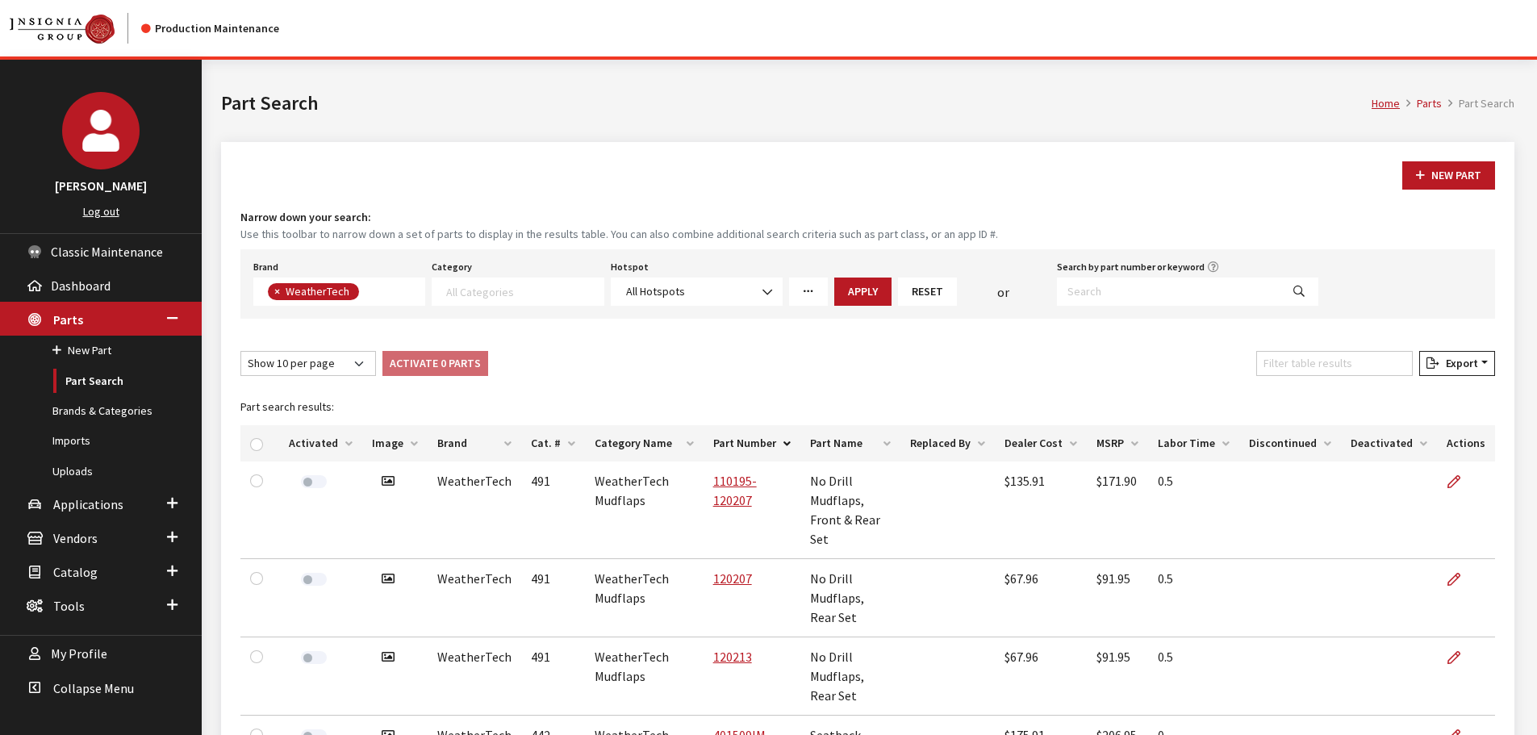
click at [390, 440] on th "Image" at bounding box center [394, 443] width 65 height 36
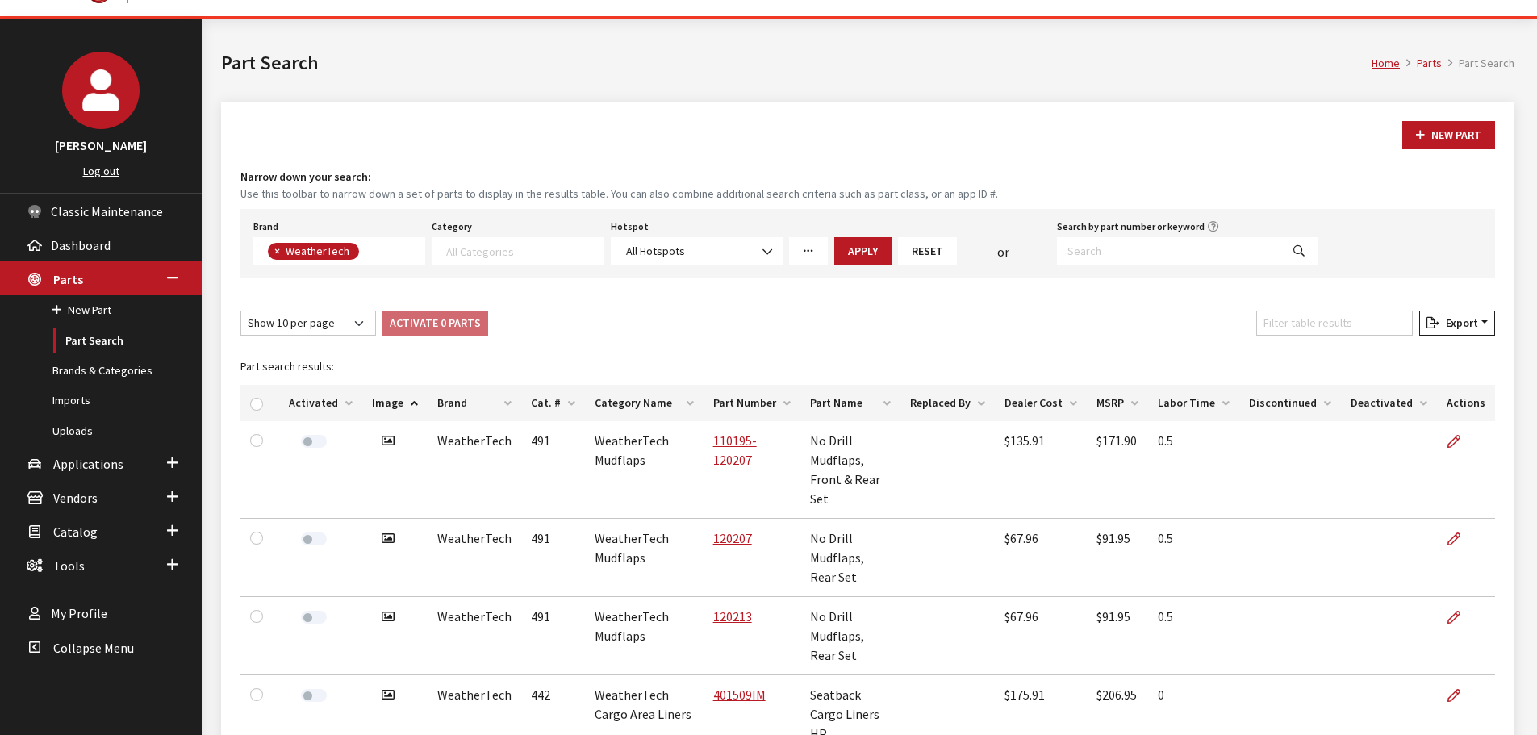
scroll to position [0, 0]
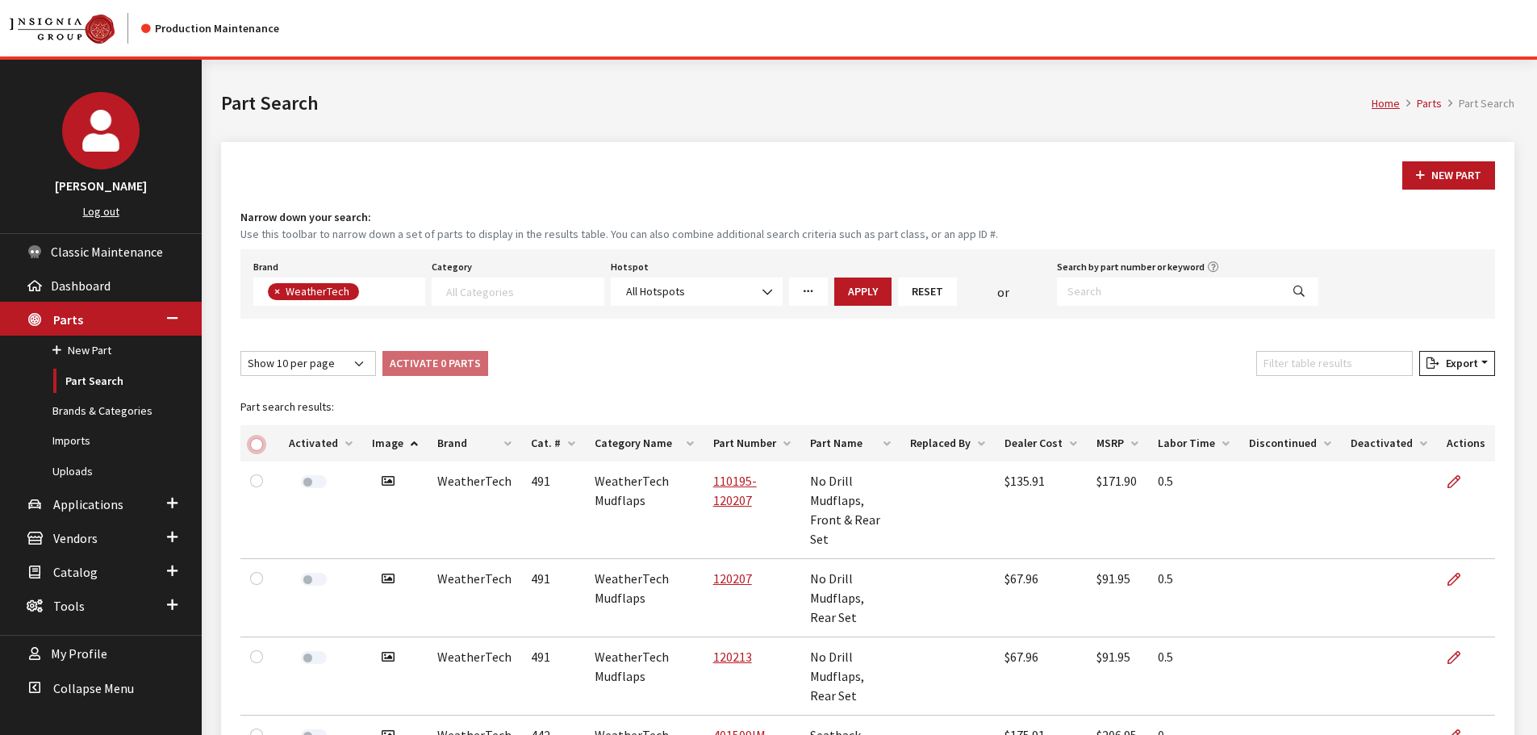
click at [254, 440] on input "checkbox" at bounding box center [256, 444] width 13 height 13
checkbox input "true"
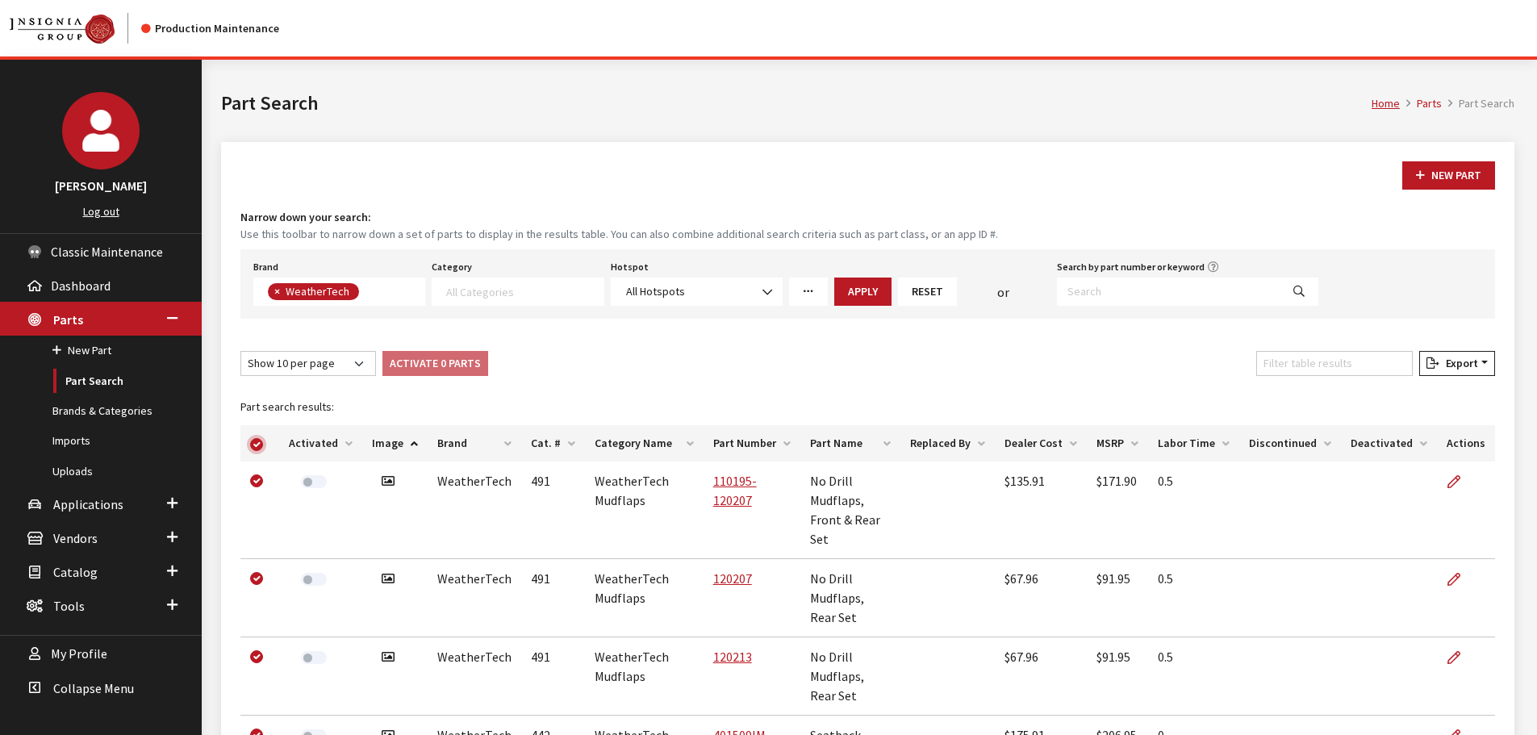
checkbox input "true"
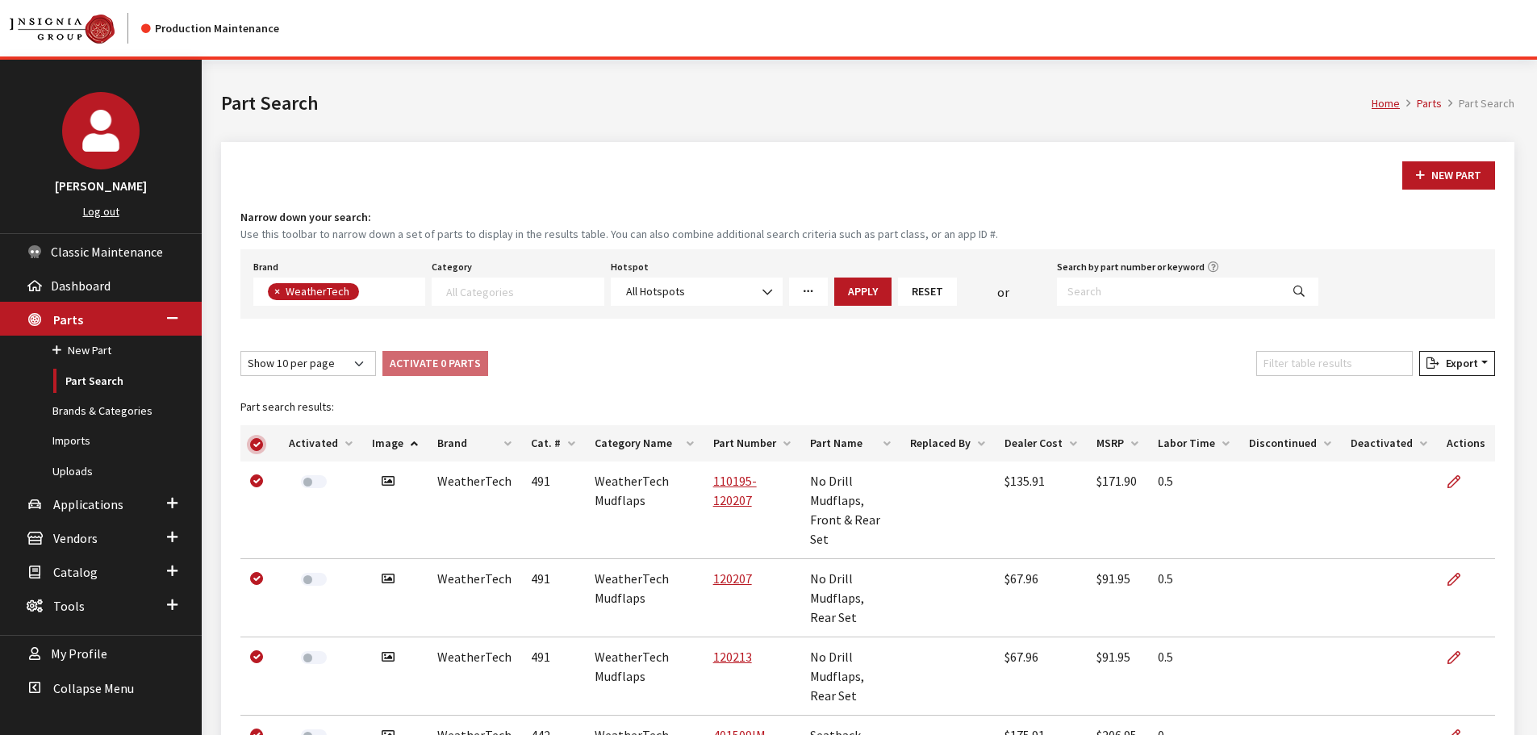
checkbox input "true"
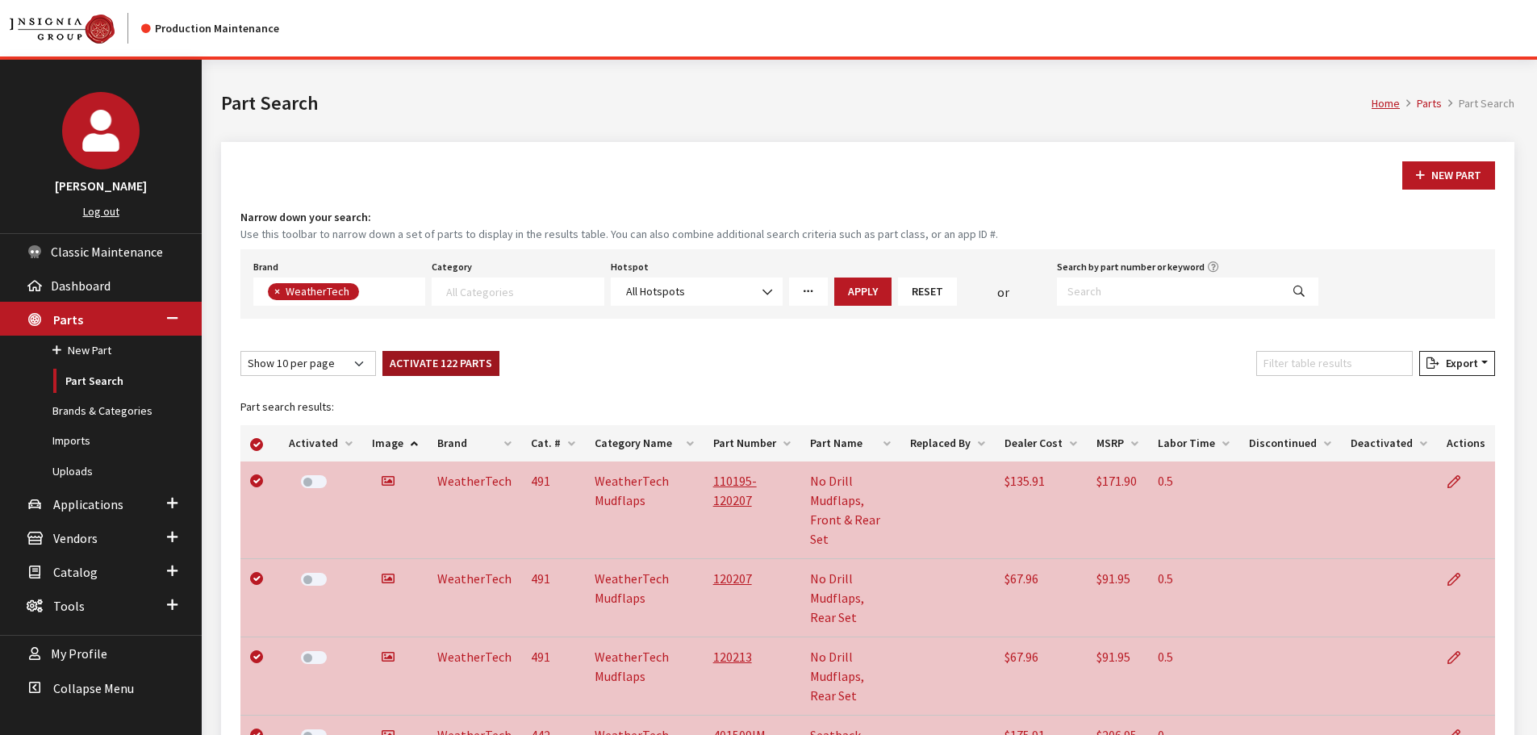
click at [436, 355] on button "Activate 122 Parts" at bounding box center [440, 363] width 117 height 25
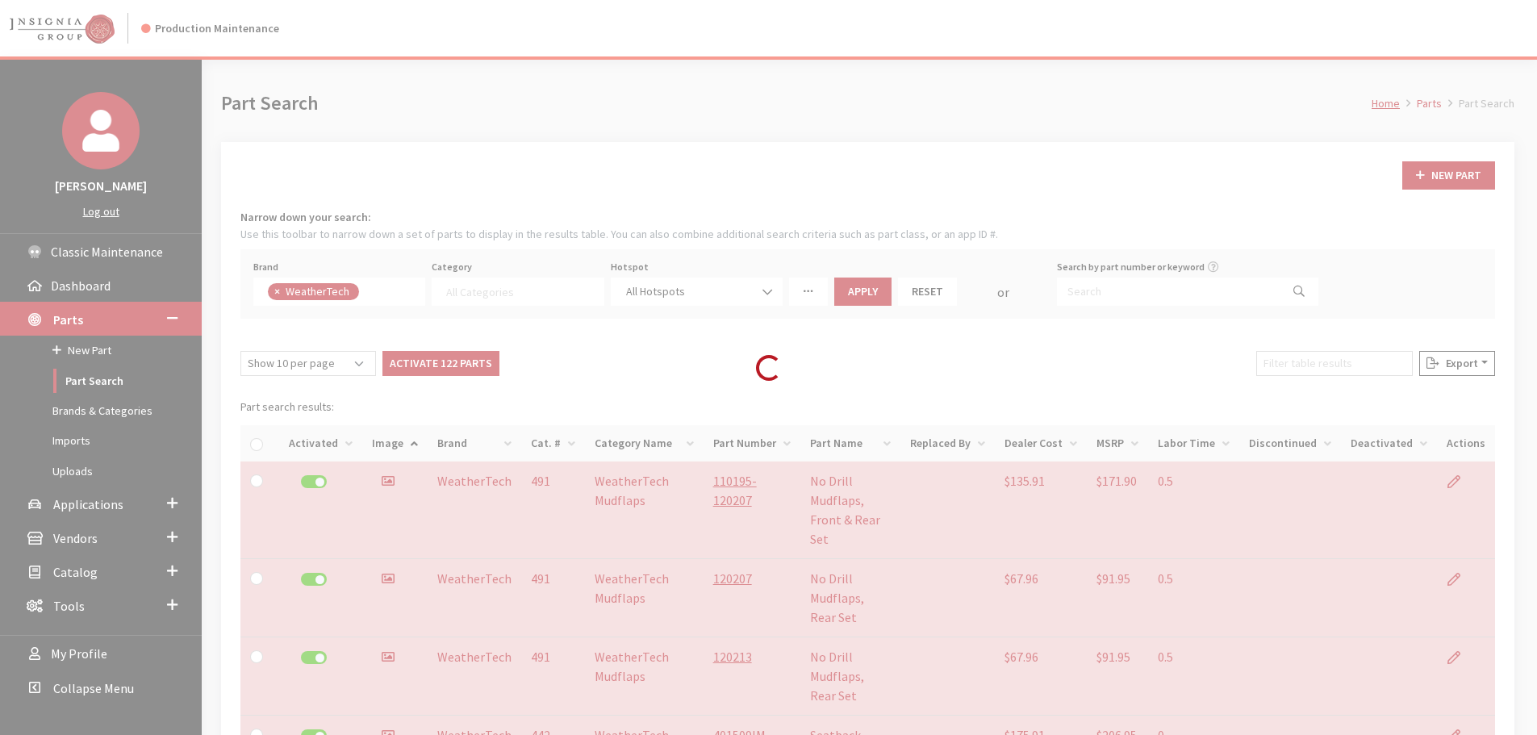
checkbox input "false"
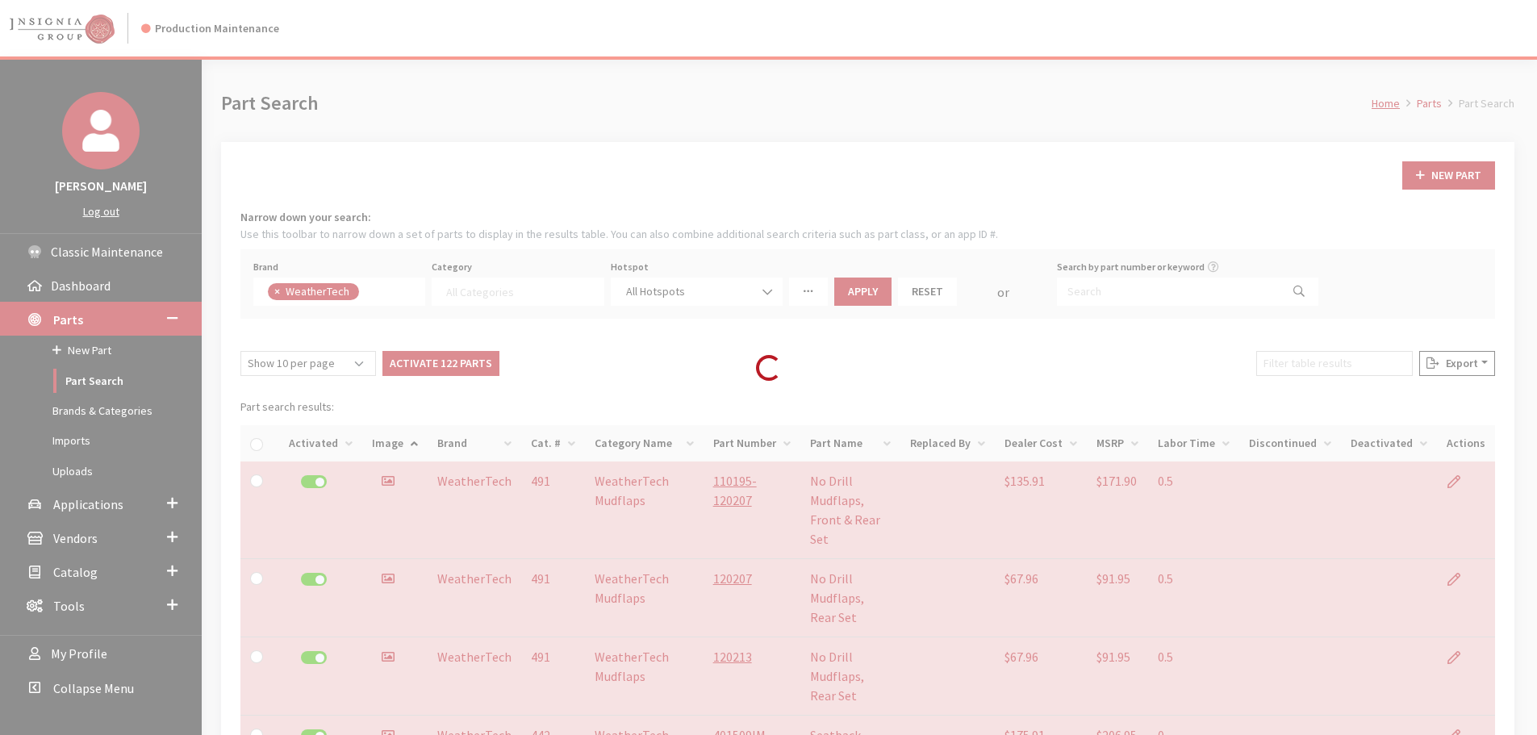
checkbox input "false"
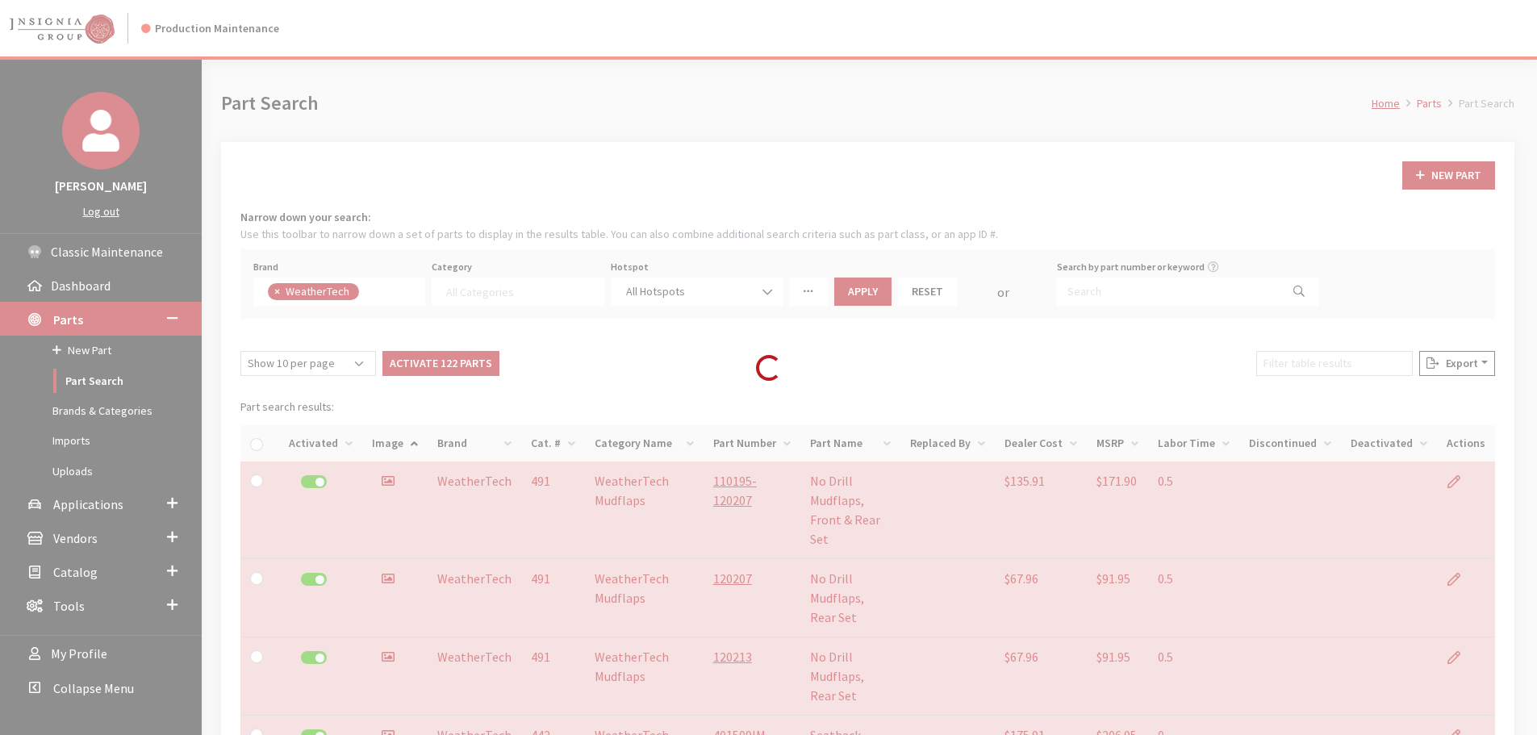
checkbox input "false"
